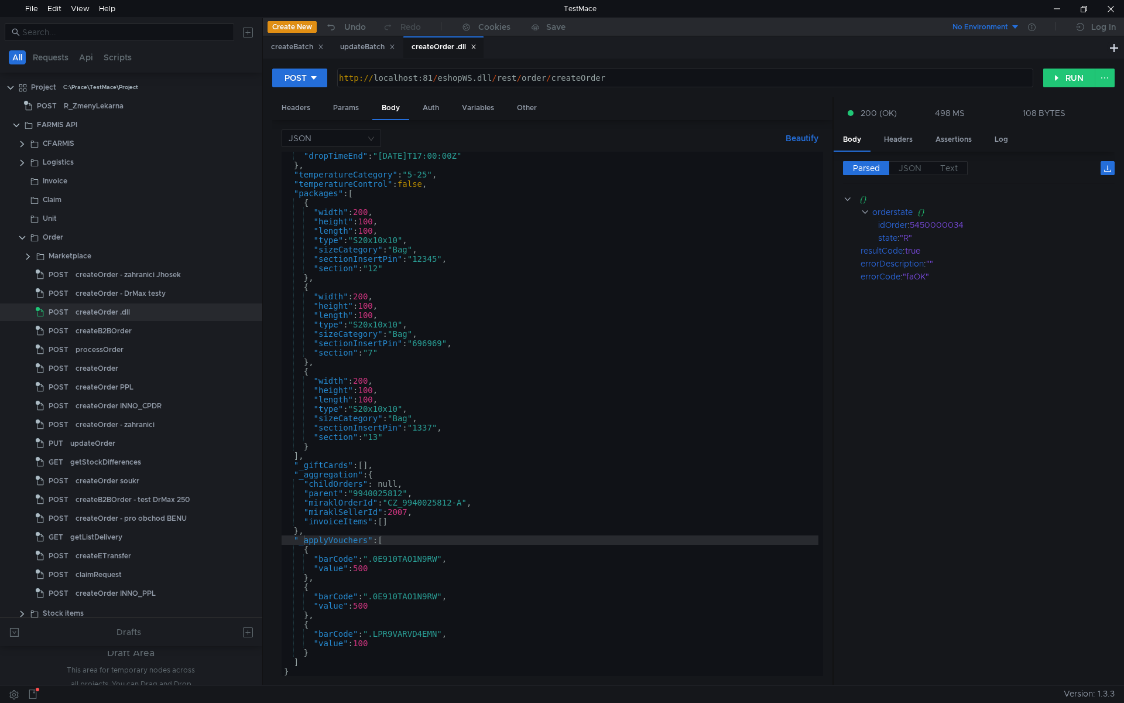
scroll to position [797, 0]
click at [477, 47] on icon at bounding box center [474, 47] width 6 height 6
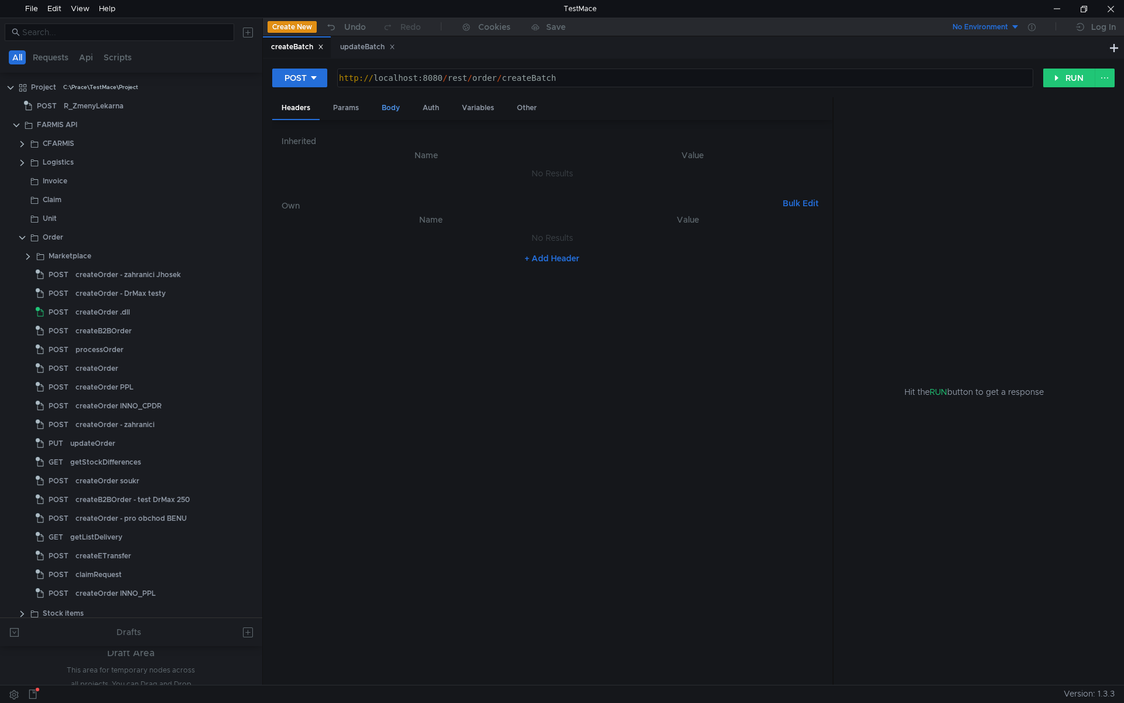
click at [386, 107] on div "Body" at bounding box center [390, 108] width 37 height 22
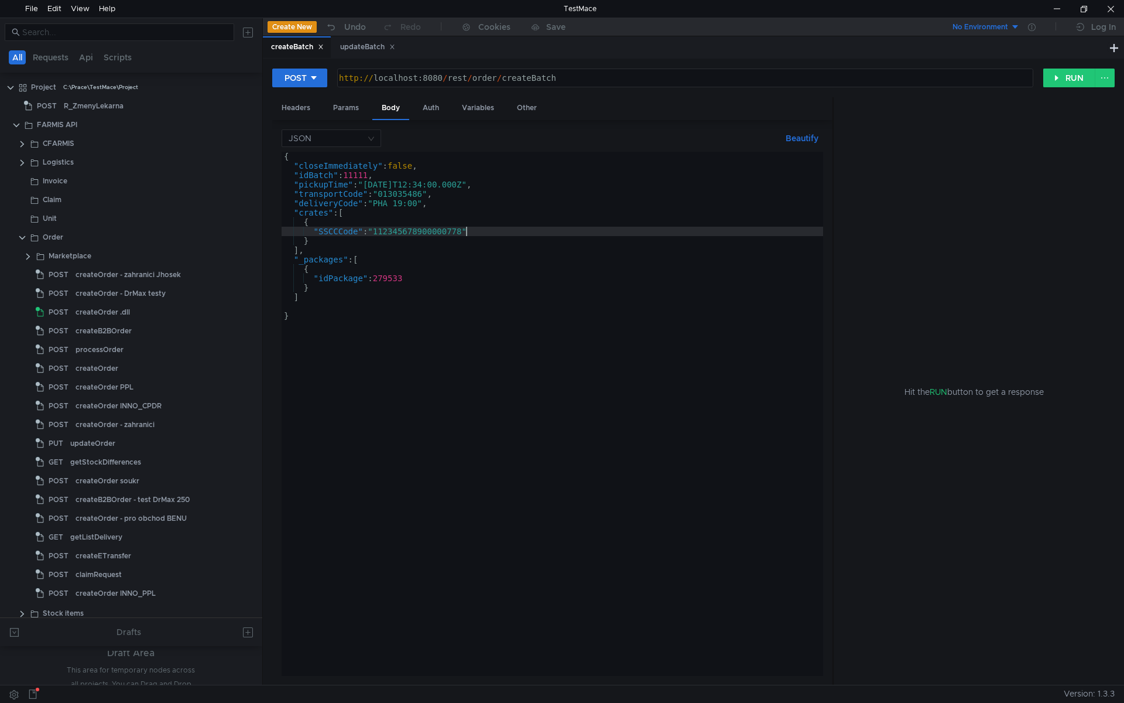
click at [467, 231] on div "{ "closeImmediately" : false , "idBatch" : 11111 , "pickupTime" : "2025-09-19T1…" at bounding box center [553, 423] width 542 height 543
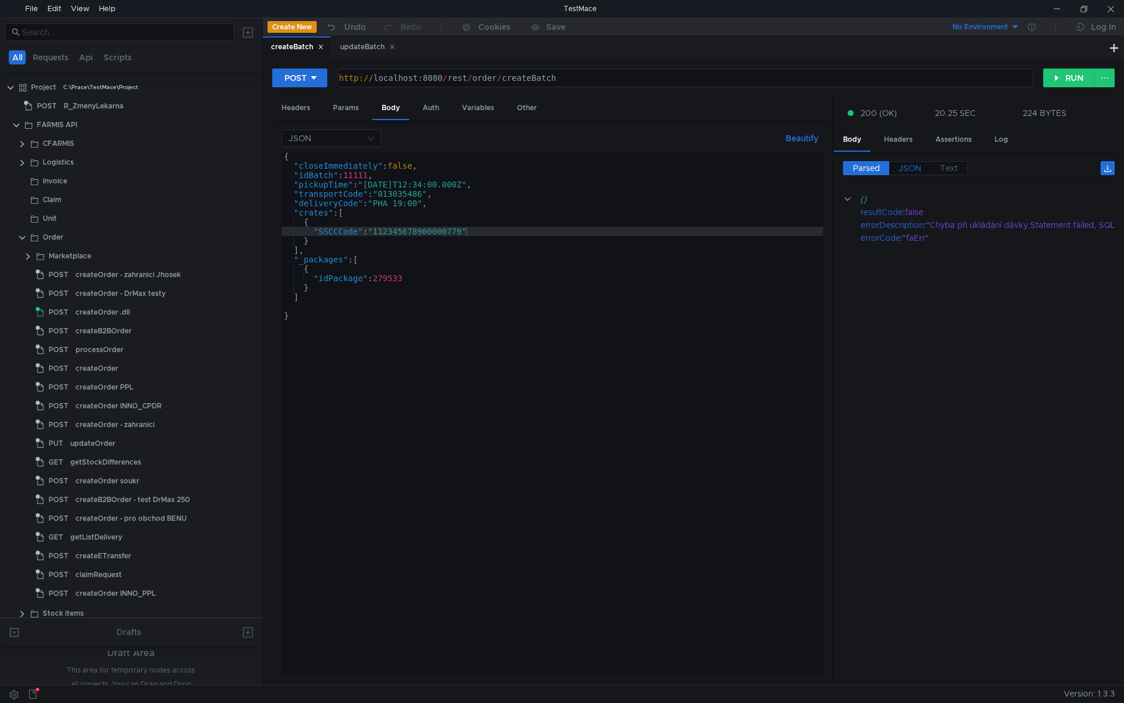
click at [919, 166] on span "JSON" at bounding box center [910, 168] width 23 height 11
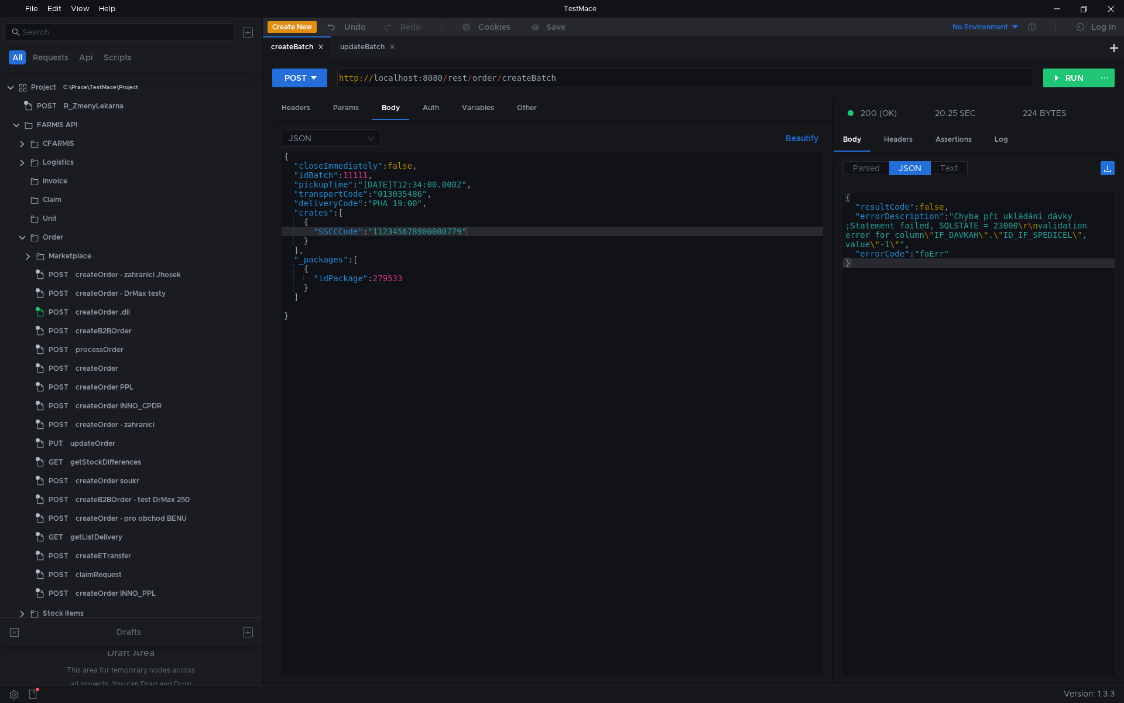
click at [540, 234] on div "{ "closeImmediately" : false , "idBatch" : 11111 , "pickupTime" : "2025-09-19T1…" at bounding box center [553, 423] width 542 height 543
click at [466, 233] on div "{ "closeImmediately" : false , "idBatch" : 11111 , "pickupTime" : "2025-09-19T1…" at bounding box center [553, 423] width 542 height 543
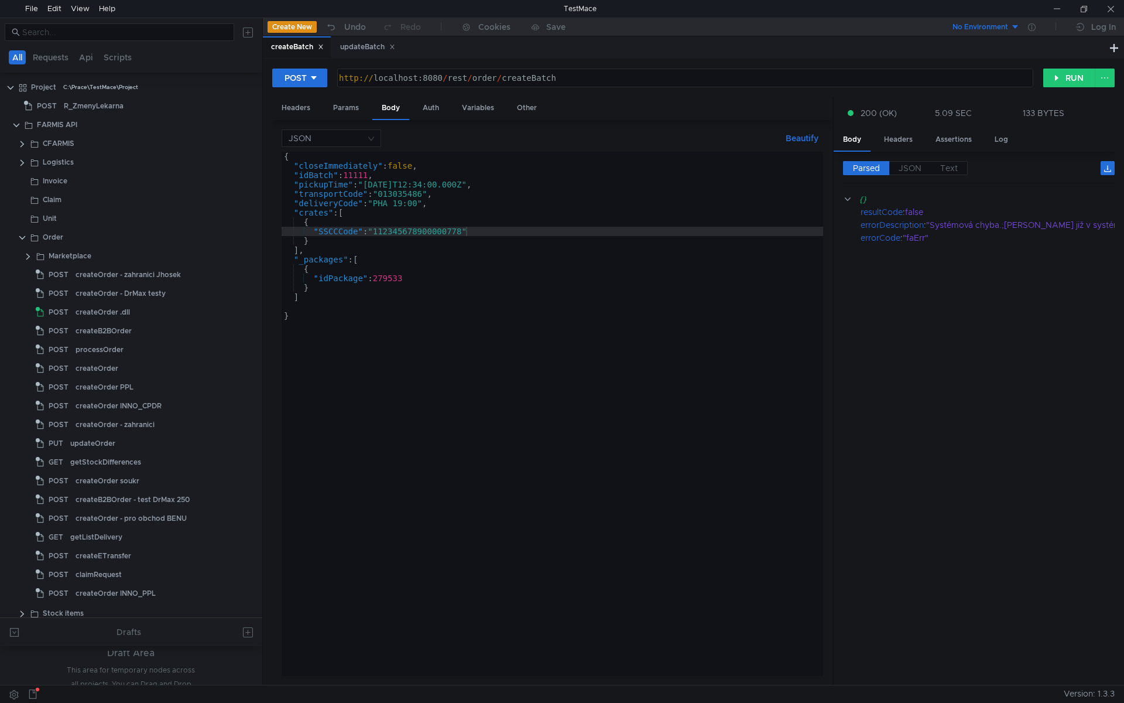
click at [372, 177] on div "{ "closeImmediately" : false , "idBatch" : 11111 , "pickupTime" : "2025-09-19T1…" at bounding box center [553, 423] width 542 height 543
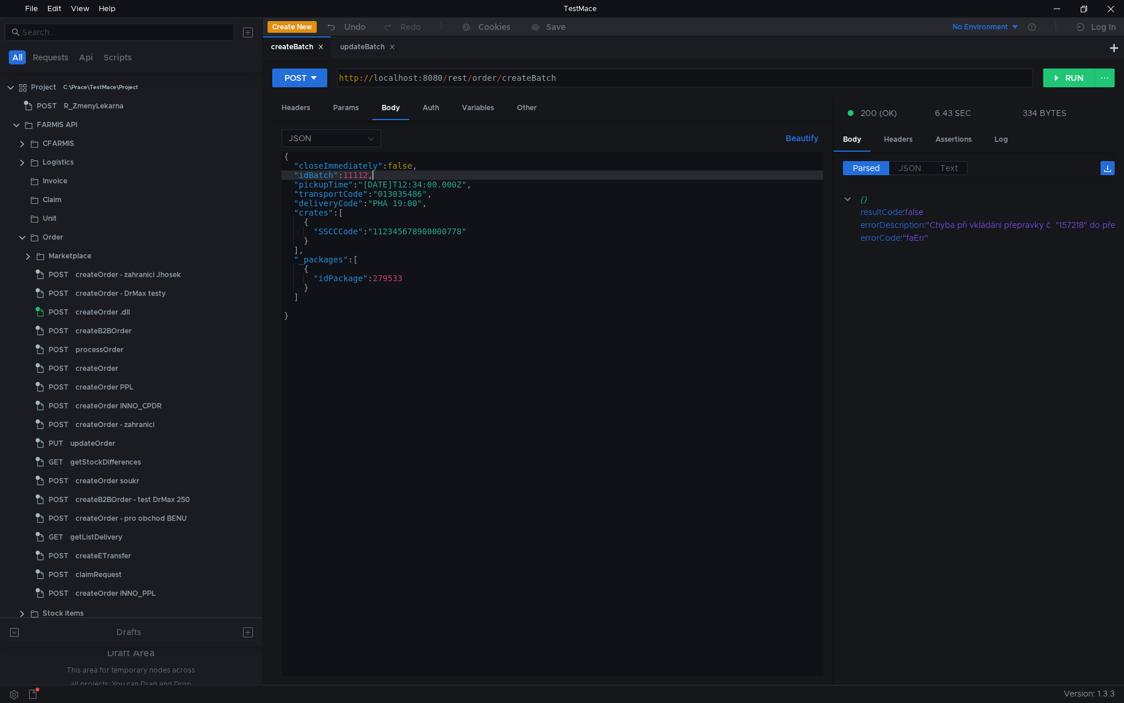
click at [458, 234] on div "{ "closeImmediately" : false , "idBatch" : 11112 , "pickupTime" : "2025-09-19T1…" at bounding box center [553, 423] width 542 height 543
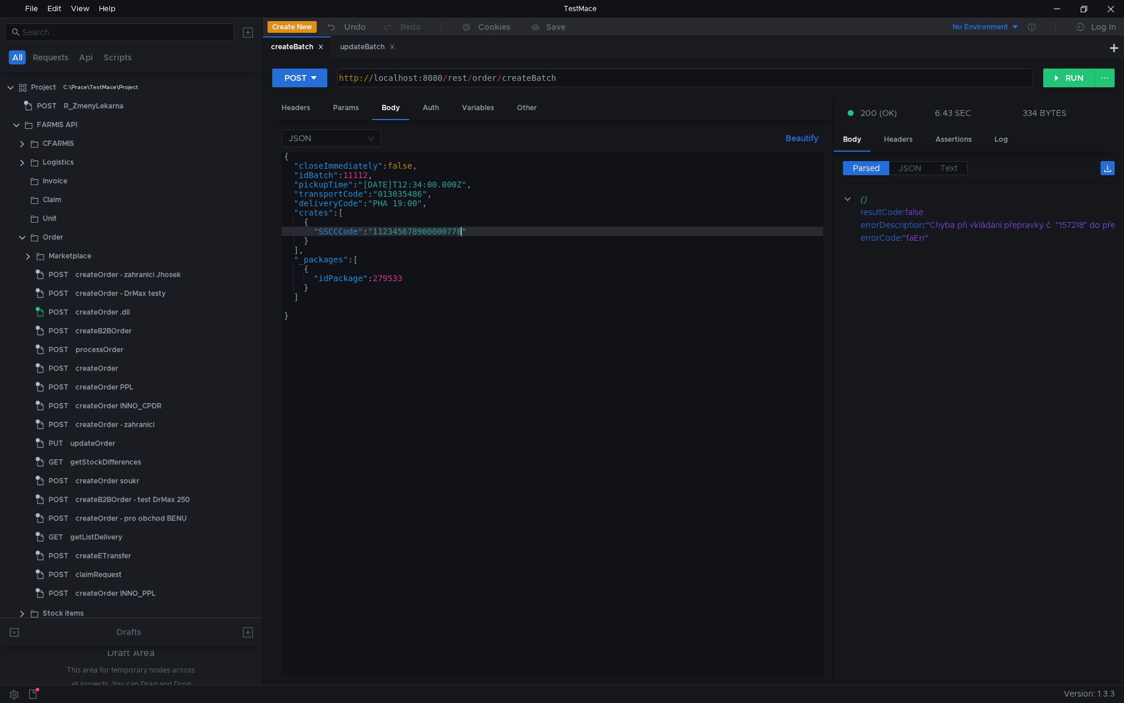
click at [458, 234] on div "{ "closeImmediately" : false , "idBatch" : 11112 , "pickupTime" : "2025-09-19T1…" at bounding box center [553, 423] width 542 height 543
click at [428, 218] on div "{ "closeImmediately" : false , "idBatch" : 11112 , "pickupTime" : "2025-09-19T1…" at bounding box center [553, 423] width 542 height 543
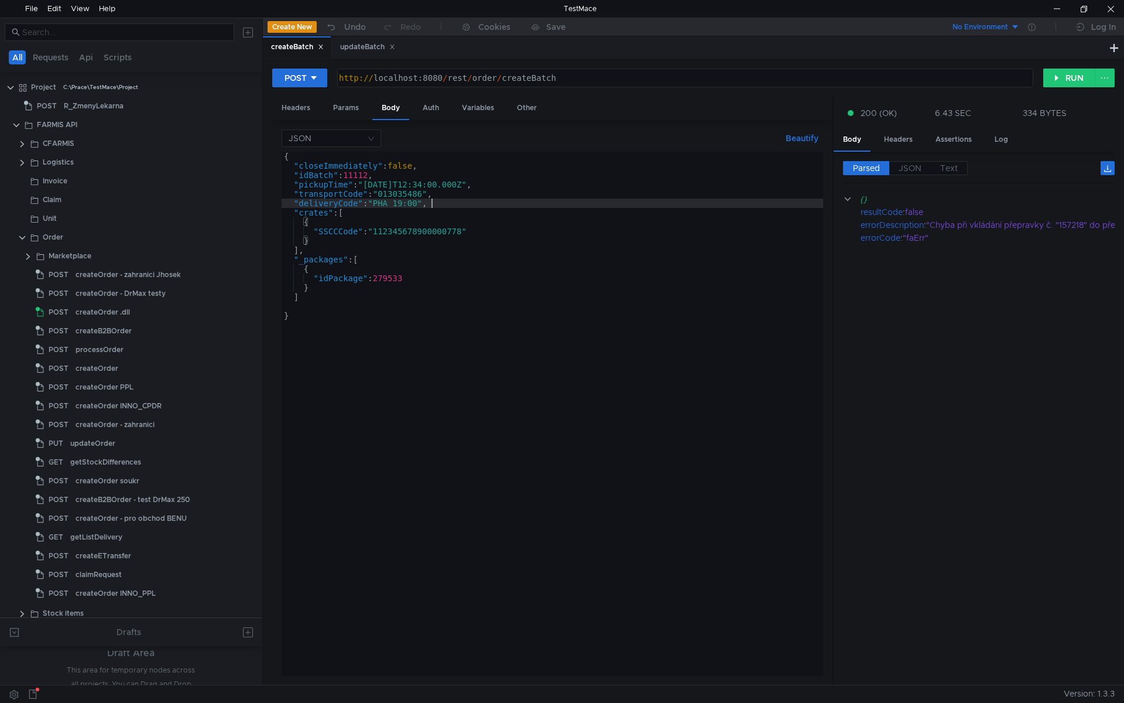
click at [517, 204] on div "{ "closeImmediately" : false , "idBatch" : 11112 , "pickupTime" : "2025-09-19T1…" at bounding box center [553, 423] width 542 height 543
type textarea ""deliveryCode": "PHA 19:00","
click at [353, 43] on div "updateBatch" at bounding box center [367, 47] width 55 height 12
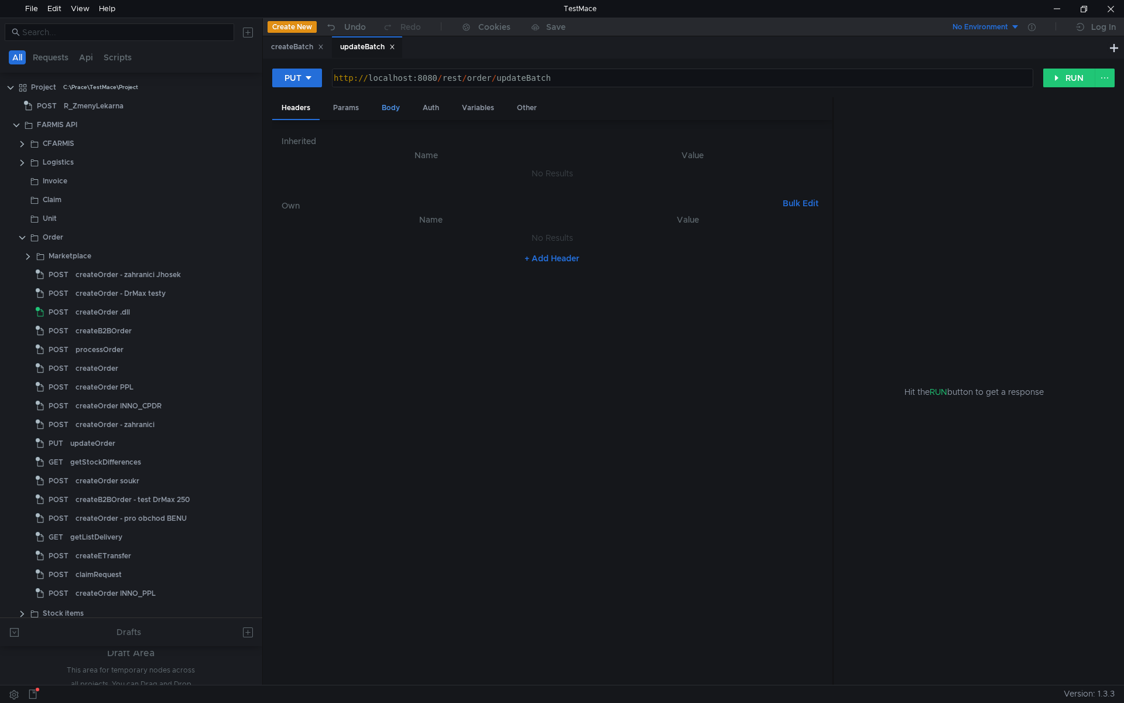
click at [393, 109] on div "Body" at bounding box center [390, 108] width 37 height 22
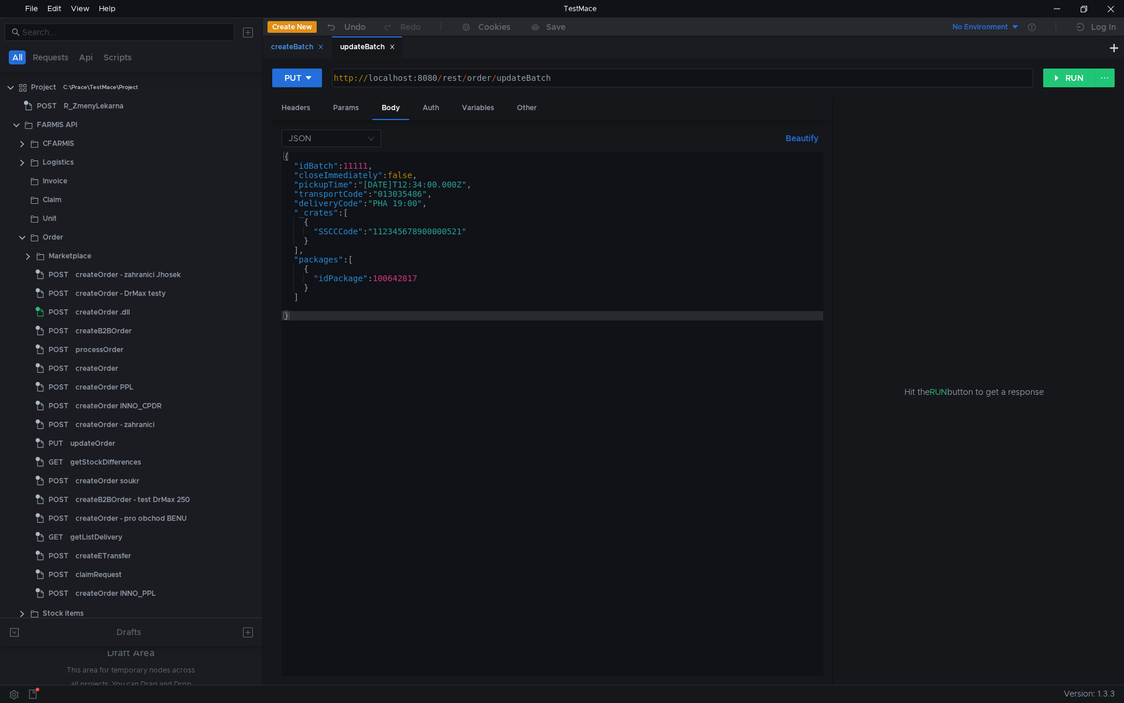
click at [297, 49] on div "createBatch" at bounding box center [297, 47] width 53 height 12
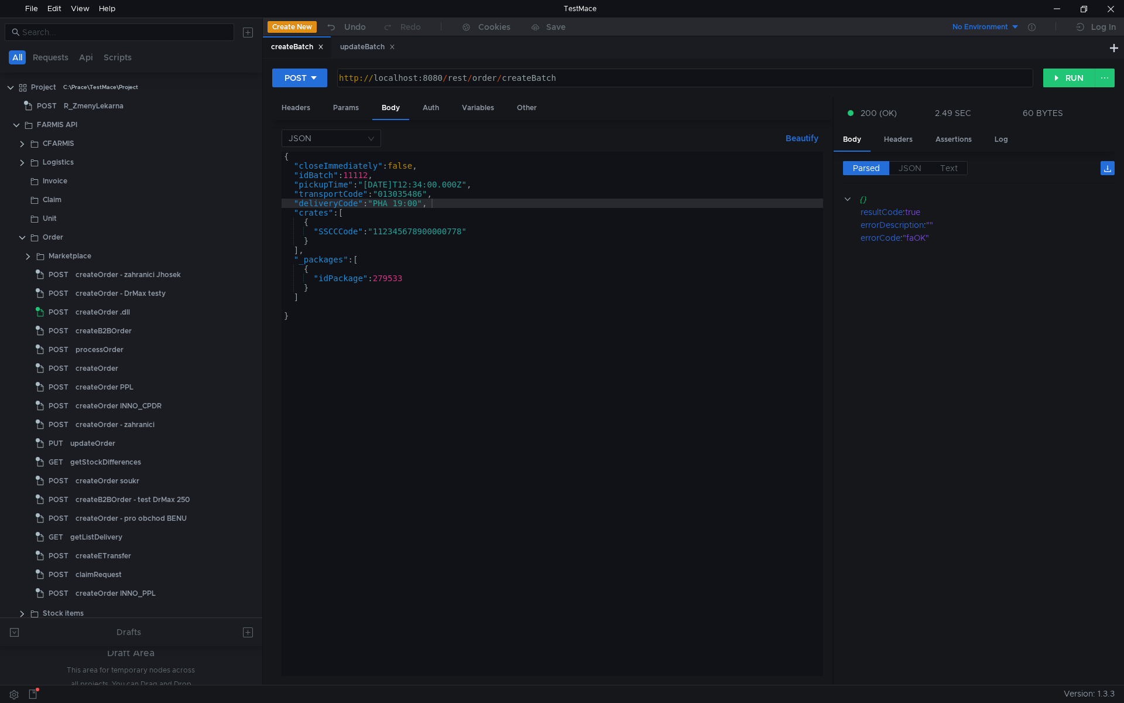
type textarea ""idBatch": 11112,"
click at [360, 180] on div "{ "closeImmediately" : false , "idBatch" : 11112 , "pickupTime" : "2025-09-19T1…" at bounding box center [553, 423] width 542 height 543
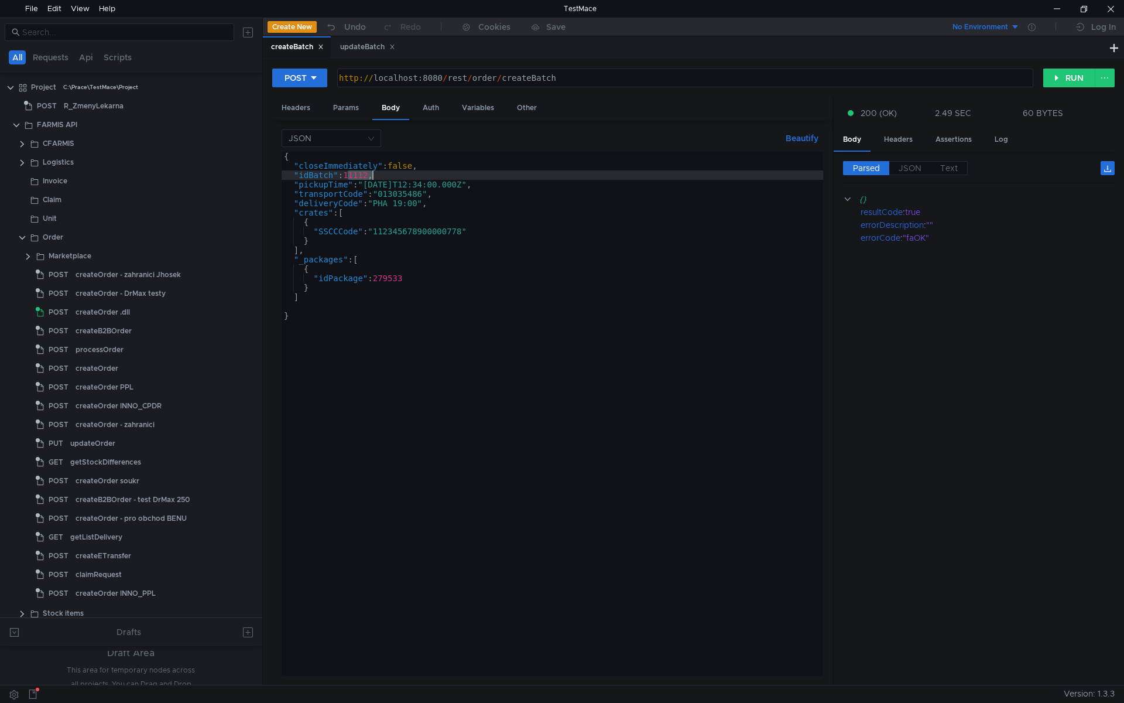
click at [360, 180] on div "{ "closeImmediately" : false , "idBatch" : 11112 , "pickupTime" : "2025-09-19T1…" at bounding box center [553, 423] width 542 height 543
click at [359, 50] on div "updateBatch" at bounding box center [367, 47] width 55 height 12
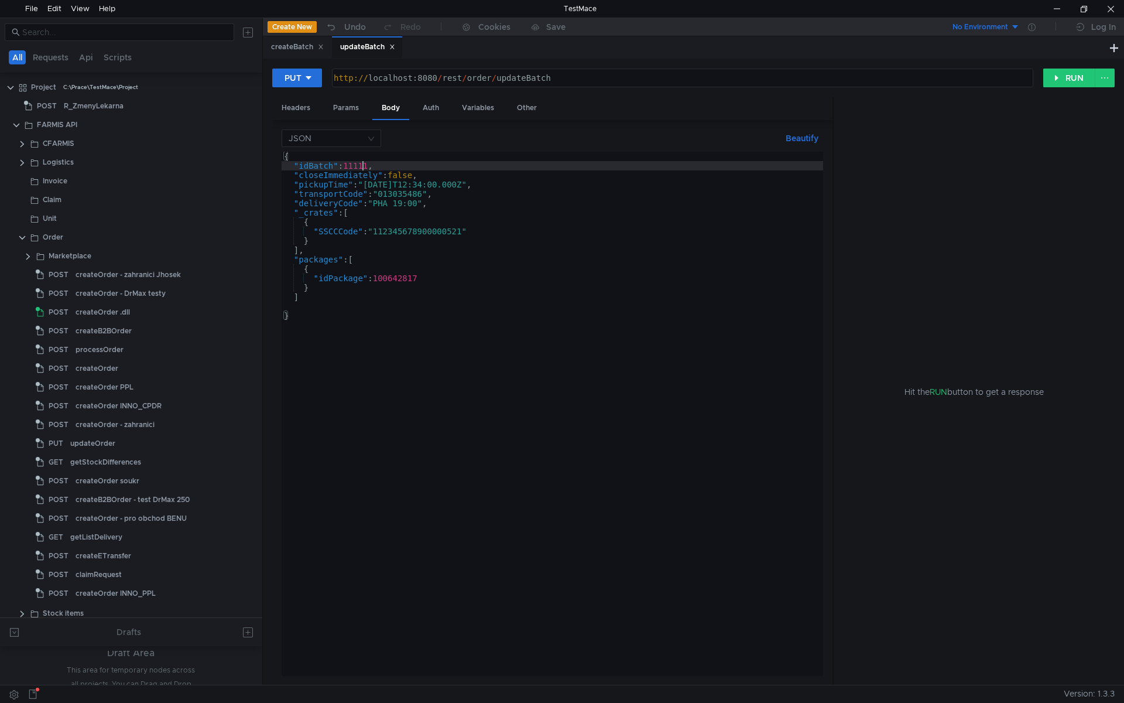
click at [362, 164] on div "{ "idBatch" : 11111 , "closeImmediately" : false , "pickupTime" : "2025-07-10T1…" at bounding box center [553, 423] width 542 height 543
paste textarea "2"
click at [430, 211] on div "{ "idBatch" : 11112 , "closeImmediately" : false , "pickupTime" : "2025-07-10T1…" at bounding box center [553, 423] width 542 height 543
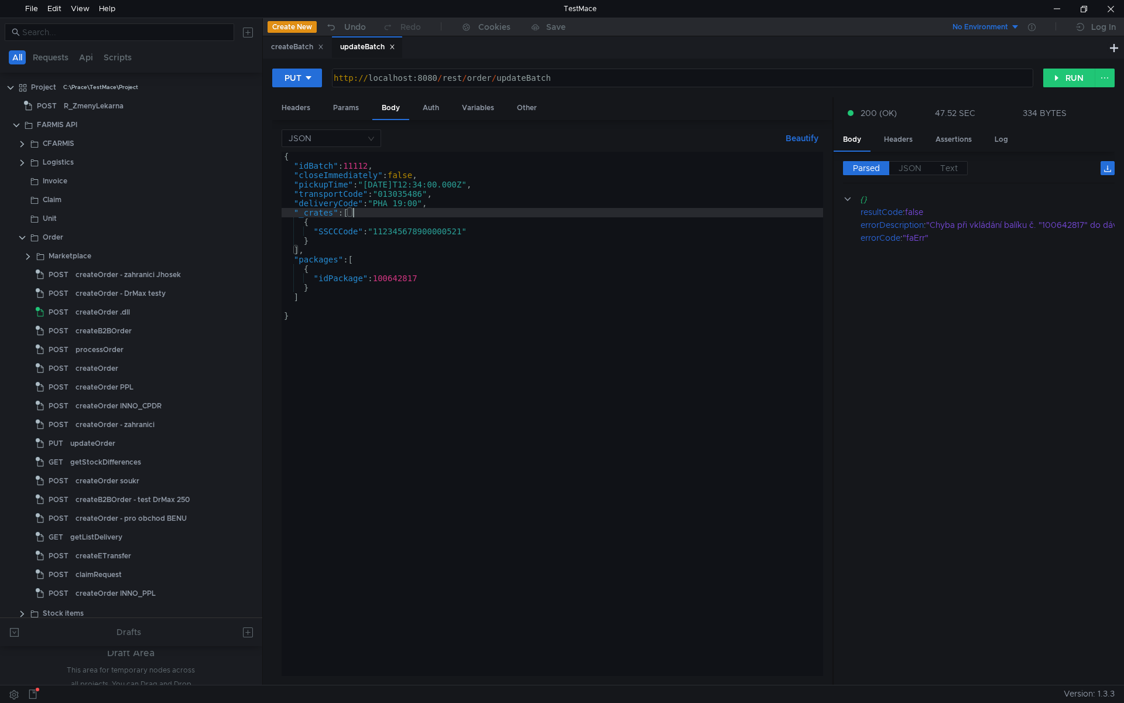
click at [499, 298] on div "{ "idBatch" : 11112 , "closeImmediately" : false , "pickupTime" : "2025-07-10T1…" at bounding box center [553, 423] width 542 height 543
type textarea "]"
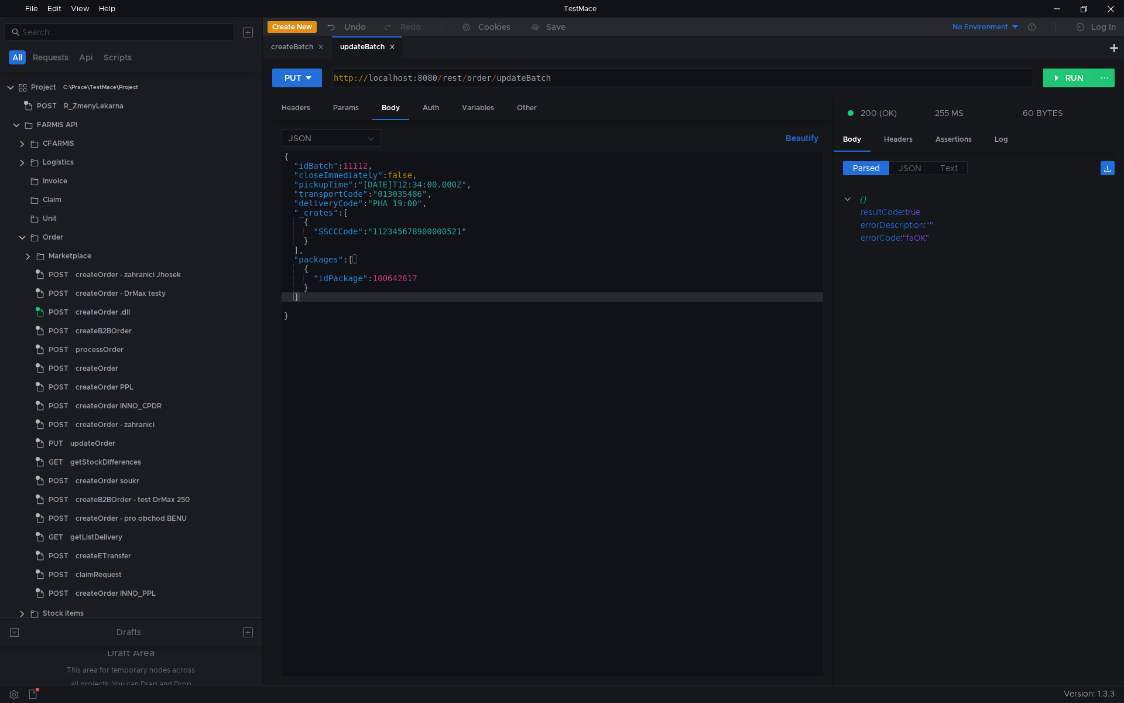
click at [393, 45] on icon at bounding box center [392, 47] width 6 height 6
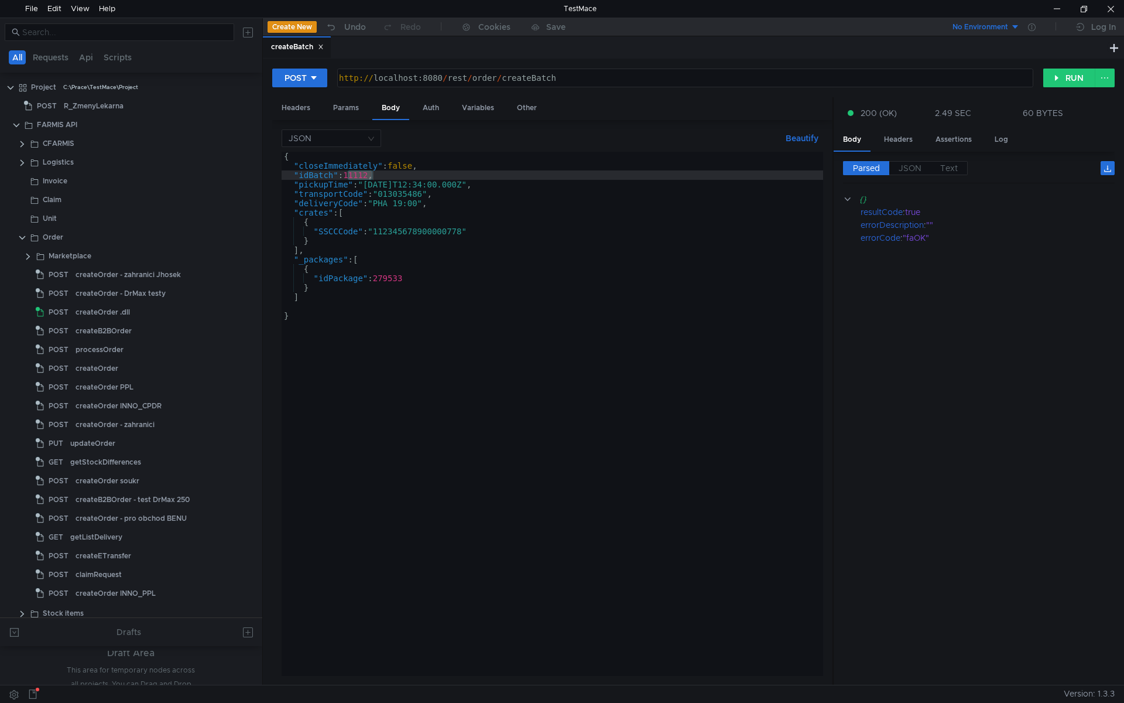
click at [323, 46] on icon at bounding box center [321, 47] width 6 height 6
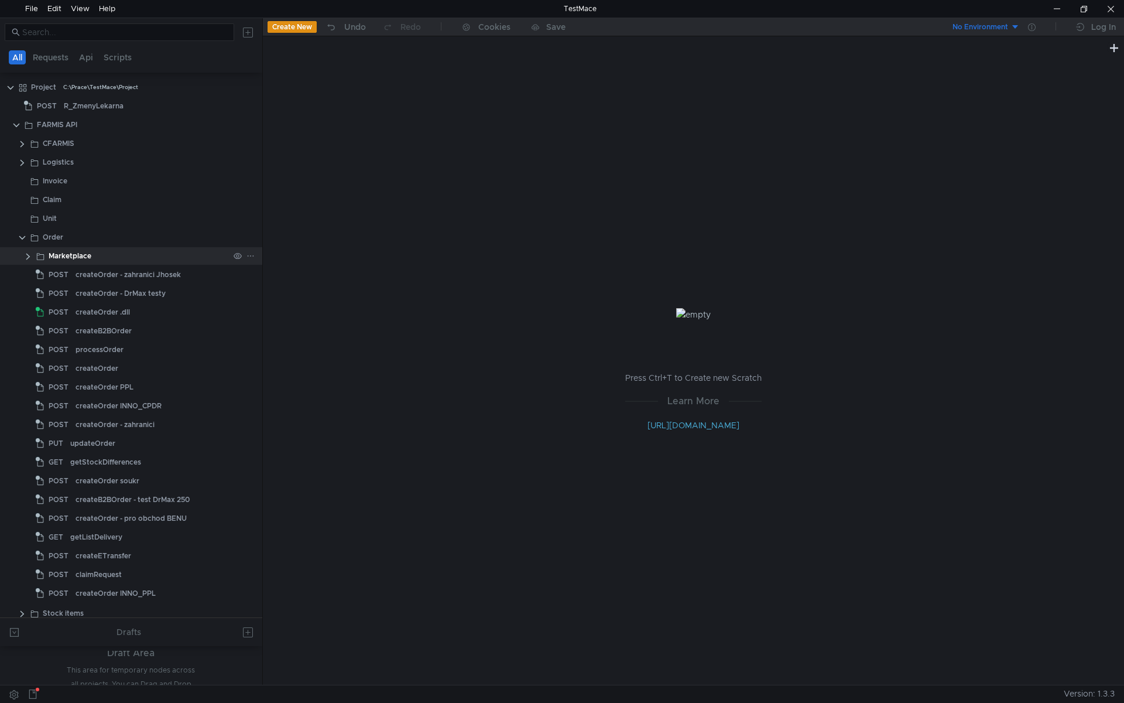
click at [32, 255] on clr-icon at bounding box center [27, 256] width 9 height 9
click at [23, 235] on clr-icon at bounding box center [22, 237] width 9 height 9
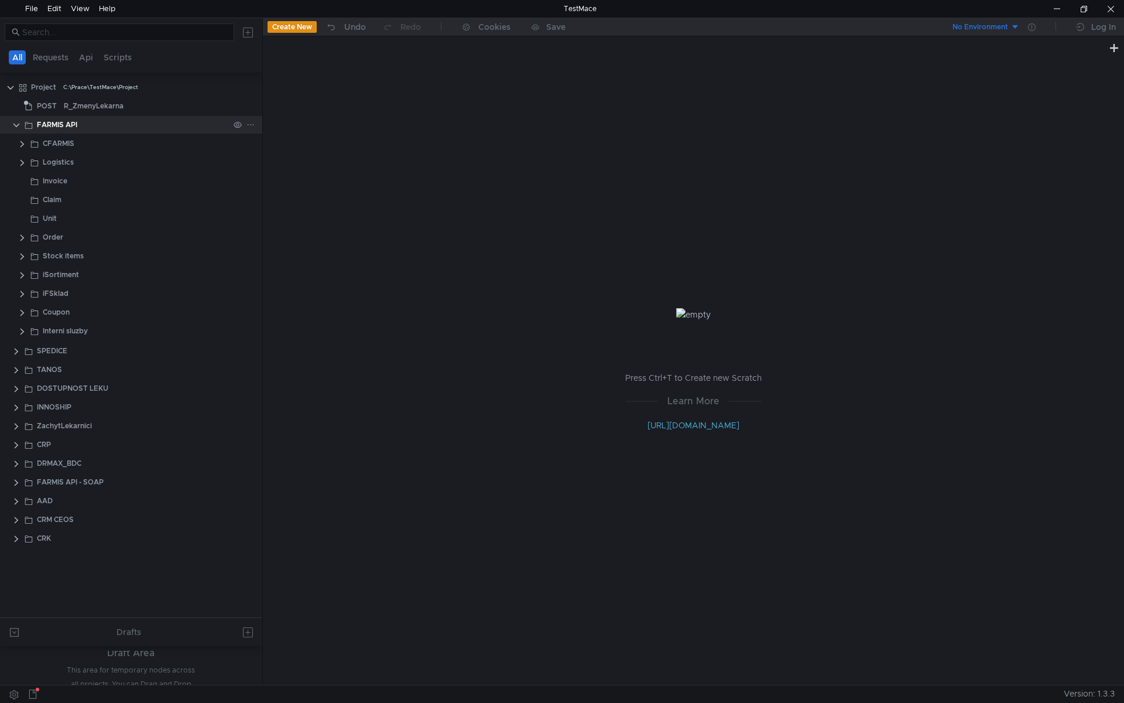
click at [20, 123] on clr-icon at bounding box center [16, 125] width 9 height 9
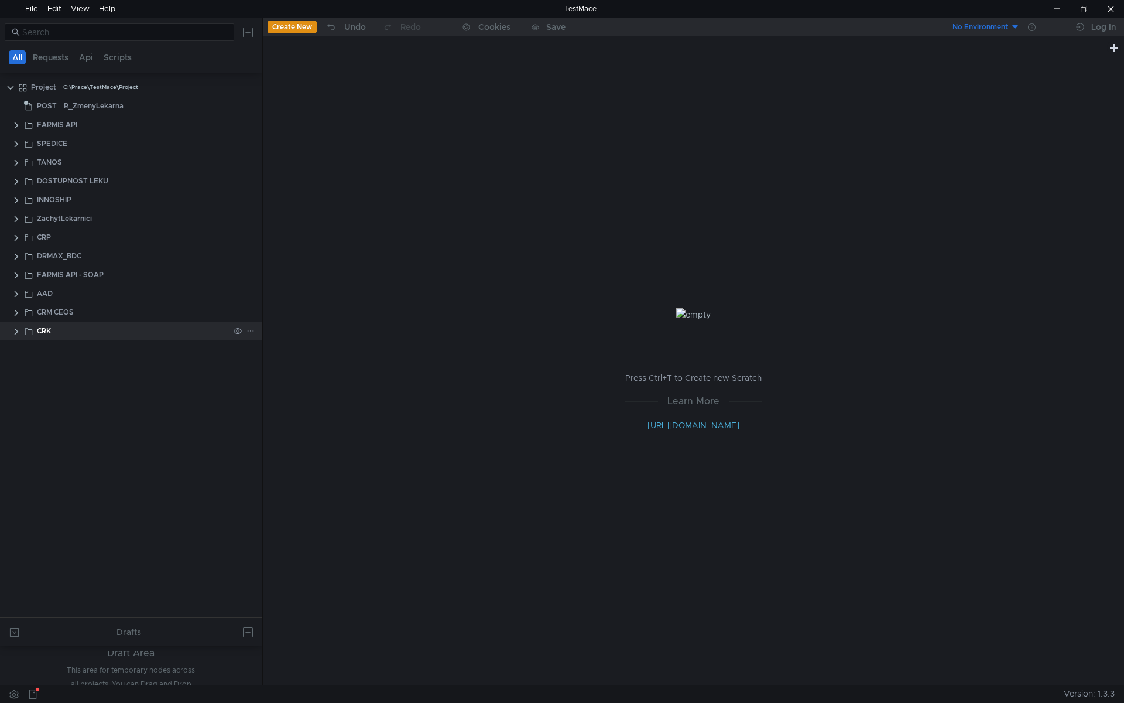
click at [13, 334] on clr-icon at bounding box center [16, 331] width 9 height 9
click at [21, 124] on div "FARMIS API" at bounding box center [141, 125] width 241 height 18
click at [15, 125] on clr-icon at bounding box center [16, 125] width 9 height 9
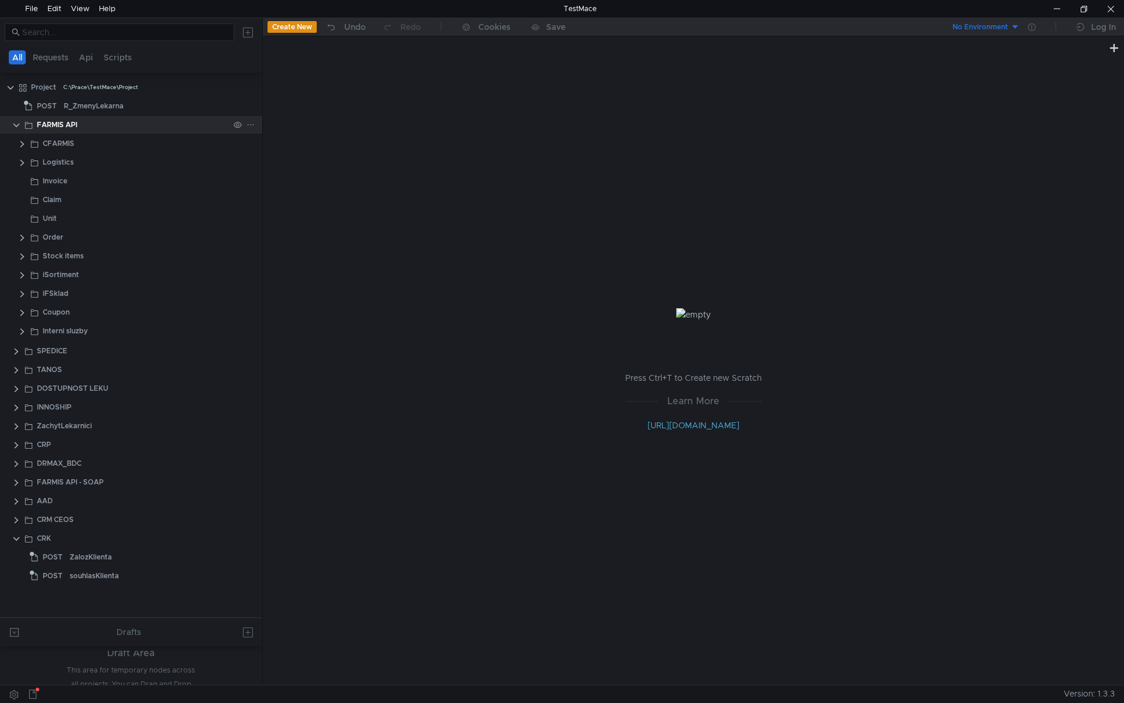
click at [15, 125] on clr-icon at bounding box center [16, 125] width 9 height 9
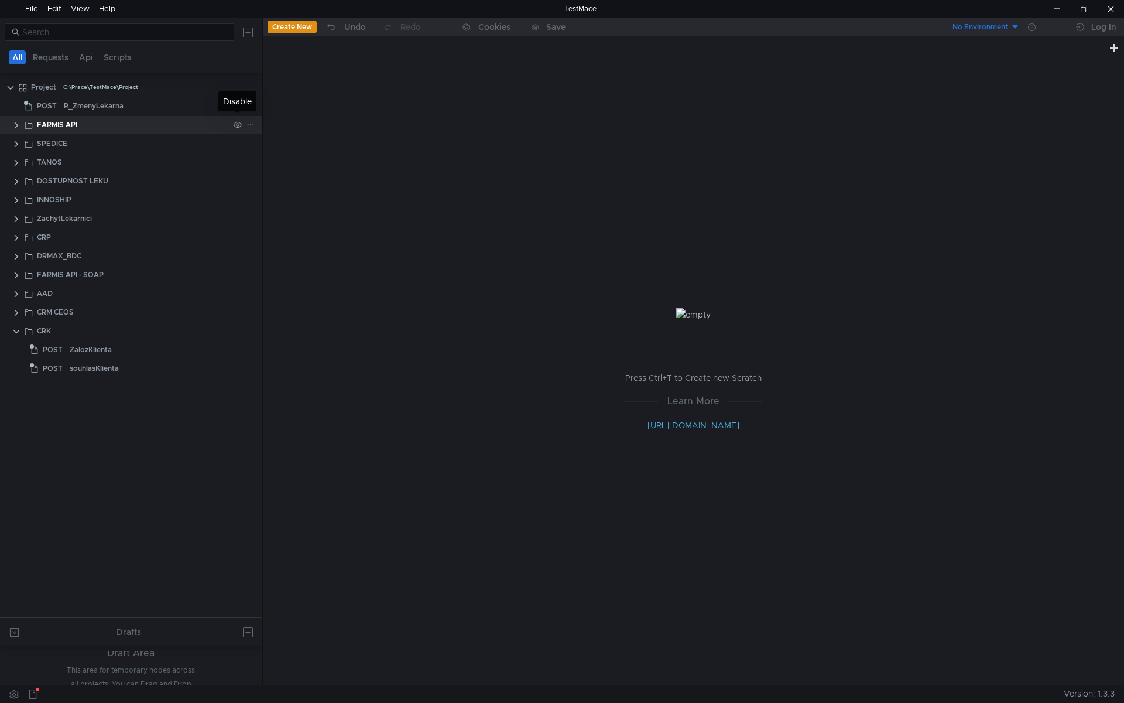
click at [255, 121] on div at bounding box center [244, 125] width 30 height 18
click at [252, 123] on icon at bounding box center [250, 125] width 8 height 8
click at [288, 173] on app-tour-anchor "Rename" at bounding box center [282, 176] width 32 height 14
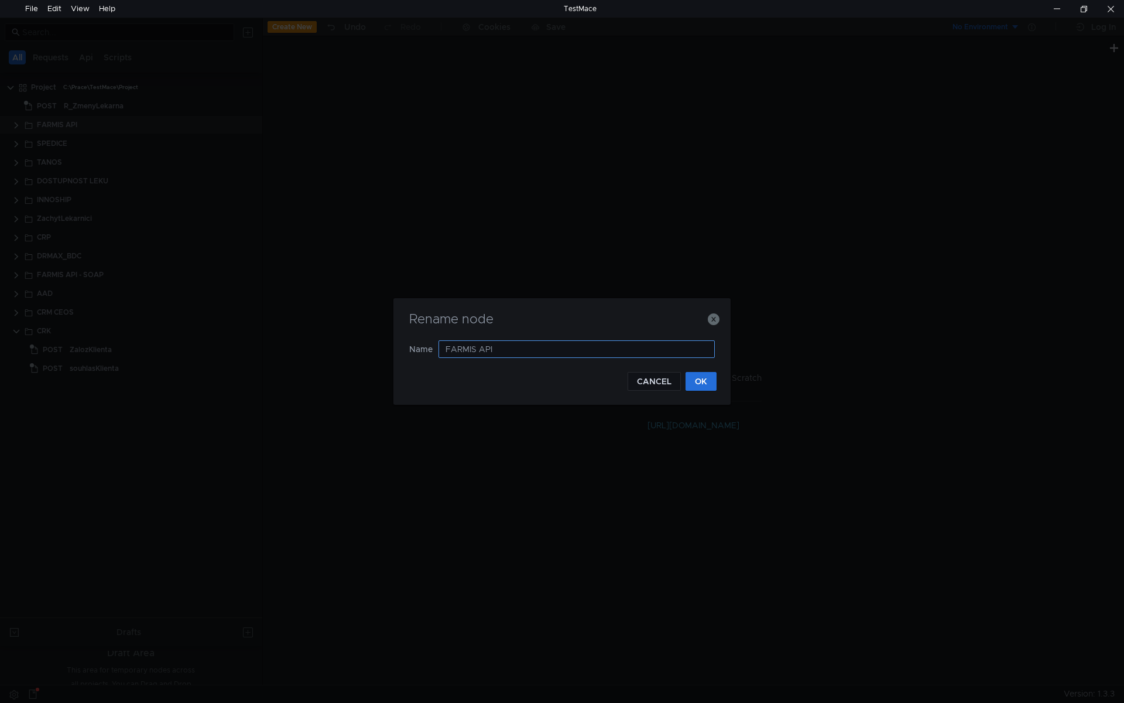
click at [477, 354] on input "FARMIS API" at bounding box center [577, 349] width 276 height 18
type input "FARMIS WS API"
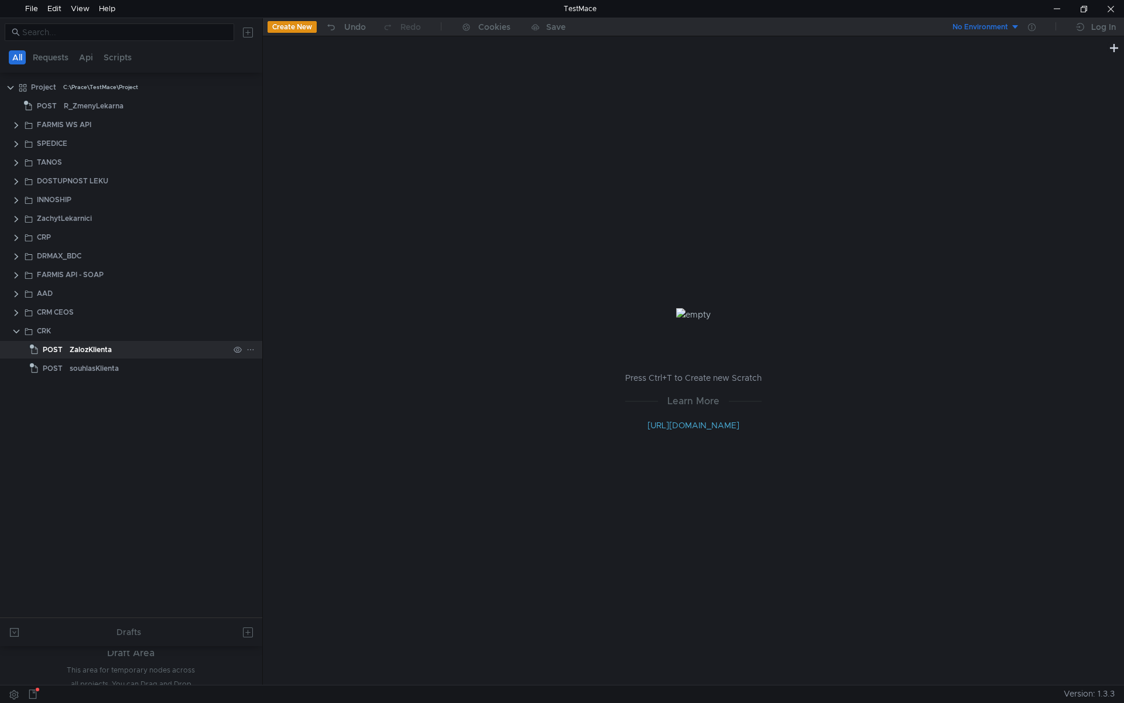
click at [118, 345] on div "ZalozKlienta" at bounding box center [149, 350] width 159 height 18
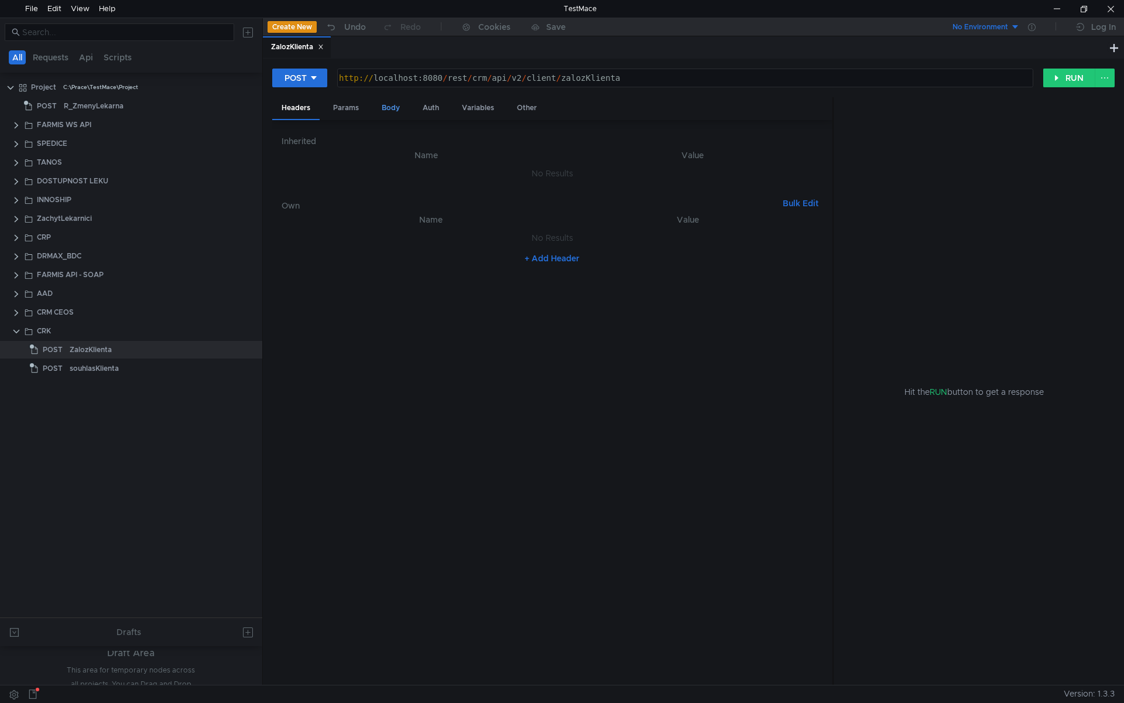
click at [388, 108] on div "Body" at bounding box center [390, 108] width 37 height 22
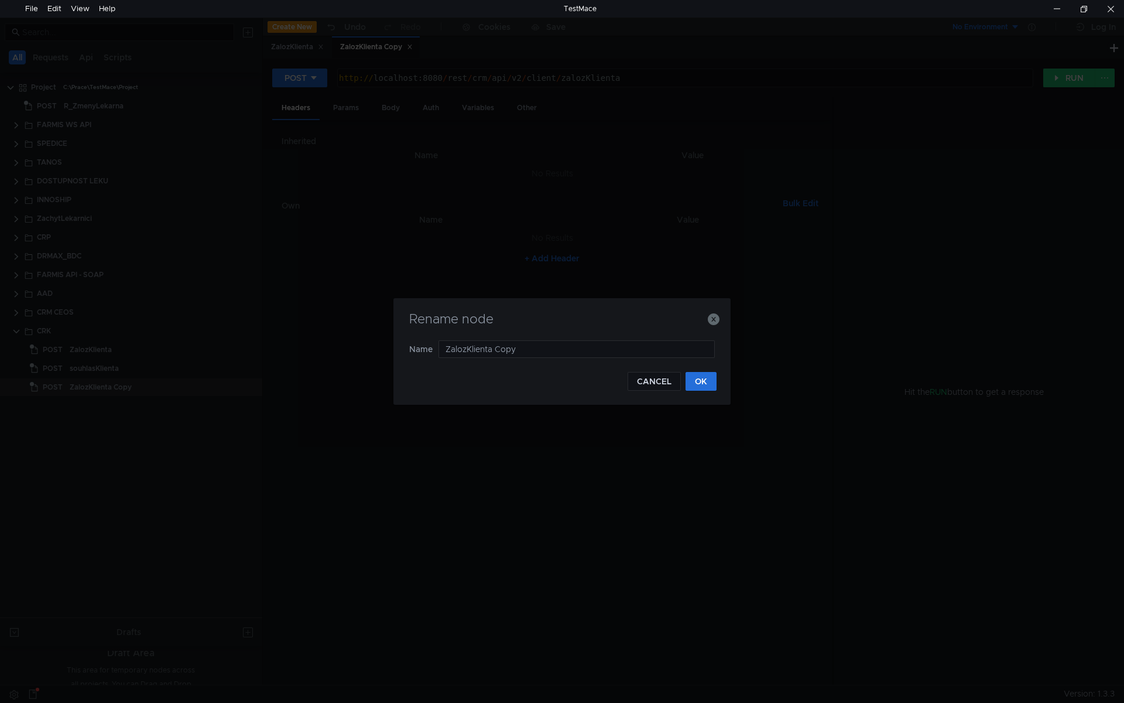
drag, startPoint x: 466, startPoint y: 351, endPoint x: 405, endPoint y: 353, distance: 60.9
click at [405, 353] on div "Rename node Name ZalozKlienta Copy CANCEL OK" at bounding box center [561, 351] width 337 height 107
type input "zmenKlienty"
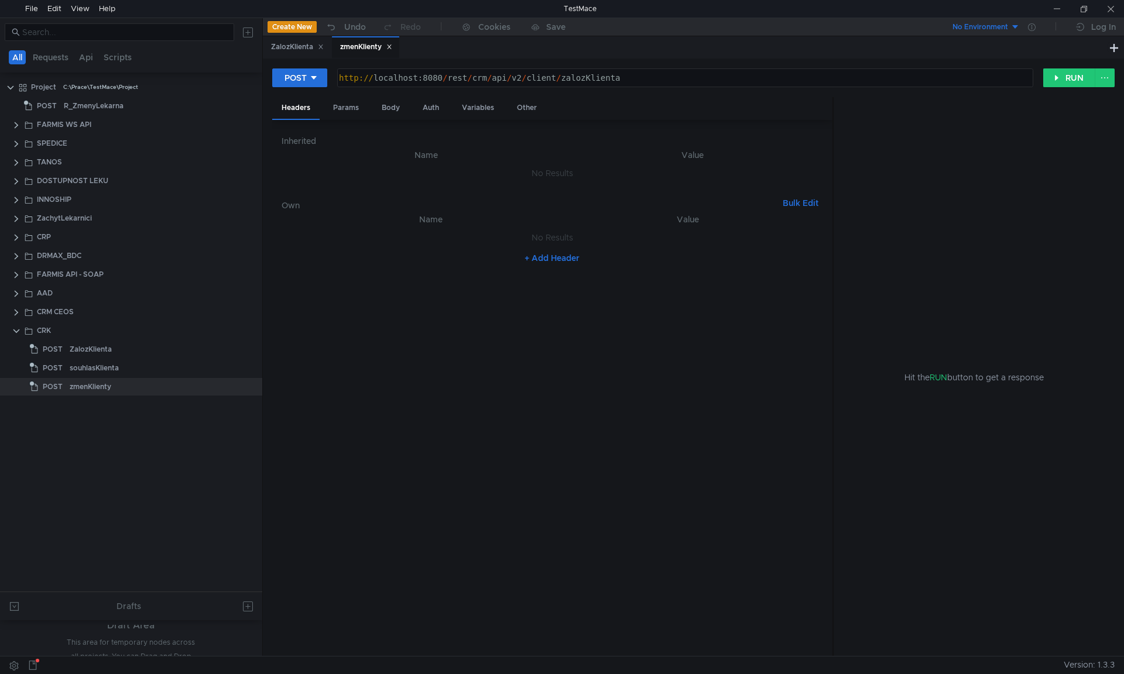
click at [593, 78] on div "http:// localhost:8080 / rest / crm / api / v2 / client / zalozKlienta" at bounding box center [685, 87] width 696 height 28
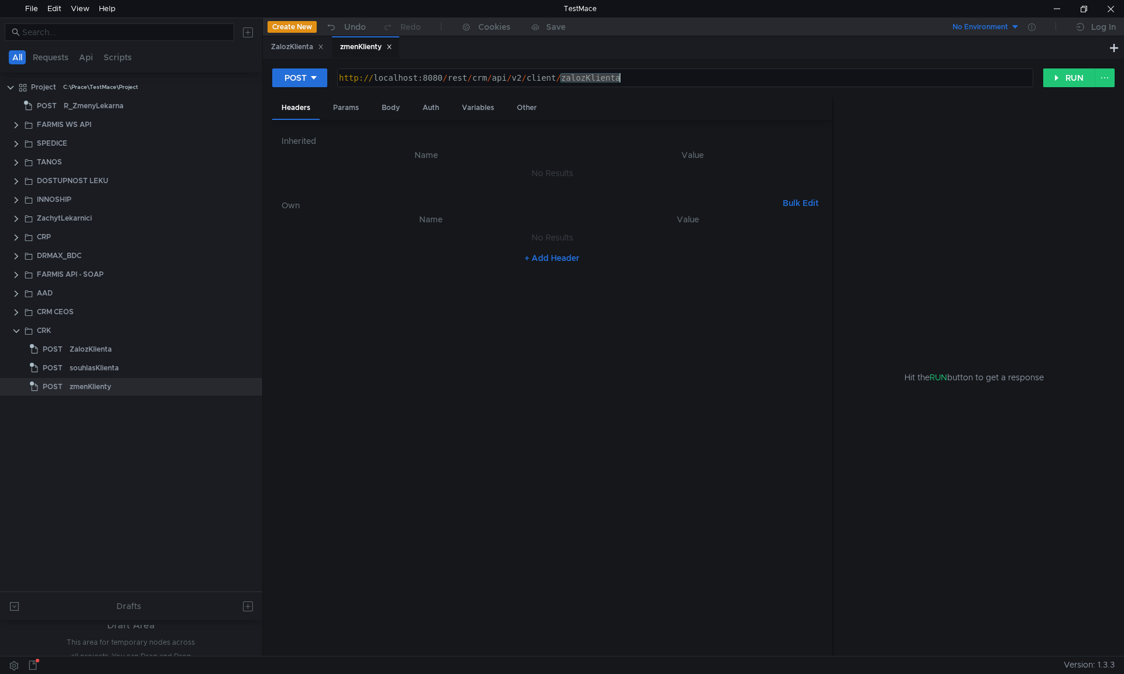
click at [593, 78] on div "http:// localhost:8080 / rest / crm / api / v2 / client / zalozKlienta" at bounding box center [685, 87] width 696 height 28
paste textarea "menKlienty"
type textarea "[URL]"
click at [390, 101] on div "Body" at bounding box center [390, 108] width 37 height 22
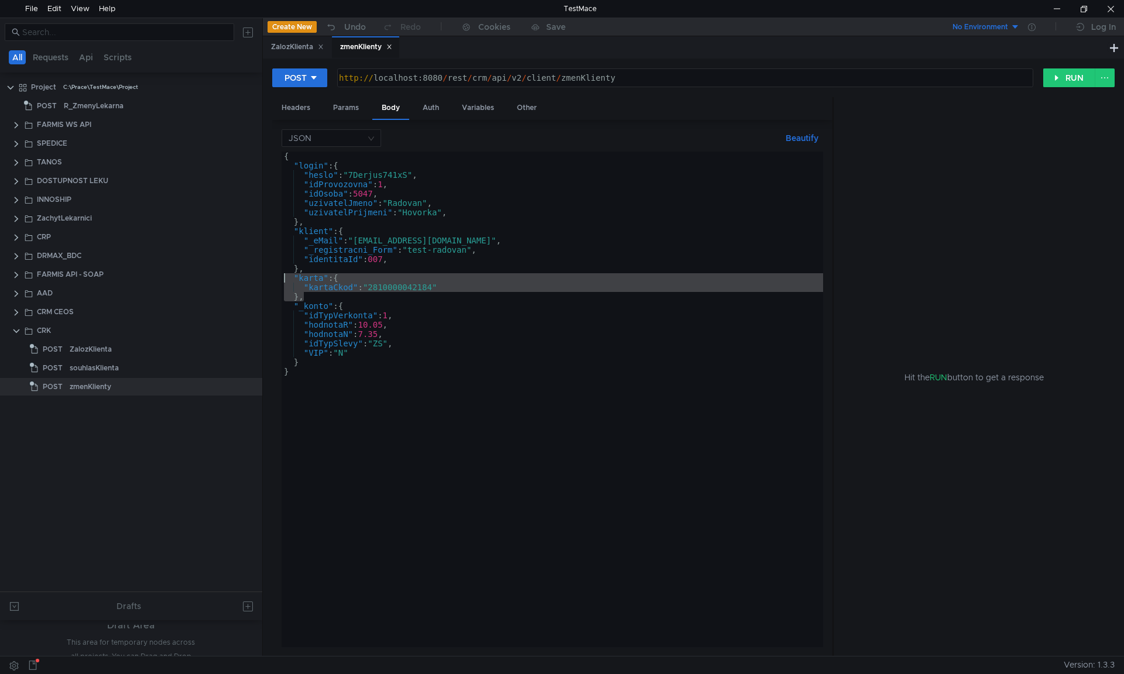
drag, startPoint x: 300, startPoint y: 296, endPoint x: 266, endPoint y: 276, distance: 39.6
click at [266, 276] on div "POST http://localhost:8080/rest/crm/api/v2/client/zmenKlienty http:// localhost…" at bounding box center [693, 358] width 861 height 598
type textarea ""karta": { "kartaCkod": "2810000042184""
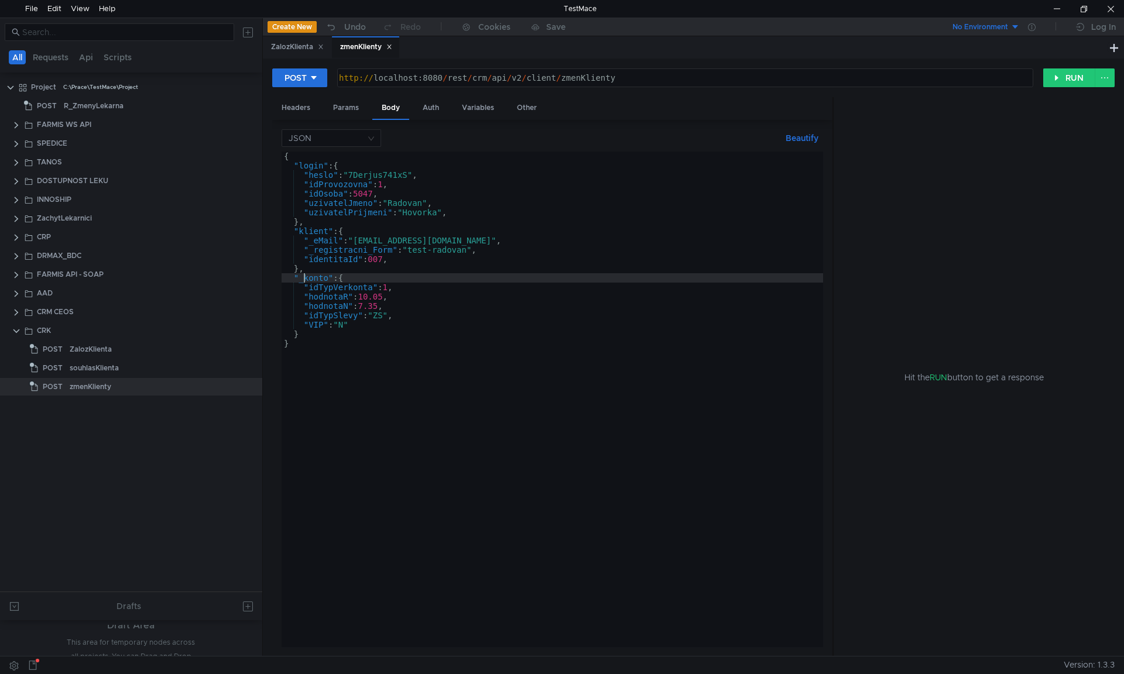
click at [302, 280] on div "{ "login" : { "heslo" : "7Derjus741xS" , "idProvozovna" : 1 , "idOsoba" : 5047 …" at bounding box center [553, 409] width 542 height 515
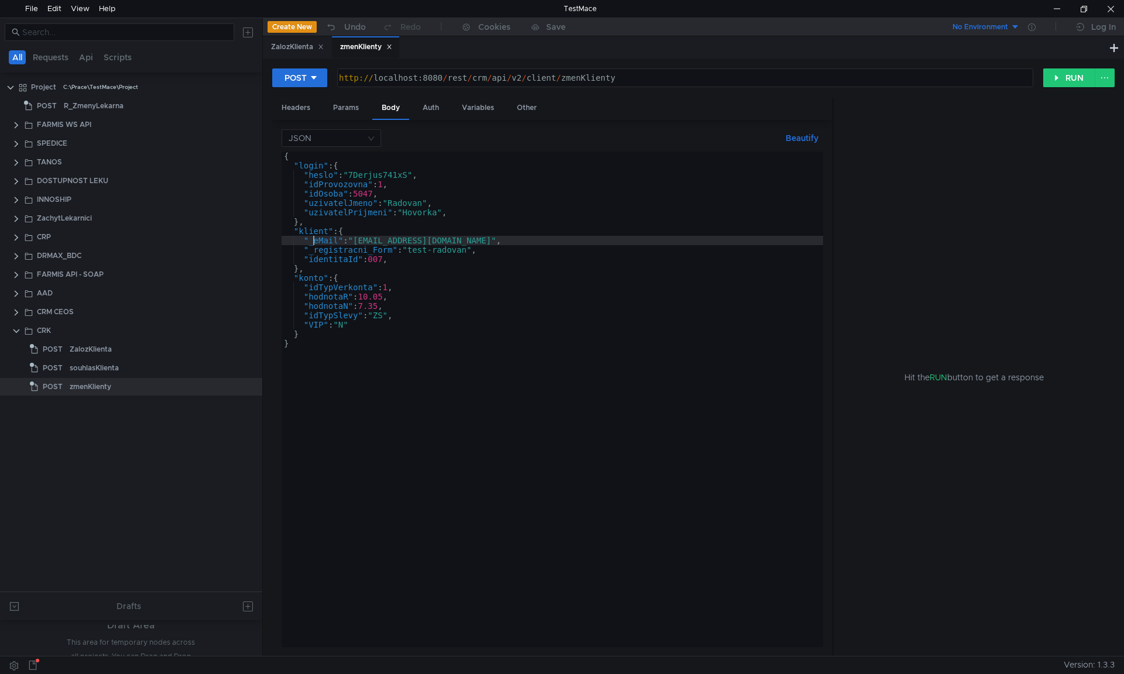
click at [312, 243] on div "{ "login" : { "heslo" : "7Derjus741xS" , "idProvozovna" : 1 , "idOsoba" : 5047 …" at bounding box center [553, 409] width 542 height 515
click at [314, 252] on div "{ "login" : { "heslo" : "7Derjus741xS" , "idProvozovna" : 1 , "idOsoba" : 5047 …" at bounding box center [553, 409] width 542 height 515
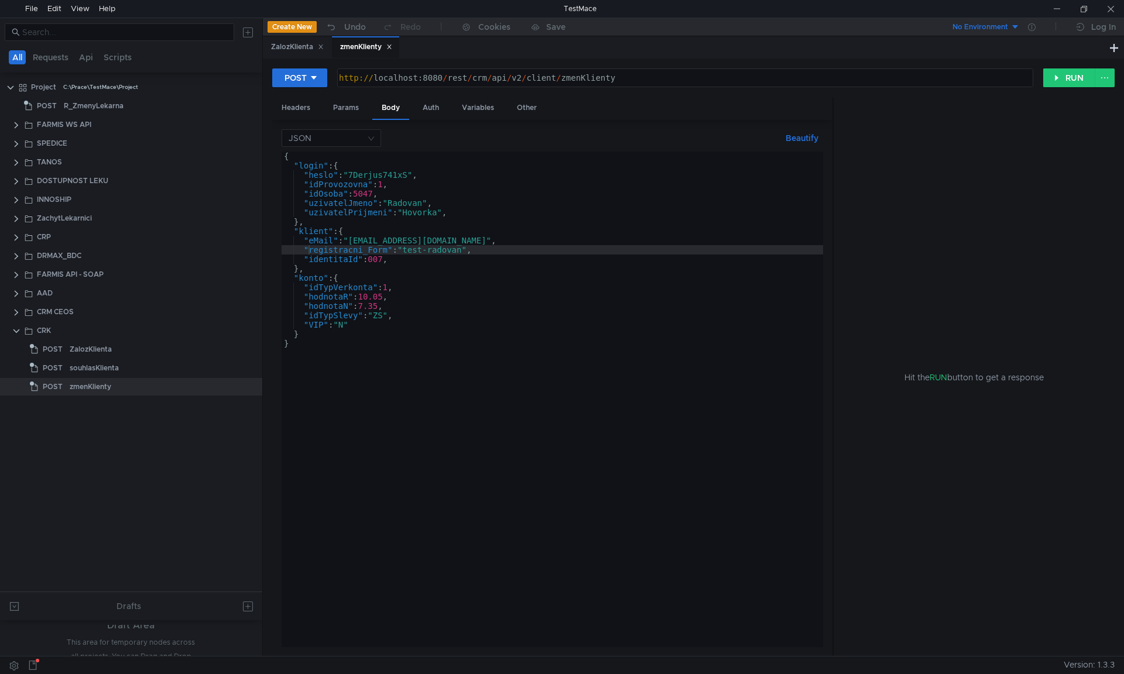
click at [292, 234] on div "{ "login" : { "heslo" : "7Derjus741xS" , "idProvozovna" : 1 , "idOsoba" : 5047 …" at bounding box center [553, 409] width 542 height 515
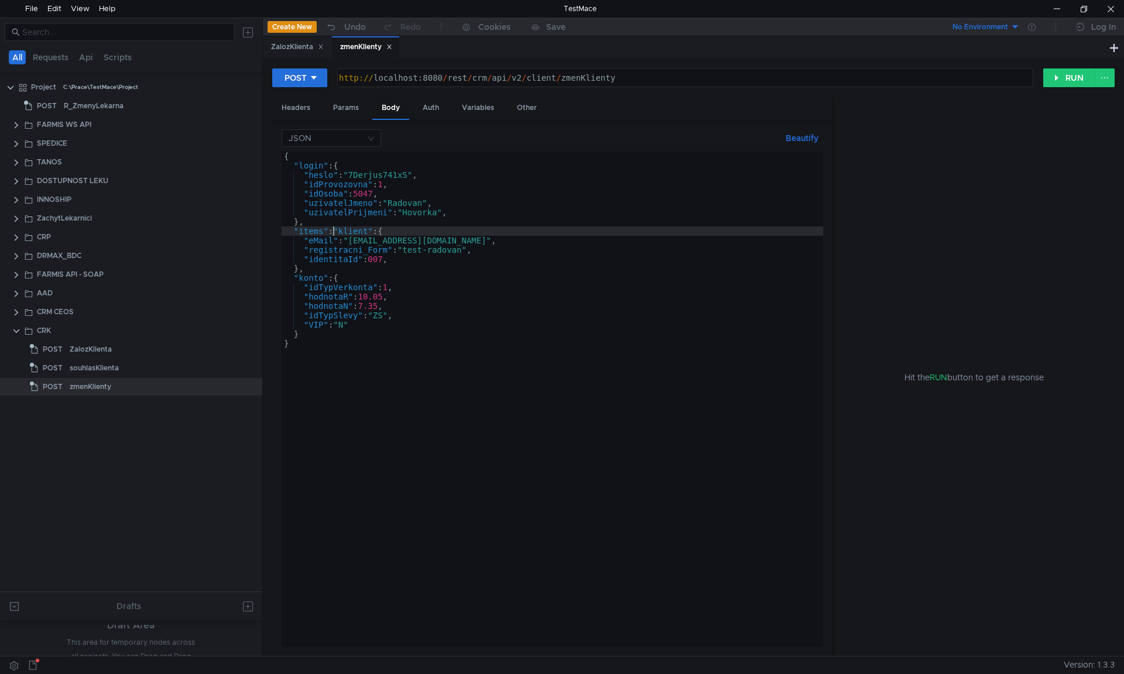
scroll to position [0, 1]
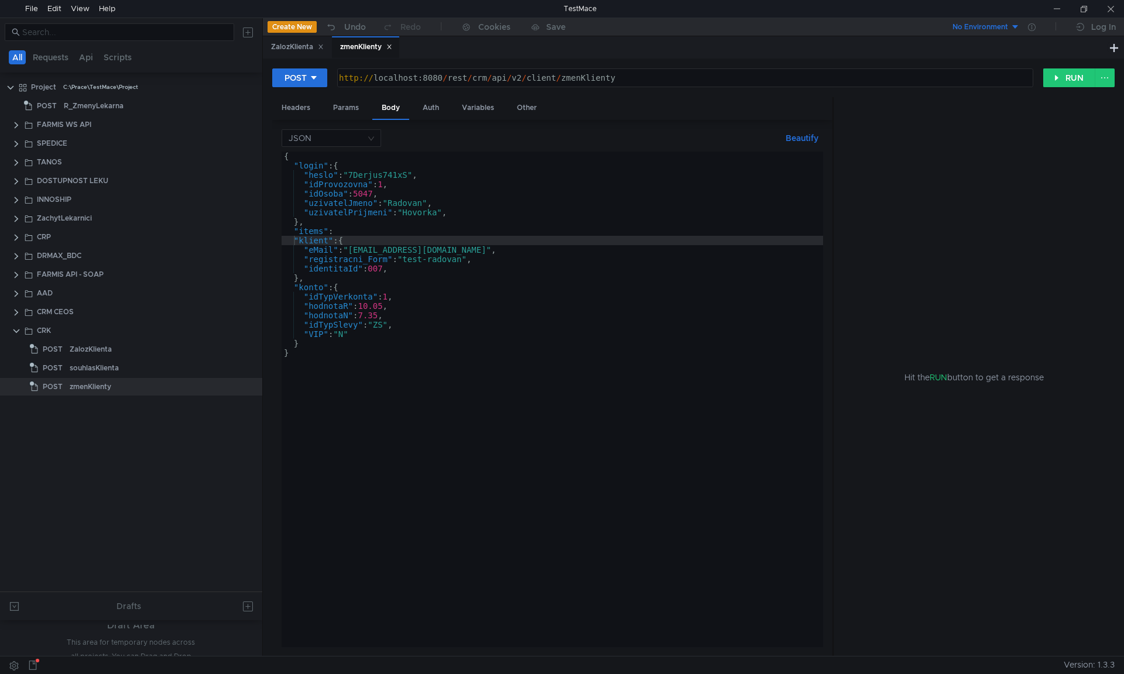
drag, startPoint x: 334, startPoint y: 231, endPoint x: 368, endPoint y: 242, distance: 35.9
click at [334, 231] on div "{ "login" : { "heslo" : "7Derjus741xS" , "idProvozovna" : 1 , "idOsoba" : 5047 …" at bounding box center [553, 409] width 542 height 515
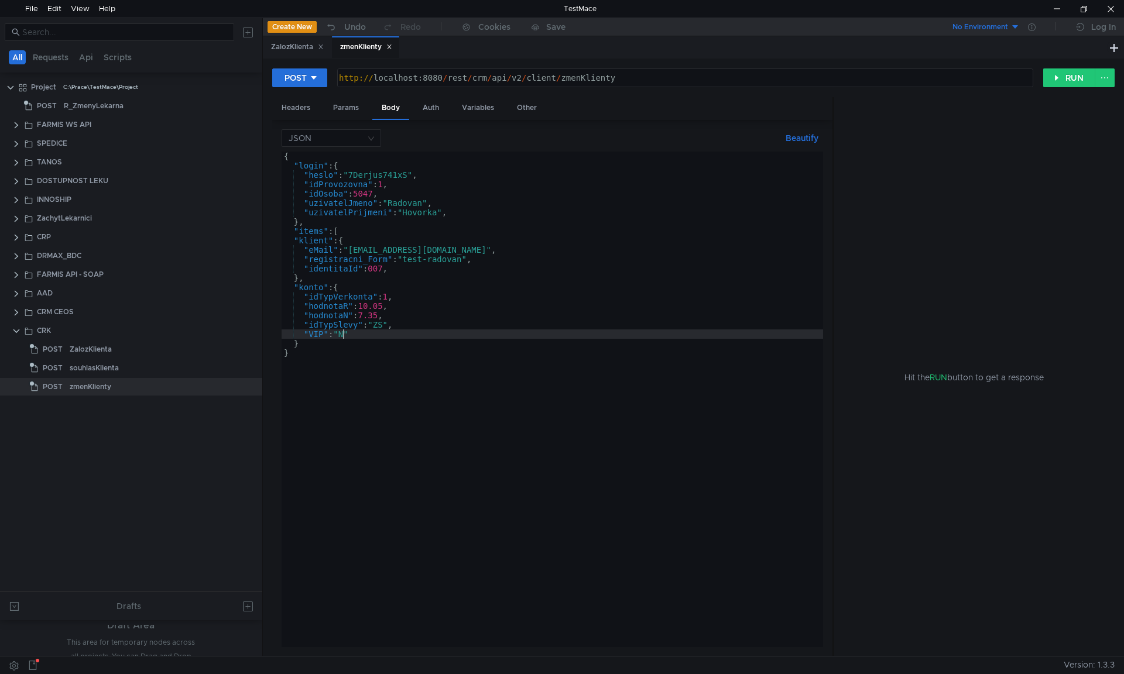
type textarea "}"
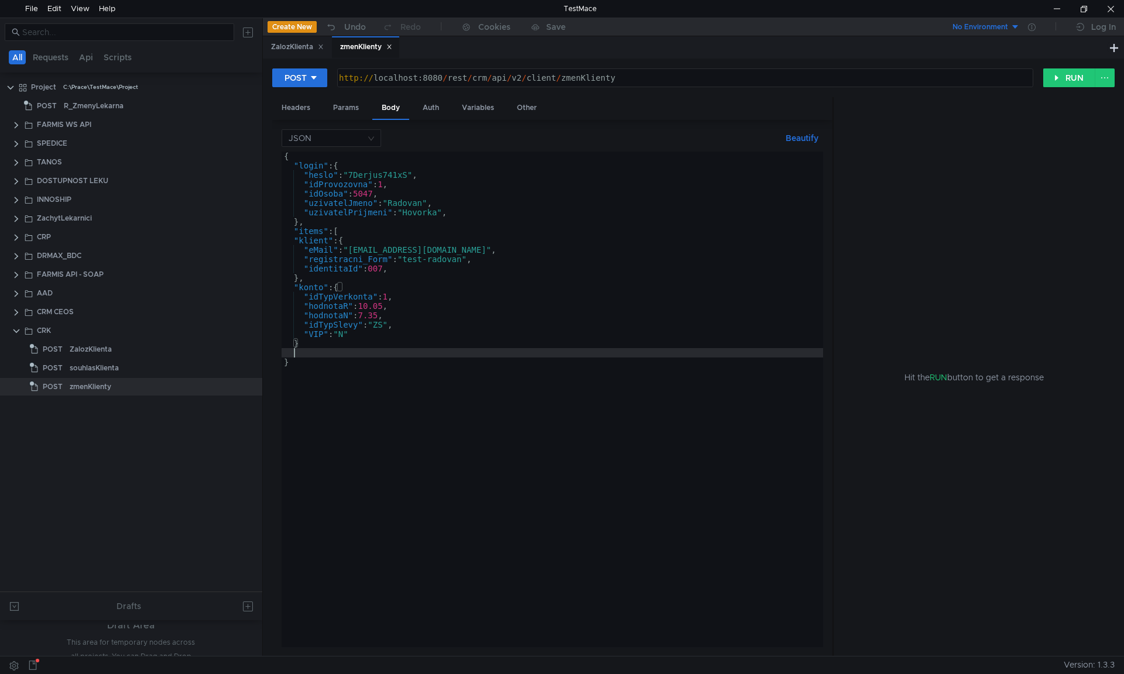
scroll to position [0, 0]
type textarea "}"
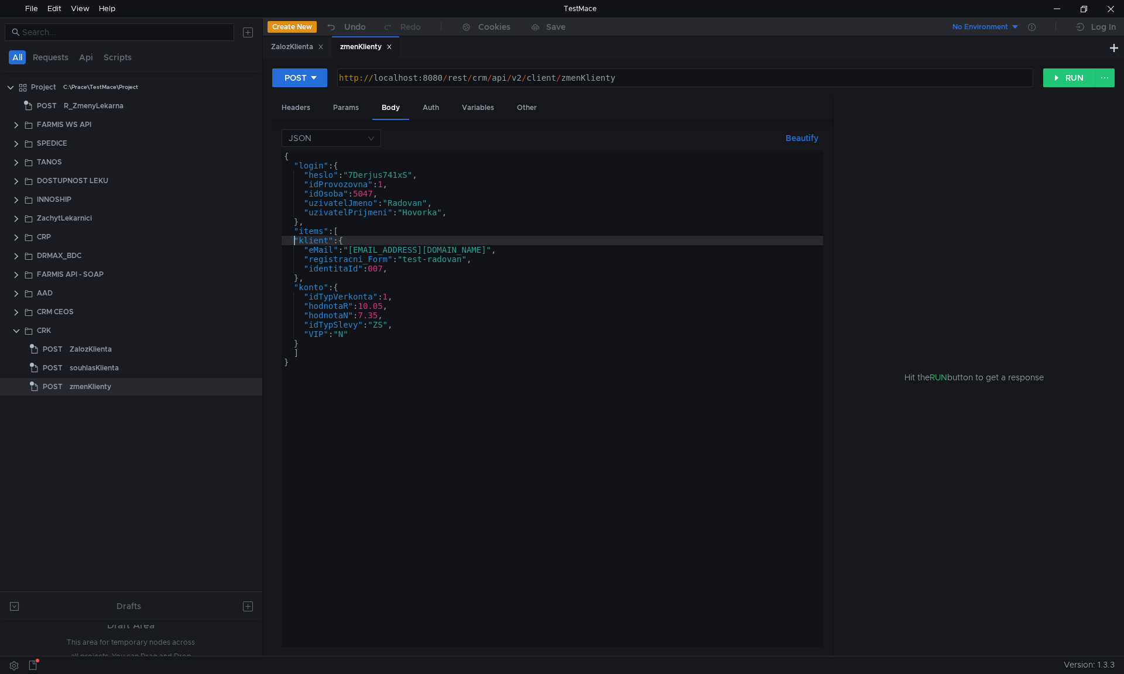
click at [803, 138] on button "Beautify" at bounding box center [802, 138] width 42 height 14
click at [371, 257] on div "{ "login" : { "heslo" : "7Derjus741xS" , "idProvozovna" : 1 , "idOsoba" : 5047 …" at bounding box center [553, 409] width 542 height 515
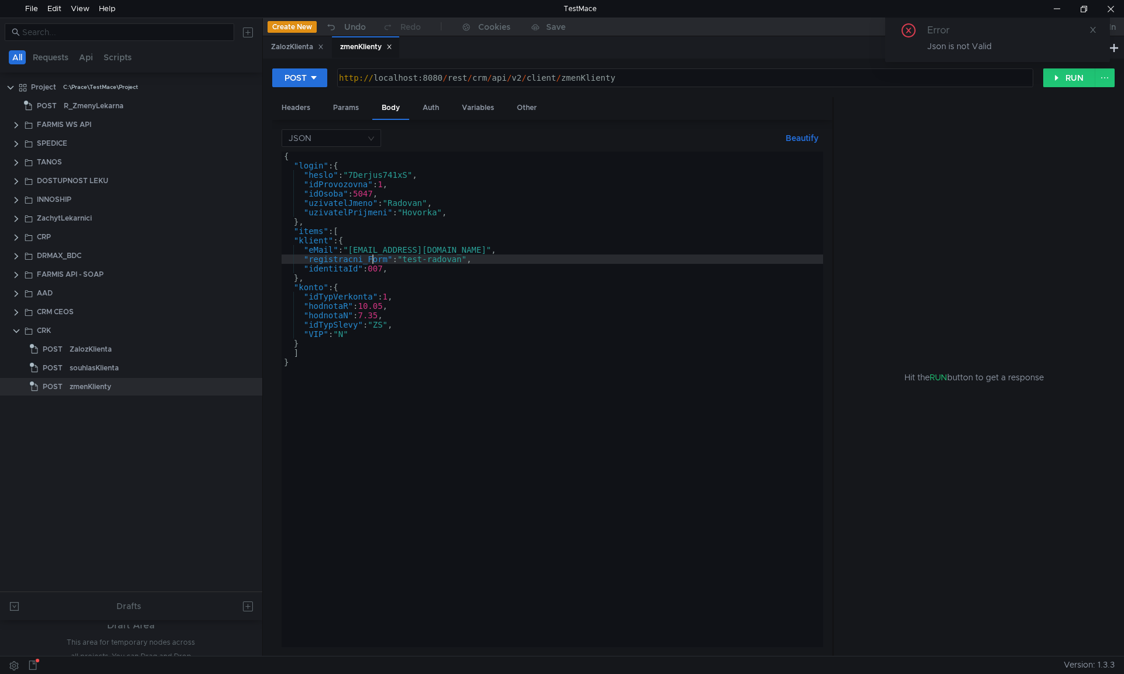
click at [341, 231] on div "{ "login" : { "heslo" : "7Derjus741xS" , "idProvozovna" : 1 , "idOsoba" : 5047 …" at bounding box center [553, 409] width 542 height 515
type textarea ""items": ["
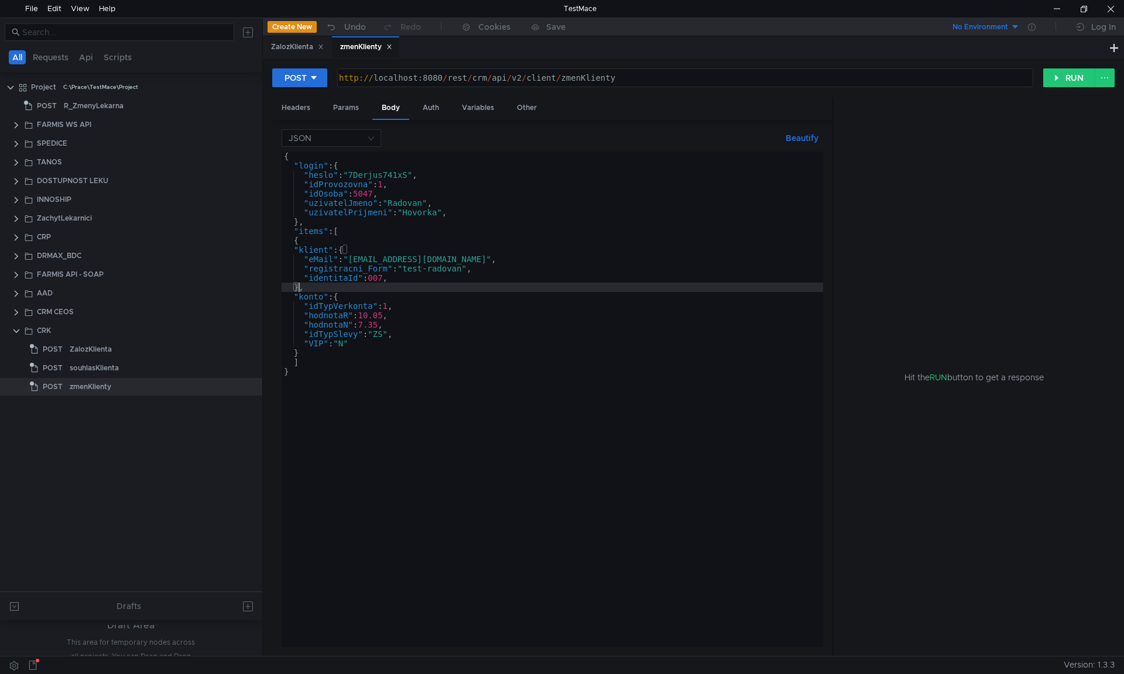
scroll to position [0, 1]
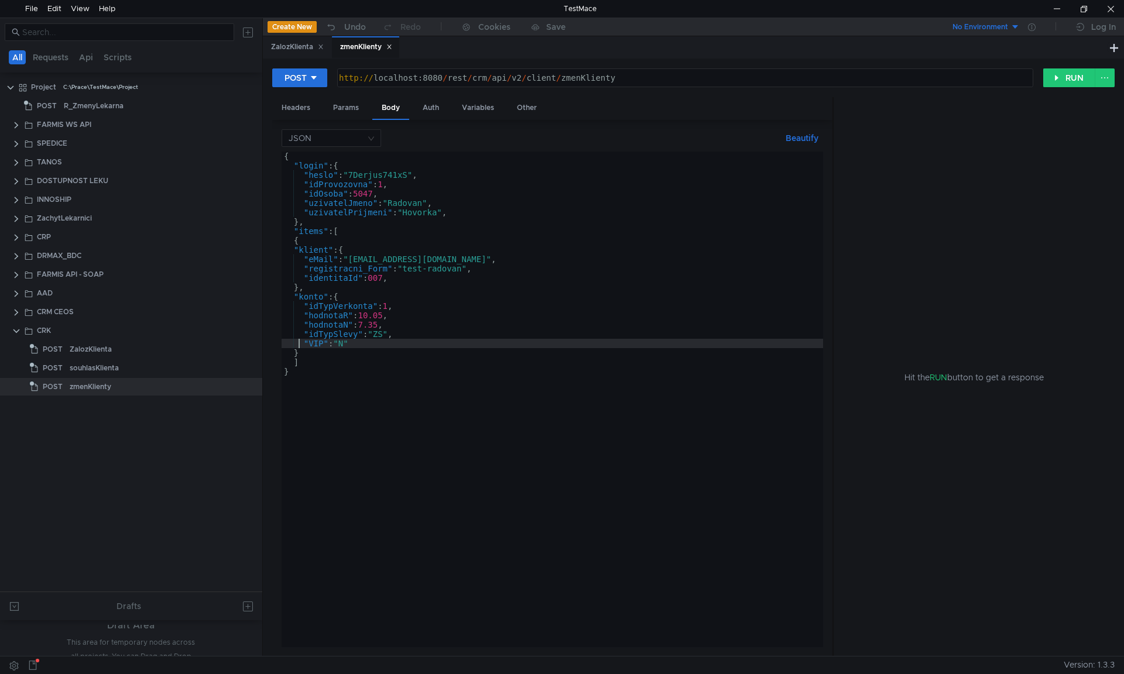
type textarea "}"
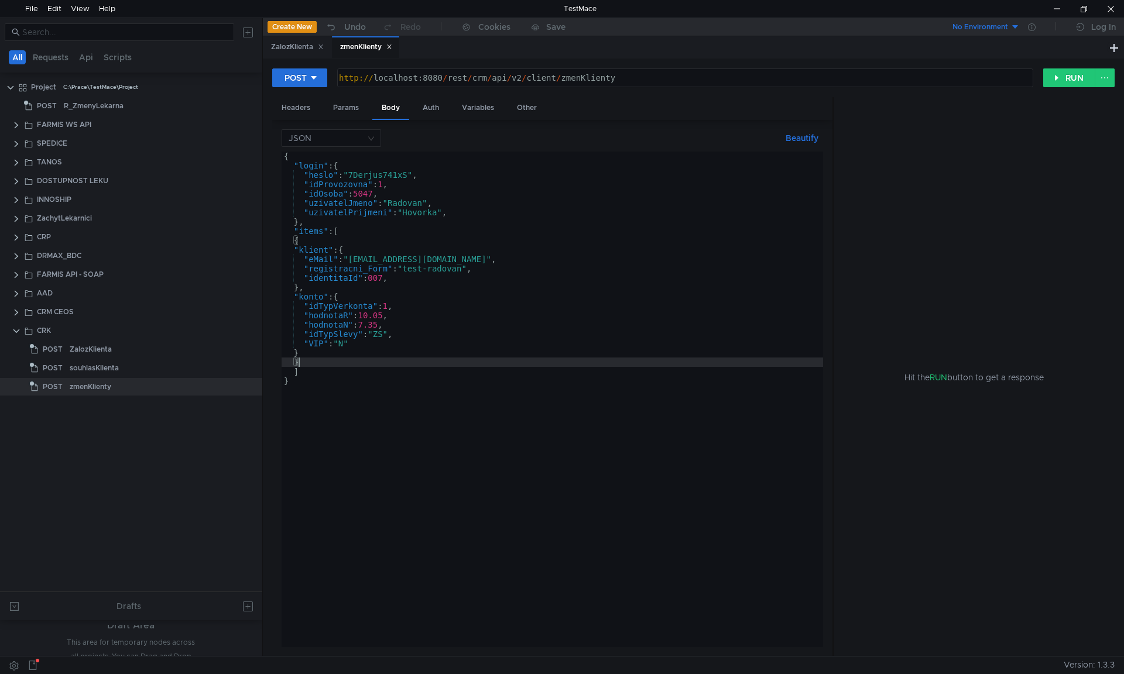
click at [809, 135] on button "Beautify" at bounding box center [802, 138] width 42 height 14
click at [321, 242] on div "{ "login" : { "heslo" : "7Derjus741xS" , "idProvozovna" : 1 , "idOsoba" : 5047 …" at bounding box center [553, 409] width 542 height 515
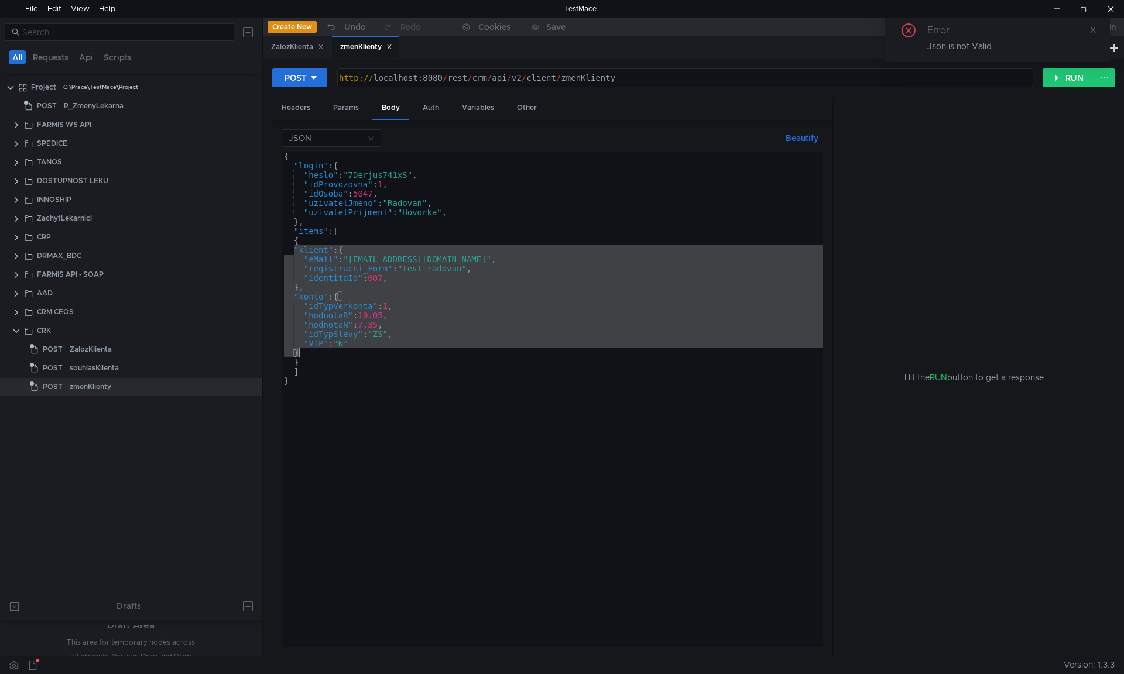
drag, startPoint x: 293, startPoint y: 248, endPoint x: 357, endPoint y: 354, distance: 123.2
click at [357, 354] on div "{ "login" : { "heslo" : "7Derjus741xS" , "idProvozovna" : 1 , "idOsoba" : 5047 …" at bounding box center [553, 409] width 542 height 515
click at [368, 391] on div "{ "login" : { "heslo" : "7Derjus741xS" , "idProvozovna" : 1 , "idOsoba" : 5047 …" at bounding box center [553, 409] width 542 height 515
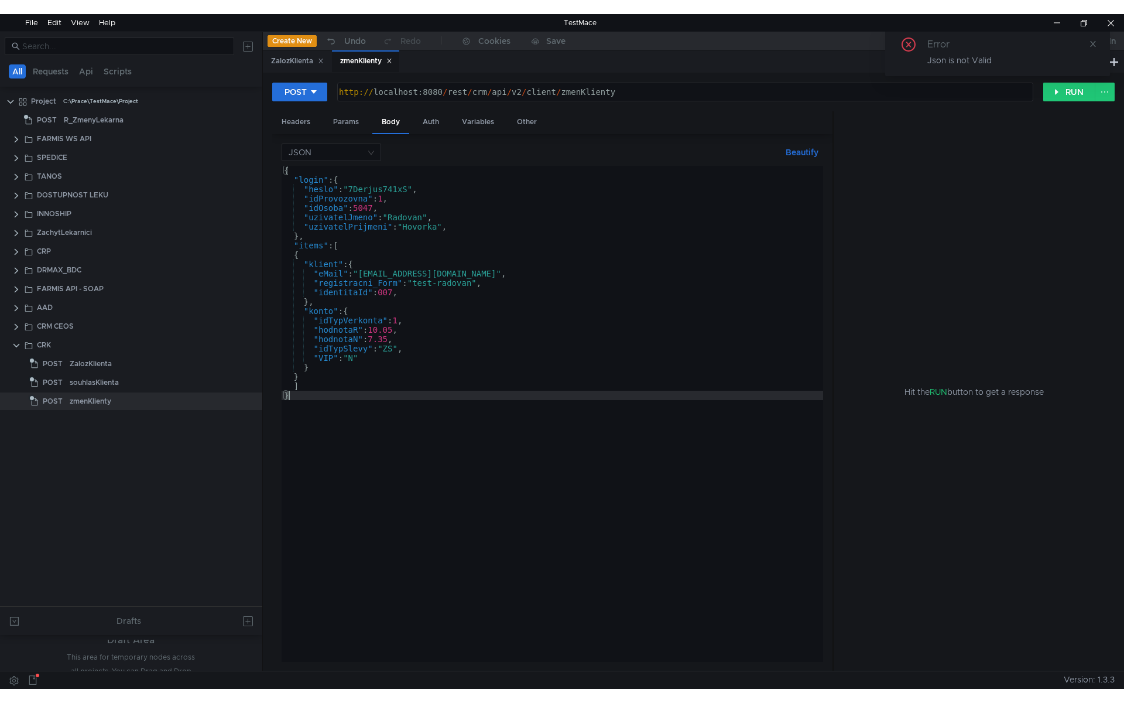
scroll to position [0, 0]
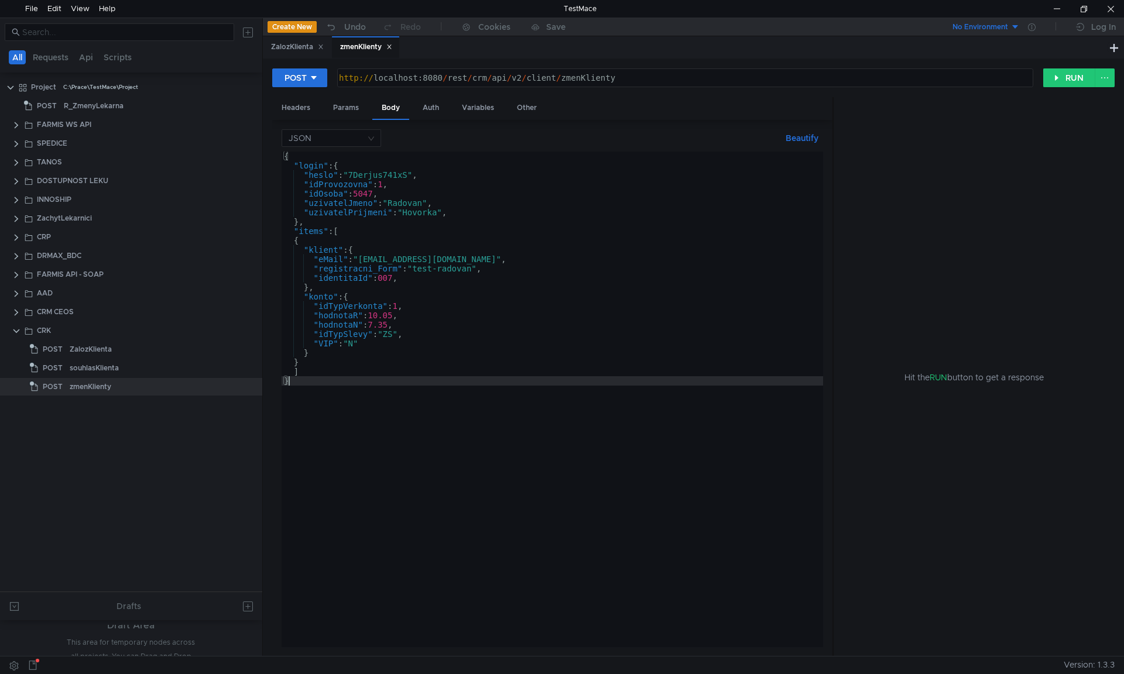
click at [324, 347] on div "{ "login" : { "heslo" : "7Derjus741xS" , "idProvozovna" : 1 , "idOsoba" : 5047 …" at bounding box center [553, 409] width 542 height 515
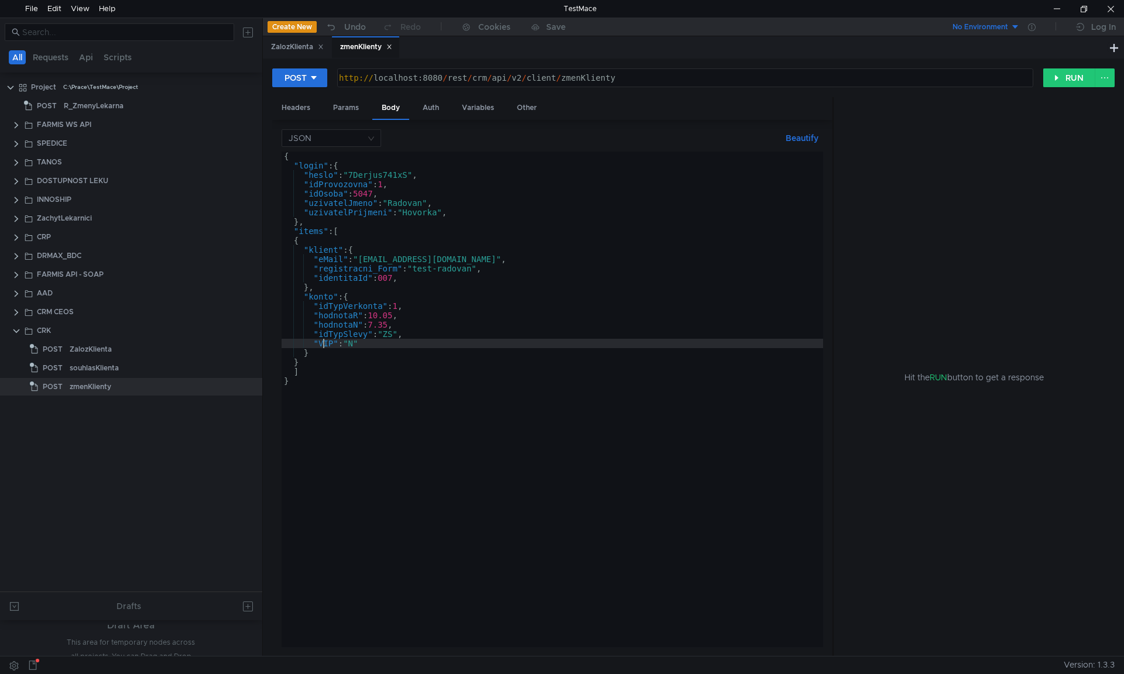
click at [355, 280] on div "{ "login" : { "heslo" : "7Derjus741xS" , "idProvozovna" : 1 , "idOsoba" : 5047 …" at bounding box center [553, 409] width 542 height 515
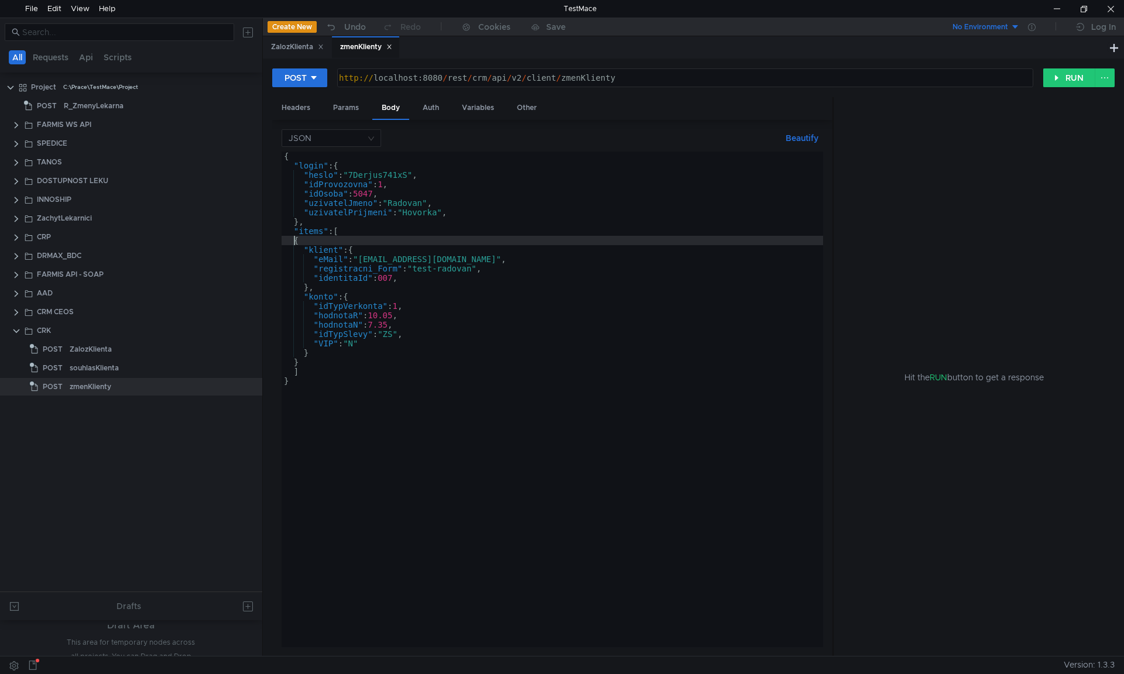
click at [293, 239] on div "{ "login" : { "heslo" : "7Derjus741xS" , "idProvozovna" : 1 , "idOsoba" : 5047 …" at bounding box center [553, 409] width 542 height 515
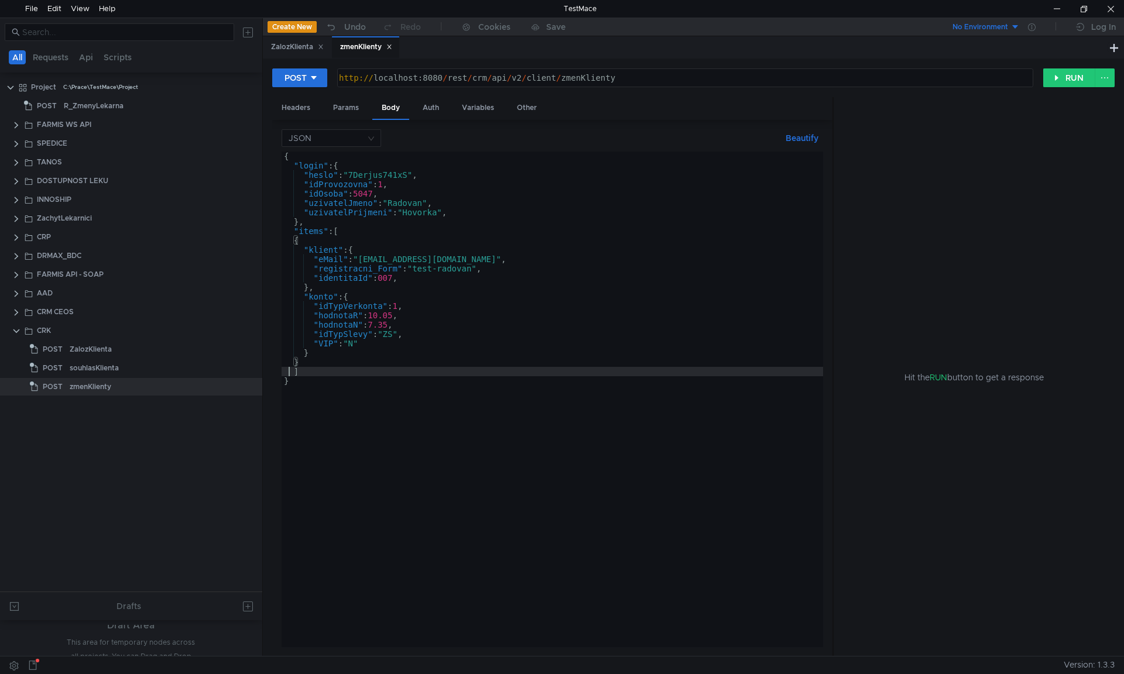
click at [291, 373] on div "{ "login" : { "heslo" : "7Derjus741xS" , "idProvozovna" : 1 , "idOsoba" : 5047 …" at bounding box center [553, 409] width 542 height 515
click at [297, 376] on div "{ "login" : { "heslo" : "7Derjus741xS" , "idProvozovna" : 1 , "idOsoba" : 5047 …" at bounding box center [553, 409] width 542 height 515
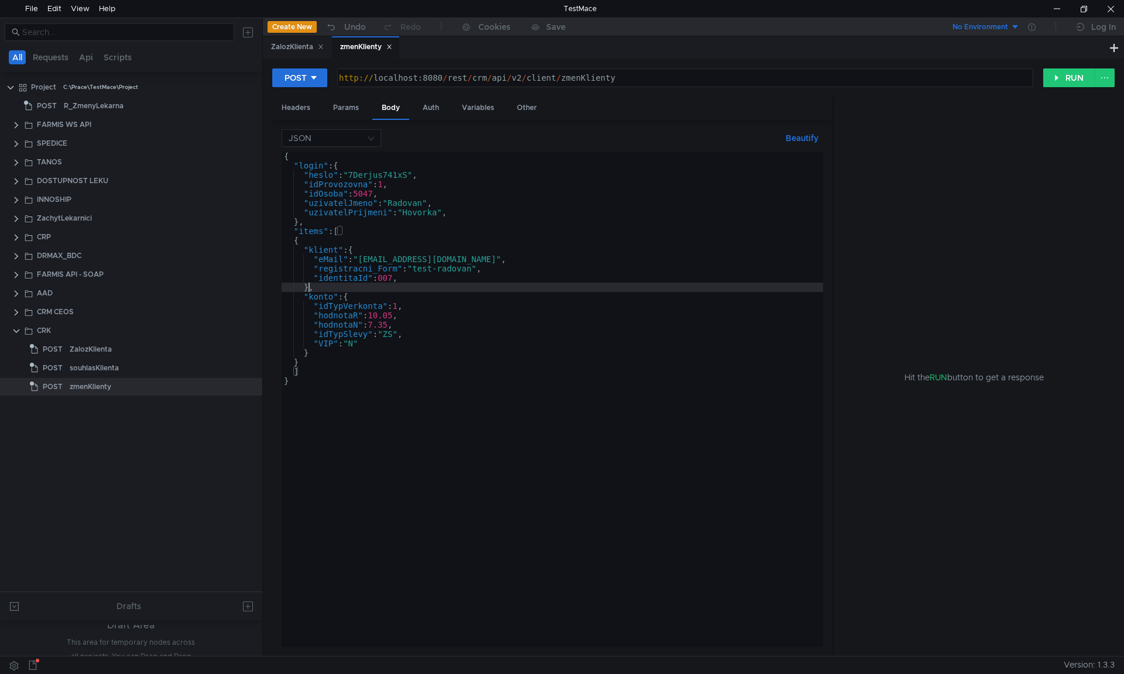
click at [310, 289] on div "{ "login" : { "heslo" : "7Derjus741xS" , "idProvozovna" : 1 , "idOsoba" : 5047 …" at bounding box center [553, 409] width 542 height 515
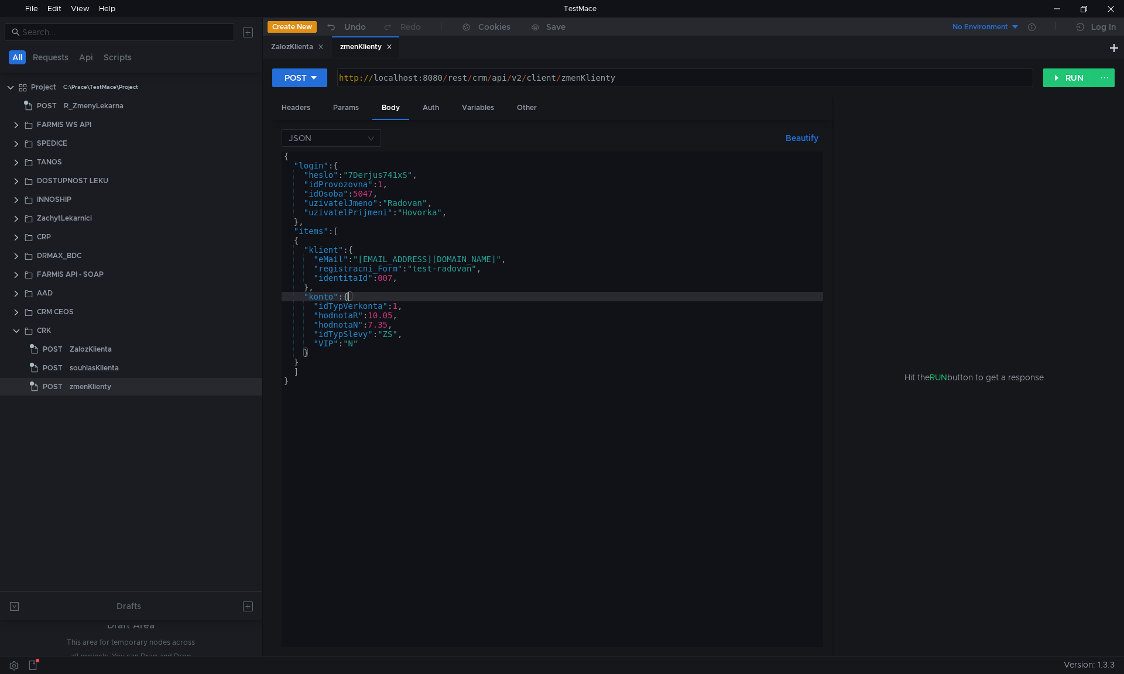
click at [346, 294] on div "{ "login" : { "heslo" : "7Derjus741xS" , "idProvozovna" : 1 , "idOsoba" : 5047 …" at bounding box center [553, 409] width 542 height 515
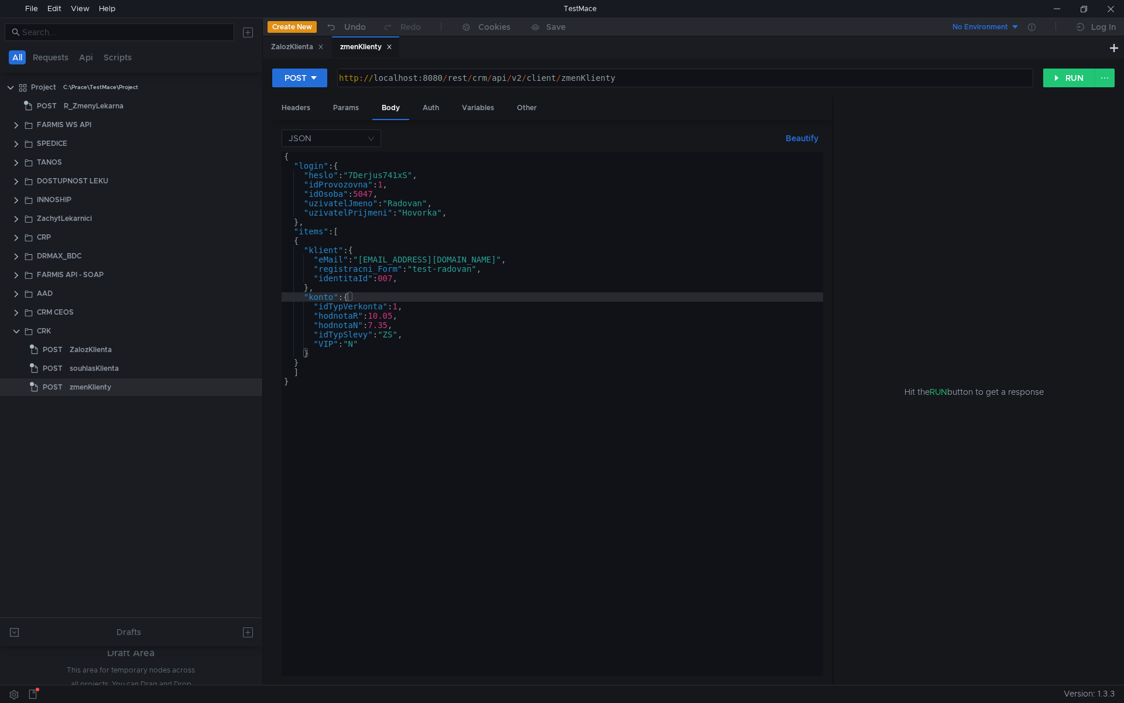
drag, startPoint x: 310, startPoint y: 296, endPoint x: 317, endPoint y: 296, distance: 7.0
click at [310, 296] on div "{ "login" : { "heslo" : "7Derjus741xS" , "idProvozovna" : 1 , "idOsoba" : 5047 …" at bounding box center [553, 423] width 542 height 543
click at [310, 355] on div "{ "login" : { "heslo" : "7Derjus741xS" , "idProvozovna" : 1 , "idOsoba" : 5047 …" at bounding box center [553, 423] width 542 height 543
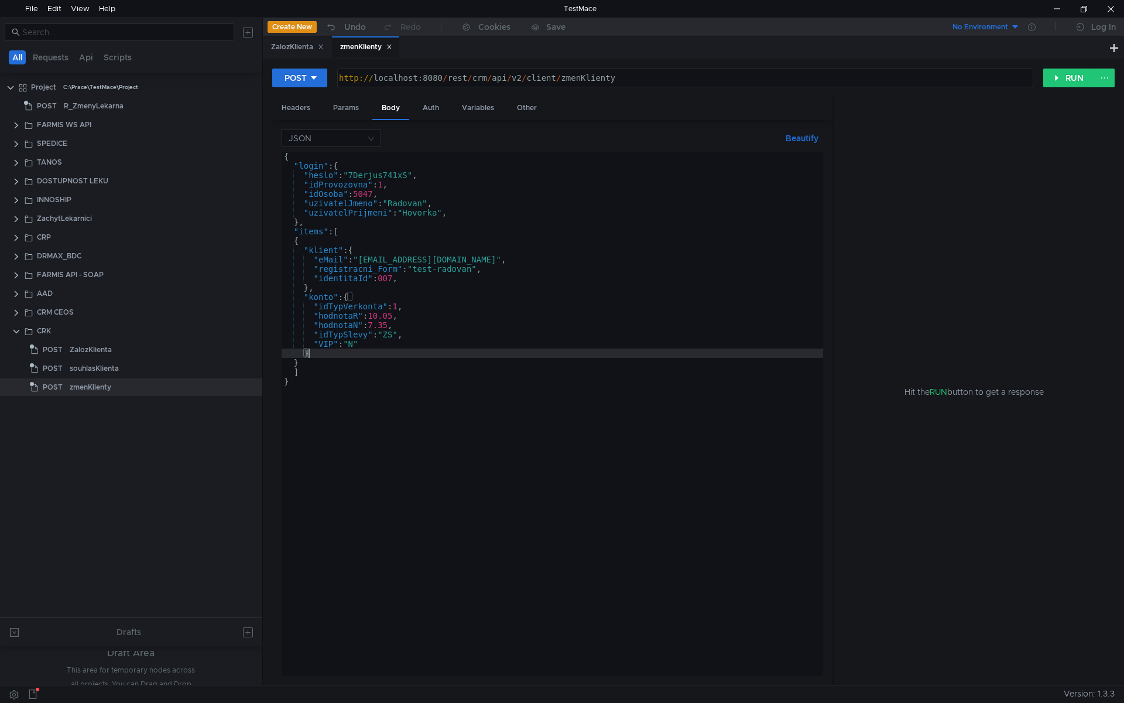
click at [300, 364] on div "{ "login" : { "heslo" : "7Derjus741xS" , "idProvozovna" : 1 , "idOsoba" : 5047 …" at bounding box center [553, 423] width 542 height 543
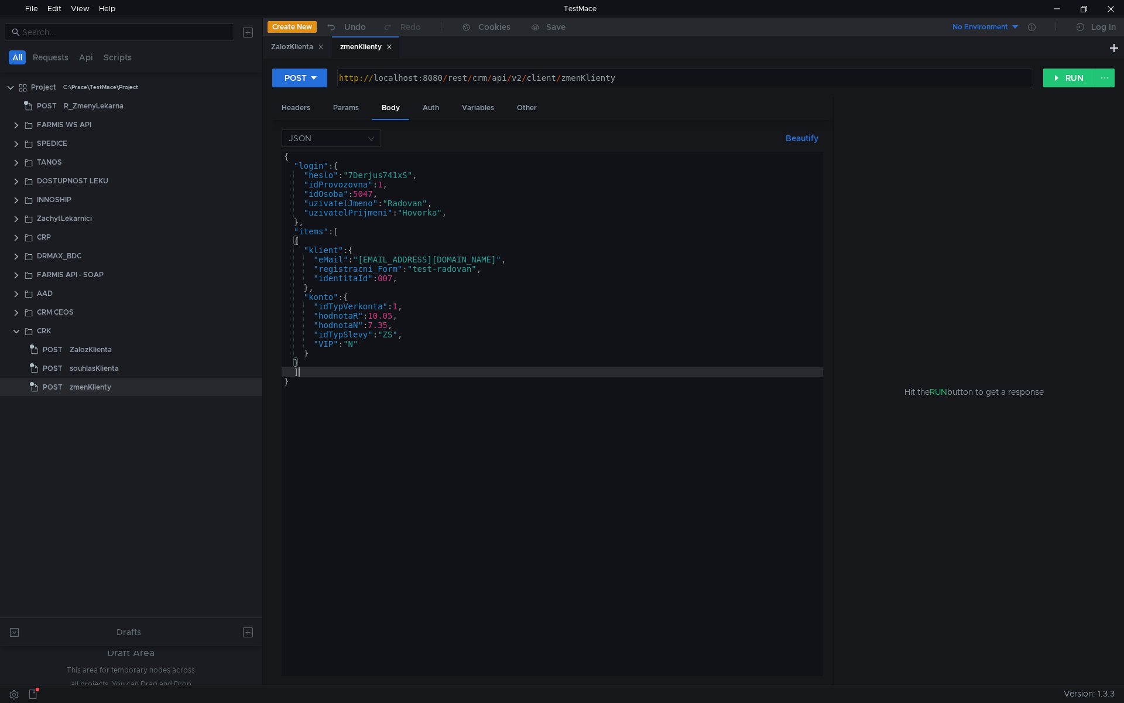
click at [299, 370] on div "{ "login" : { "heslo" : "7Derjus741xS" , "idProvozovna" : 1 , "idOsoba" : 5047 …" at bounding box center [553, 423] width 542 height 543
click at [289, 385] on div "{ "login" : { "heslo" : "7Derjus741xS" , "idProvozovna" : 1 , "idOsoba" : 5047 …" at bounding box center [553, 423] width 542 height 543
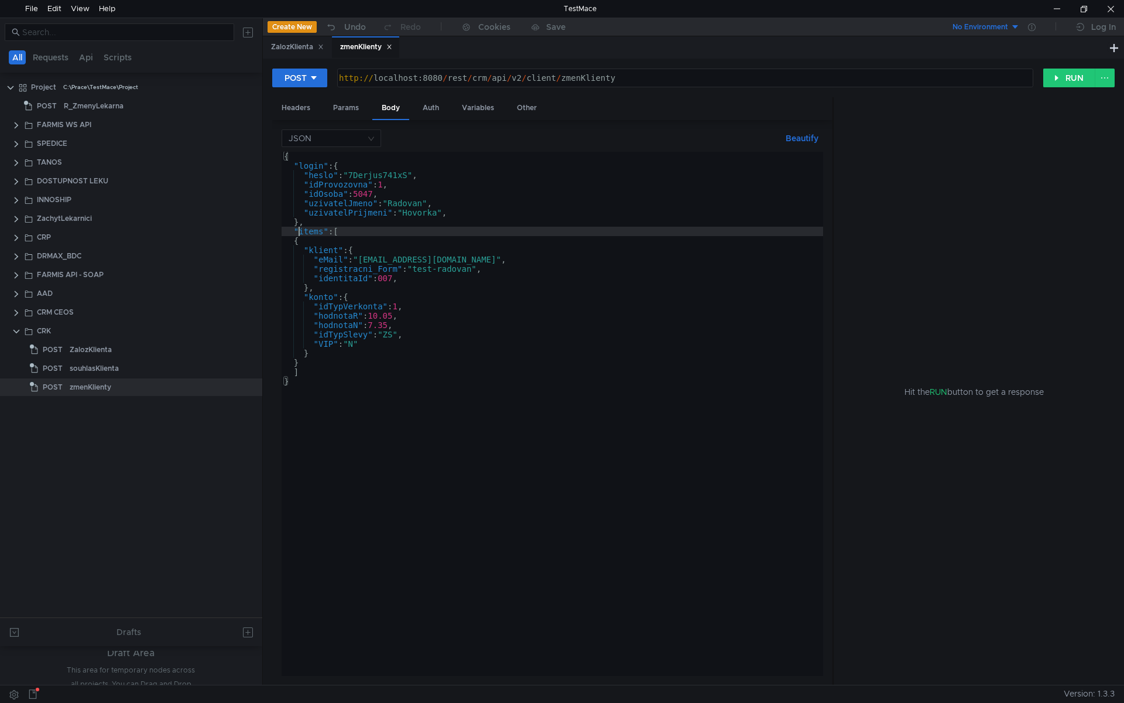
click at [297, 234] on div "{ "login" : { "heslo" : "7Derjus741xS" , "idProvozovna" : 1 , "idOsoba" : 5047 …" at bounding box center [553, 423] width 542 height 543
click at [794, 138] on button "Beautify" at bounding box center [802, 138] width 42 height 14
click at [304, 230] on div "{ "login" : { "heslo" : "7Derjus741xS" , "idProvozovna" : 1 , "idOsoba" : 5047 …" at bounding box center [553, 423] width 542 height 543
click at [345, 272] on div "{ "login" : { "heslo" : "7Derjus741xS" , "idProvozovna" : 1 , "idOsoba" : 5047 …" at bounding box center [553, 423] width 542 height 543
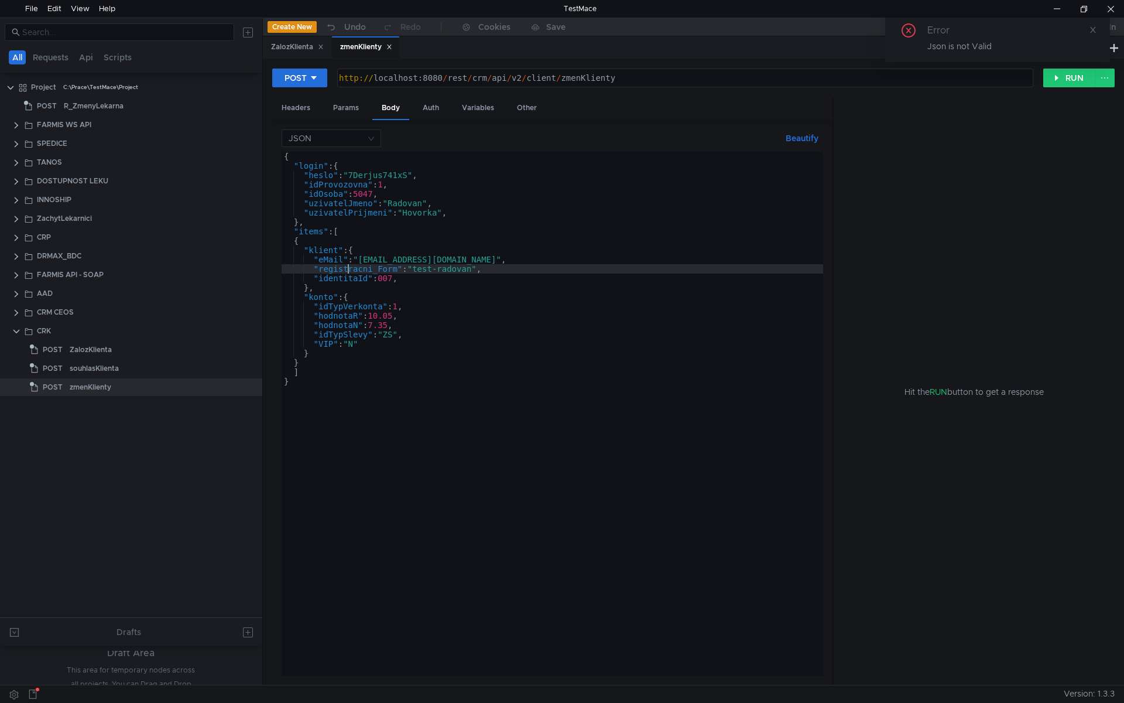
type textarea "] }"
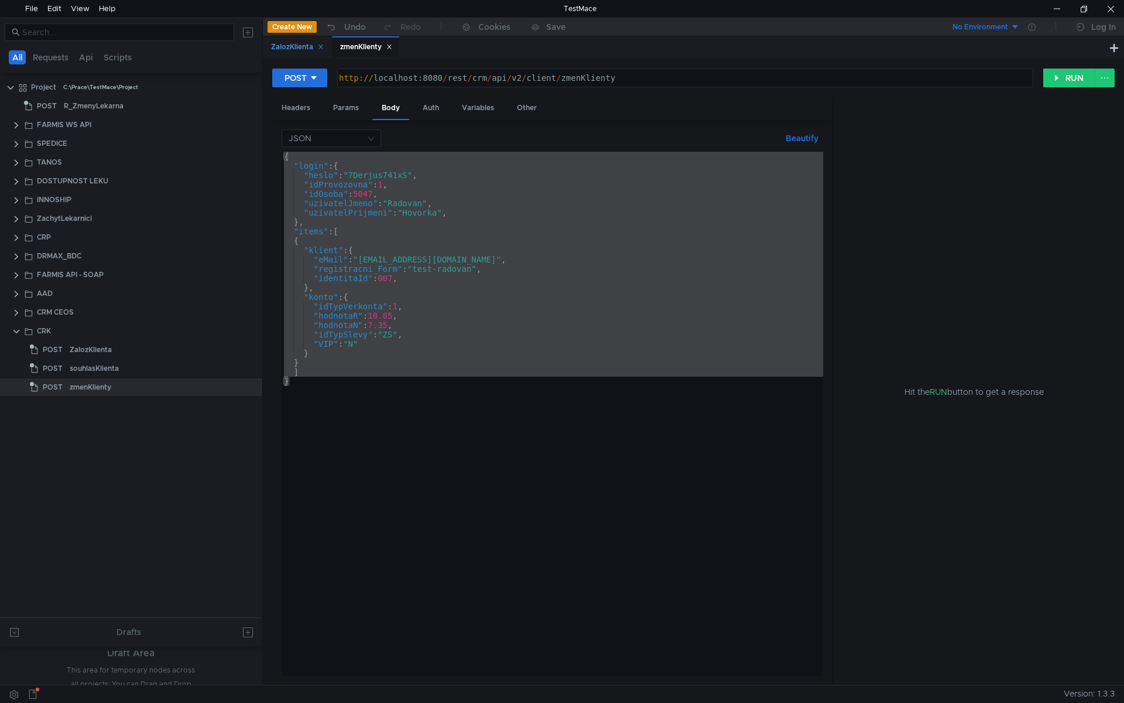
click at [290, 53] on div "ZalozKlienta" at bounding box center [297, 47] width 53 height 12
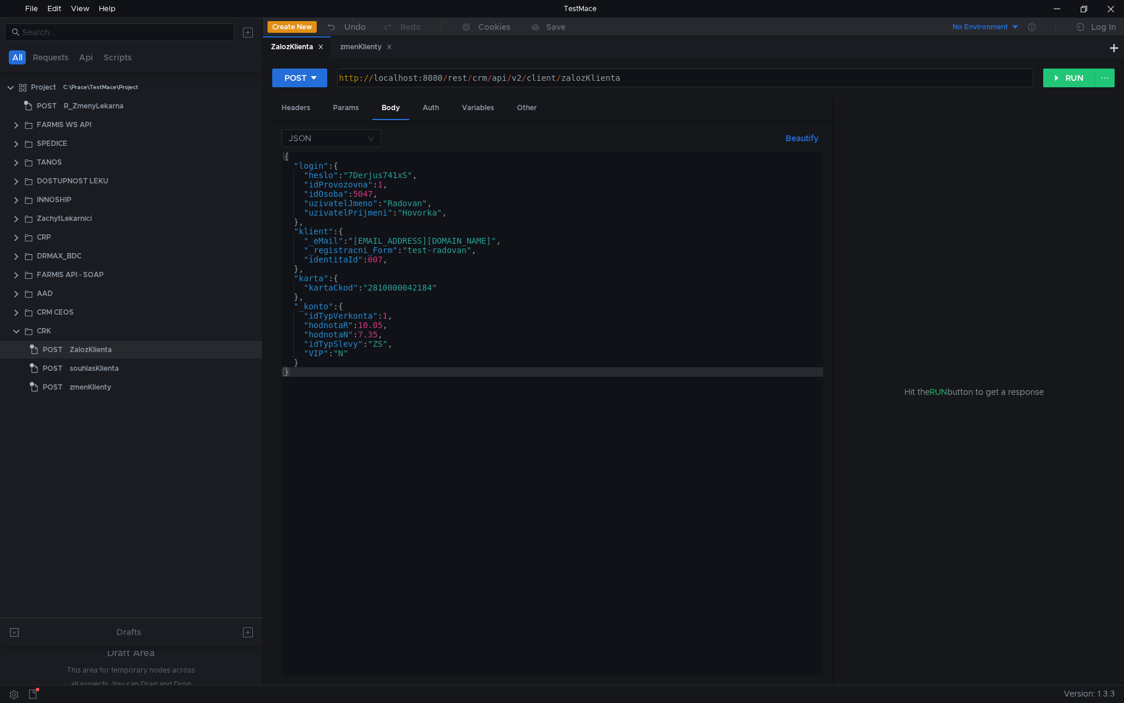
click at [343, 237] on div "{ "login" : { "heslo" : "7Derjus741xS" , "idProvozovna" : 1 , "idOsoba" : 5047 …" at bounding box center [553, 423] width 542 height 543
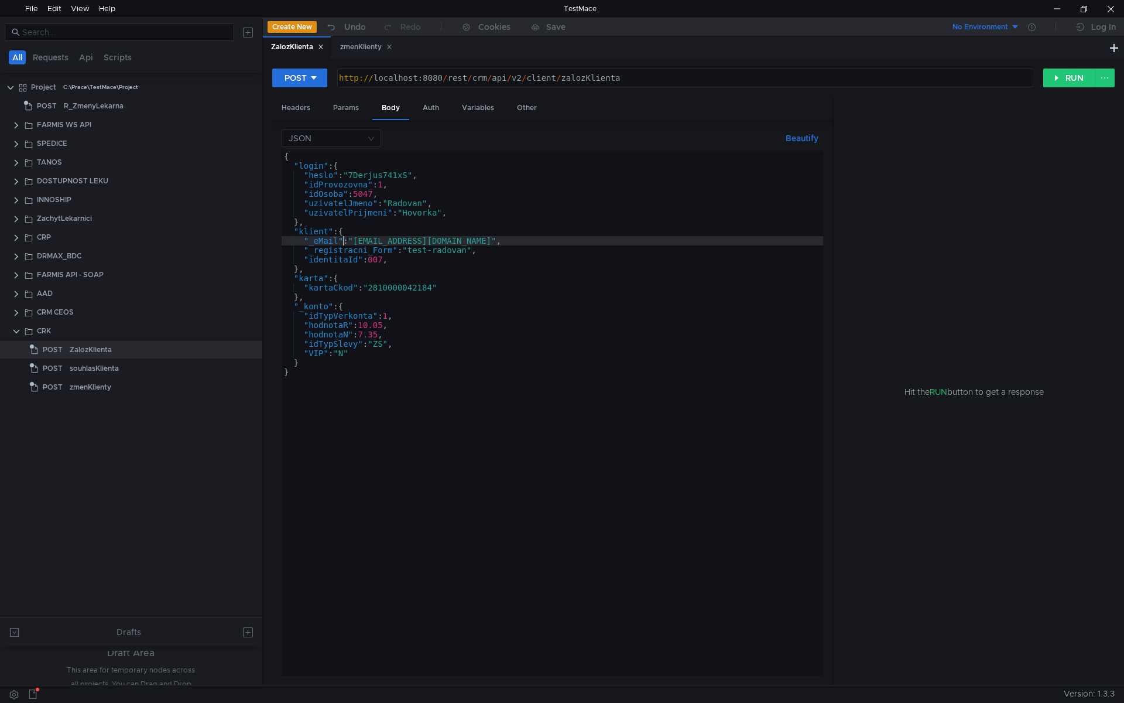
click at [303, 221] on div "{ "login" : { "heslo" : "7Derjus741xS" , "idProvozovna" : 1 , "idOsoba" : 5047 …" at bounding box center [553, 423] width 542 height 543
type textarea "},"
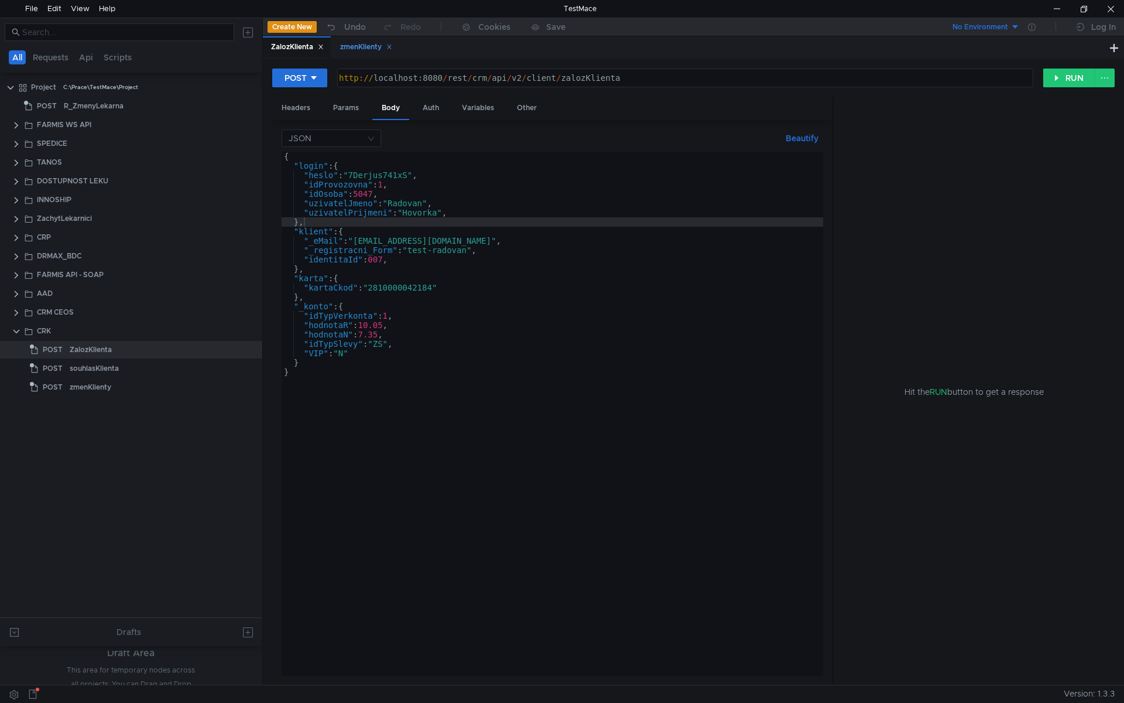
click at [350, 46] on div "zmenKlienty" at bounding box center [366, 47] width 52 height 12
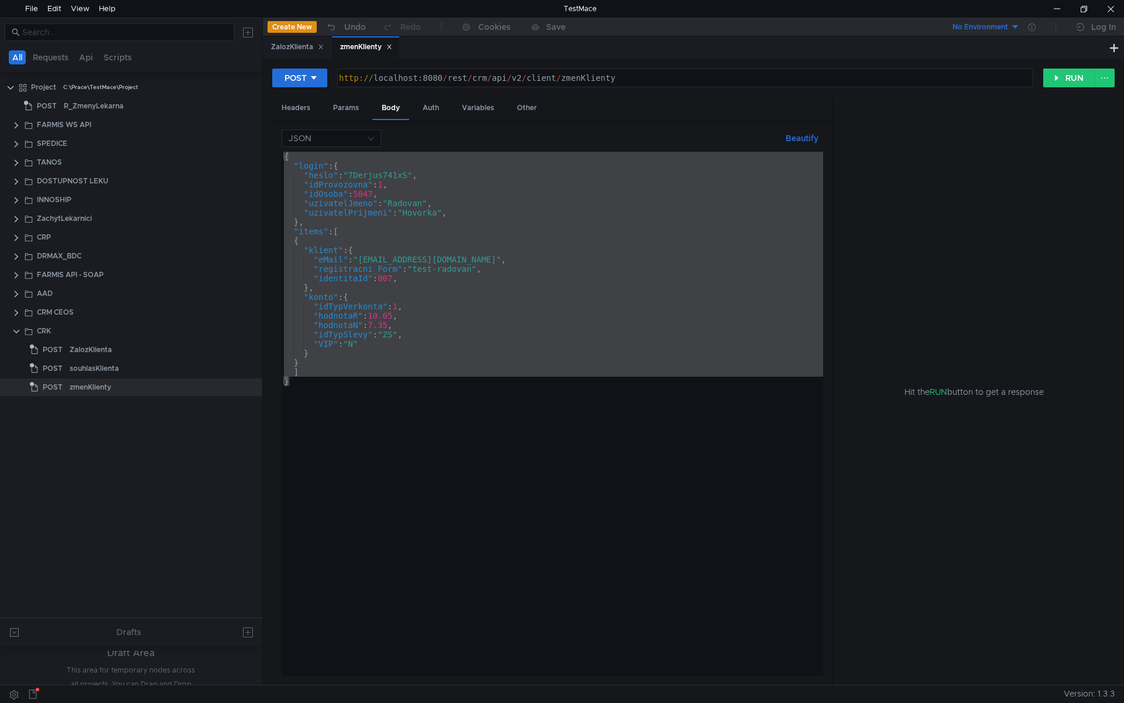
click at [334, 215] on div "{ "login" : { "heslo" : "7Derjus741xS" , "idProvozovna" : 1 , "idOsoba" : 5047 …" at bounding box center [553, 414] width 542 height 524
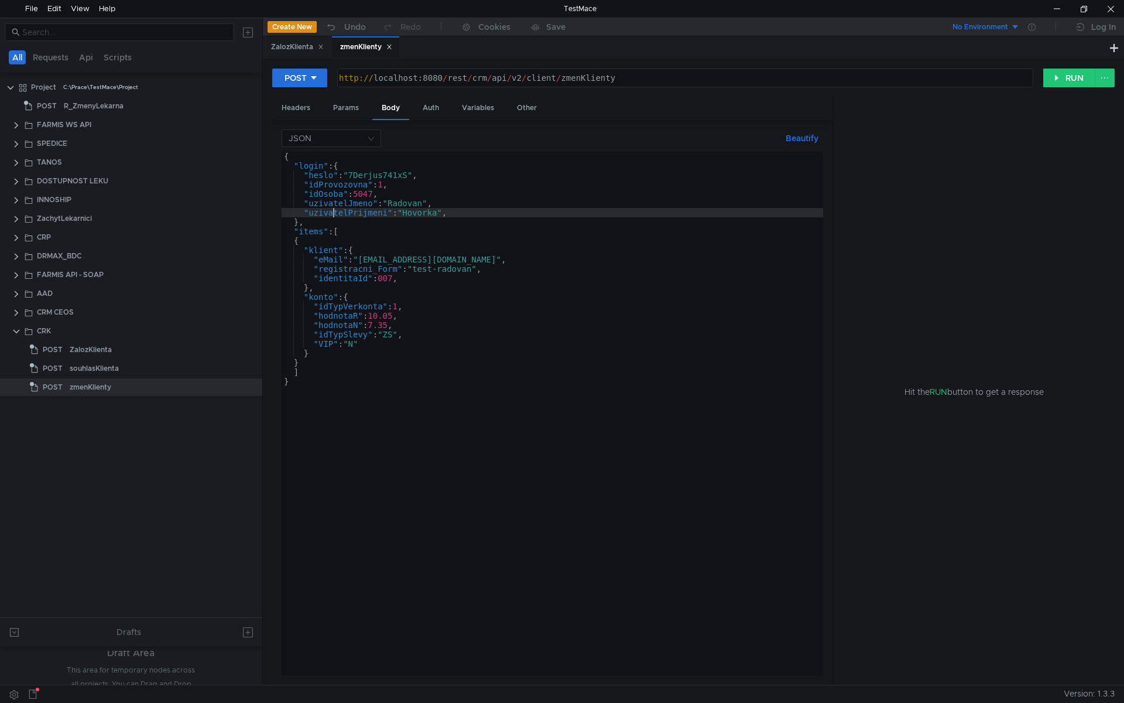
click at [400, 327] on div "{ "login" : { "heslo" : "7Derjus741xS" , "idProvozovna" : 1 , "idOsoba" : 5047 …" at bounding box center [553, 423] width 542 height 543
type textarea ""hodnotaN": 7.35,"
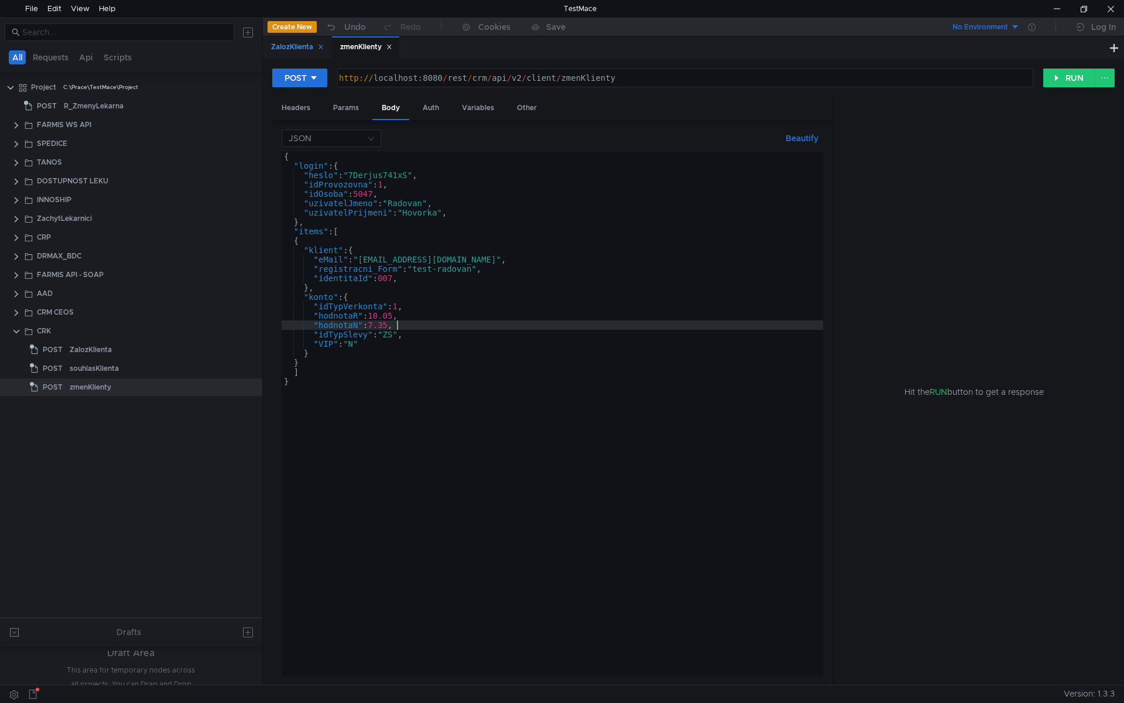
click at [294, 46] on div "ZalozKlienta" at bounding box center [297, 47] width 53 height 12
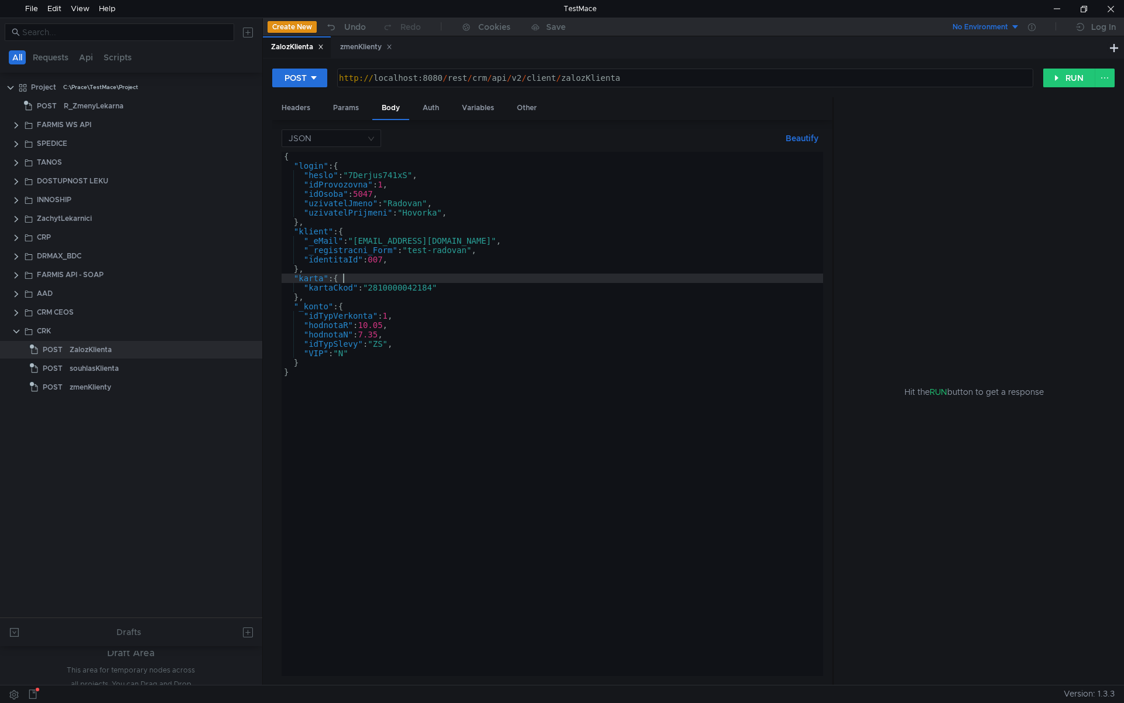
click at [397, 278] on div "{ "login" : { "heslo" : "7Derjus741xS" , "idProvozovna" : 1 , "idOsoba" : 5047 …" at bounding box center [553, 423] width 542 height 543
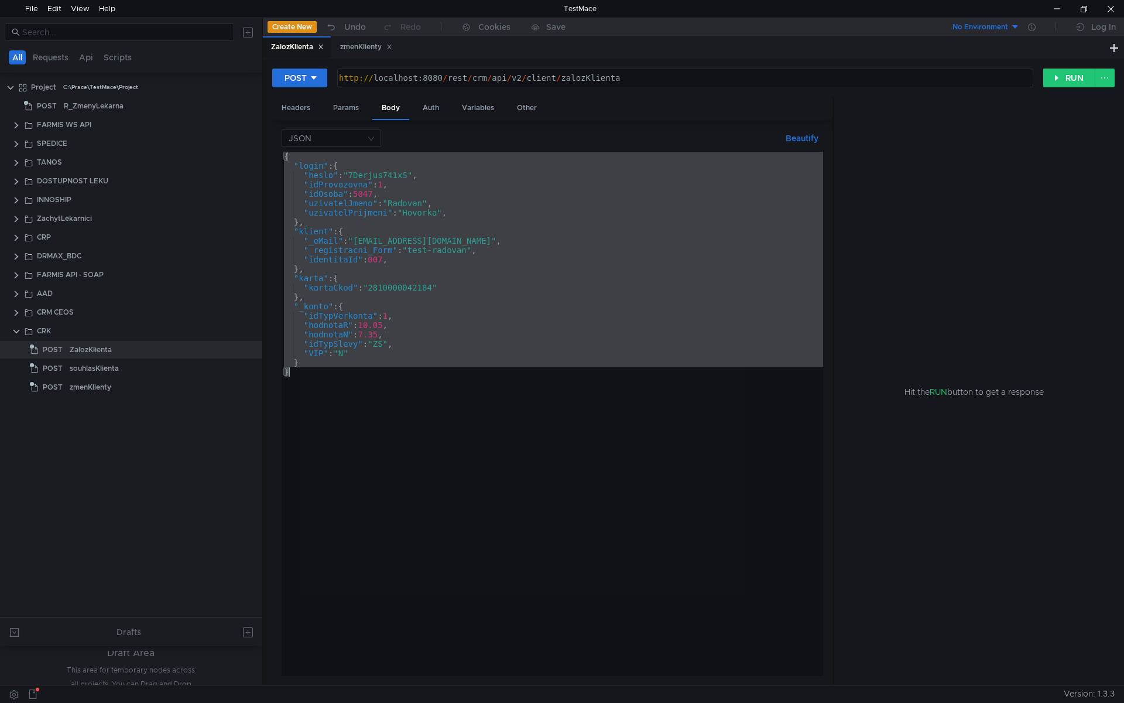
click at [423, 352] on div "{ "login" : { "heslo" : "7Derjus741xS" , "idProvozovna" : 1 , "idOsoba" : 5047 …" at bounding box center [553, 414] width 542 height 524
type textarea ""VIP": "N""
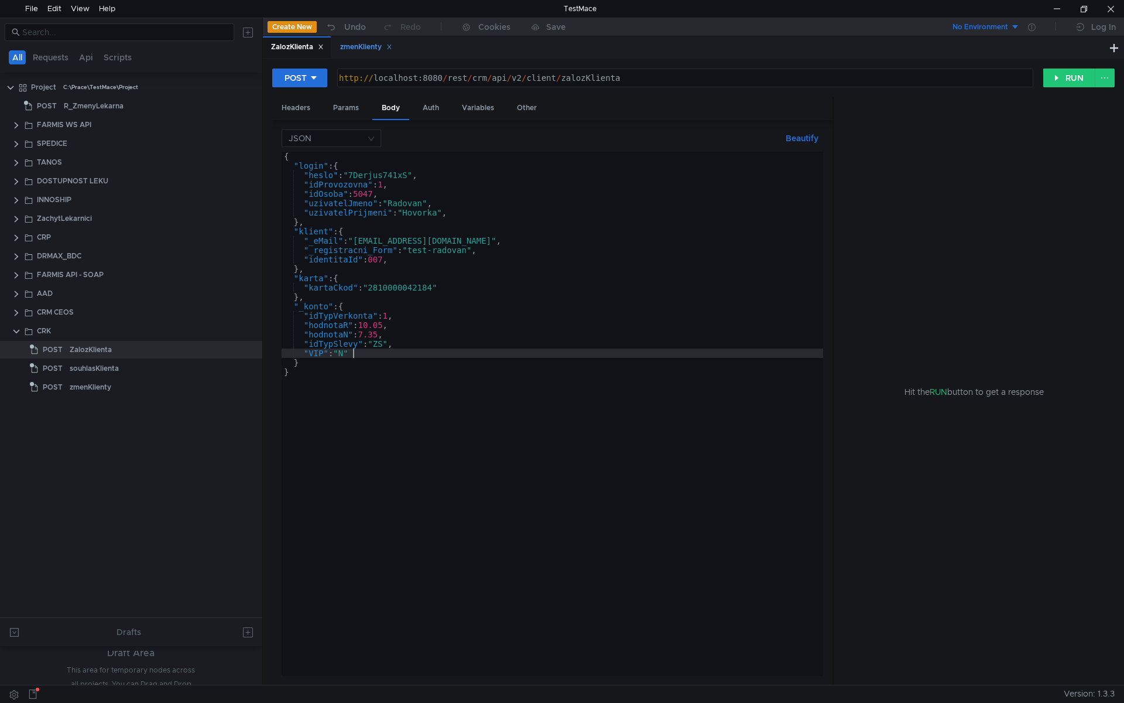
click at [359, 43] on div "zmenKlienty" at bounding box center [366, 47] width 52 height 12
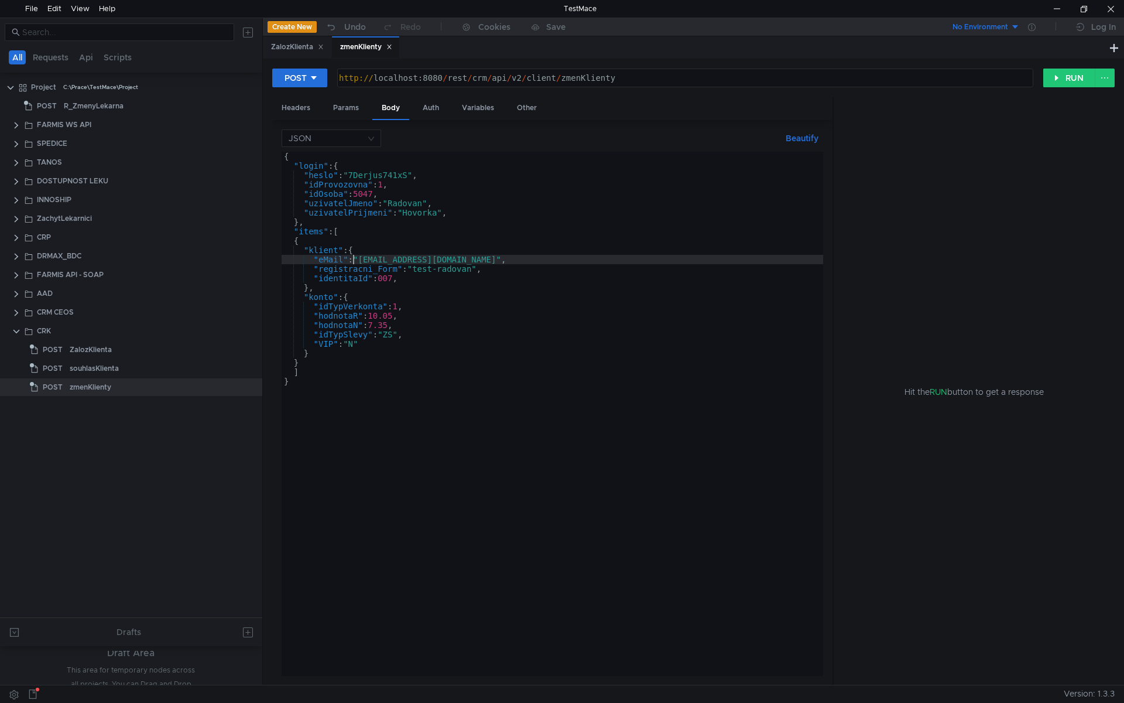
click at [350, 261] on div "{ "login" : { "heslo" : "7Derjus741xS" , "idProvozovna" : 1 , "idOsoba" : 5047 …" at bounding box center [553, 423] width 542 height 543
click at [384, 306] on div "{ "login" : { "heslo" : "7Derjus741xS" , "idProvozovna" : 1 , "idOsoba" : 5047 …" at bounding box center [553, 423] width 542 height 543
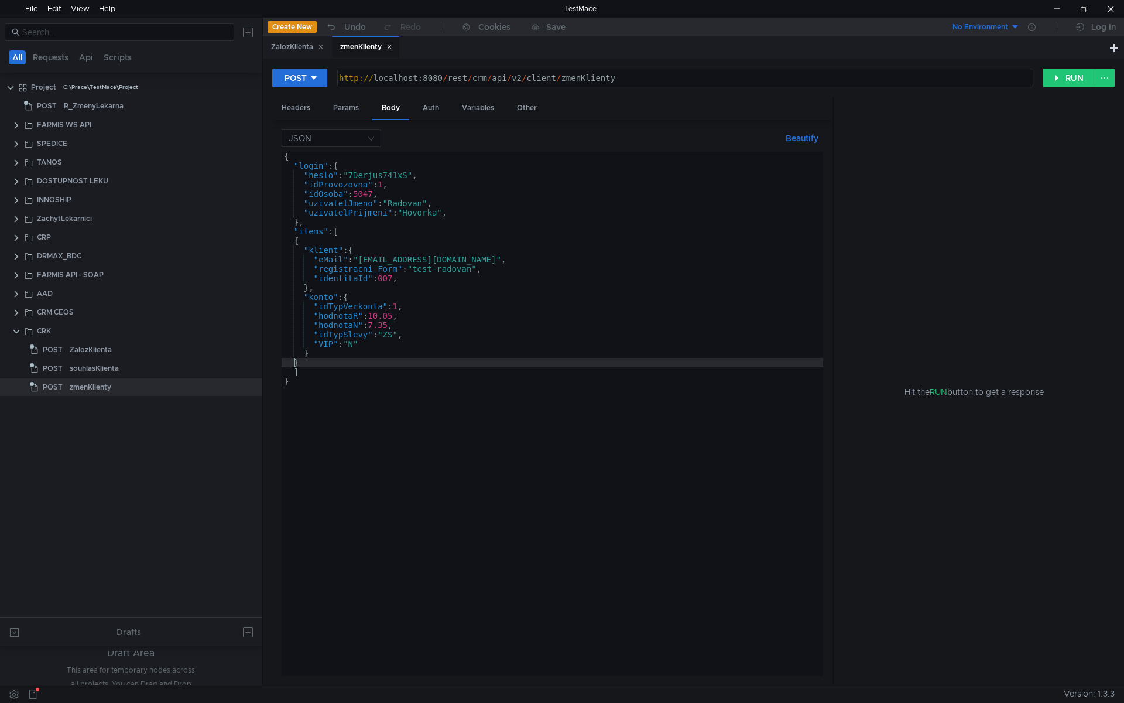
click at [292, 364] on div "{ "login" : { "heslo" : "7Derjus741xS" , "idProvozovna" : 1 , "idOsoba" : 5047 …" at bounding box center [553, 423] width 542 height 543
click at [293, 241] on div "{ "login" : { "heslo" : "7Derjus741xS" , "idProvozovna" : 1 , "idOsoba" : 5047 …" at bounding box center [553, 423] width 542 height 543
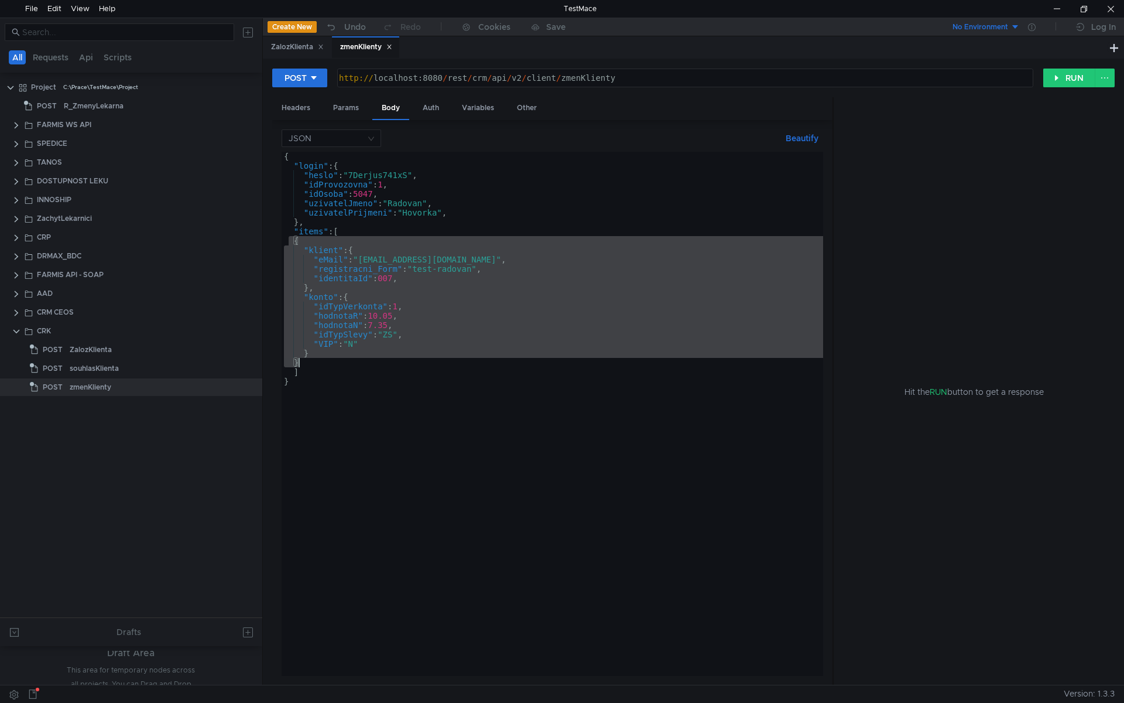
drag, startPoint x: 291, startPoint y: 243, endPoint x: 342, endPoint y: 361, distance: 128.2
click at [342, 361] on div "{ "login" : { "heslo" : "7Derjus741xS" , "idProvozovna" : 1 , "idOsoba" : 5047 …" at bounding box center [553, 423] width 542 height 543
click at [354, 386] on div "{ "login" : { "heslo" : "7Derjus741xS" , "idProvozovna" : 1 , "idOsoba" : 5047 …" at bounding box center [553, 423] width 542 height 543
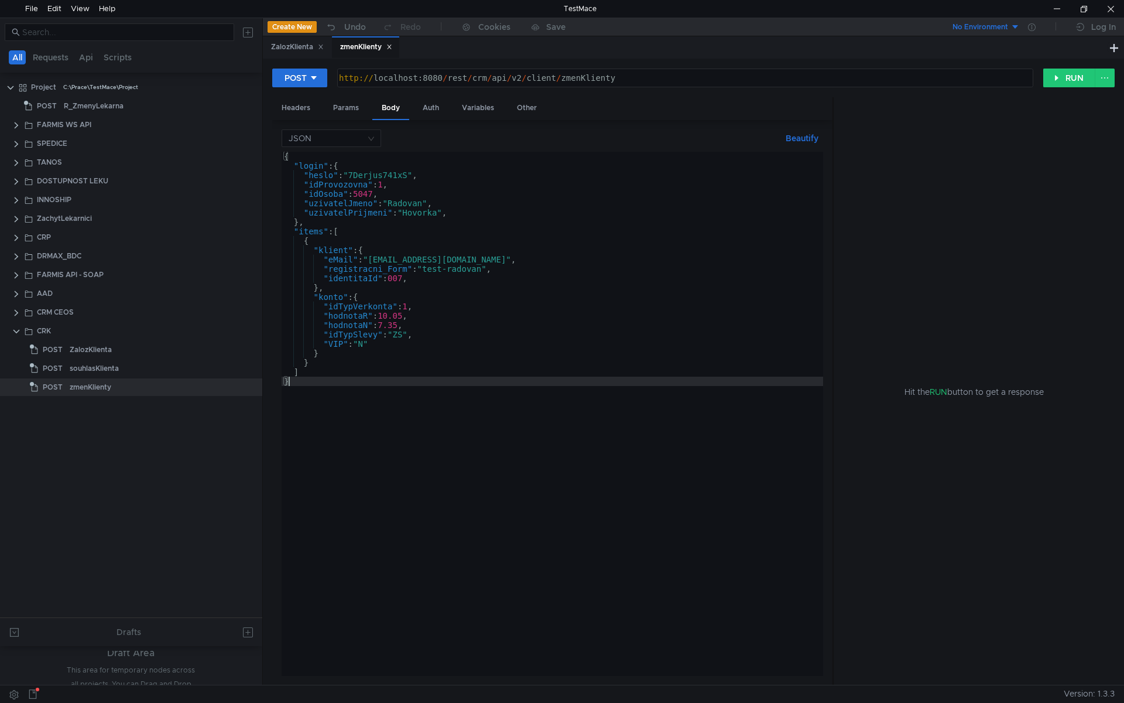
click at [349, 266] on div "{ "login" : { "heslo" : "7Derjus741xS" , "idProvozovna" : 1 , "idOsoba" : 5047 …" at bounding box center [553, 423] width 542 height 543
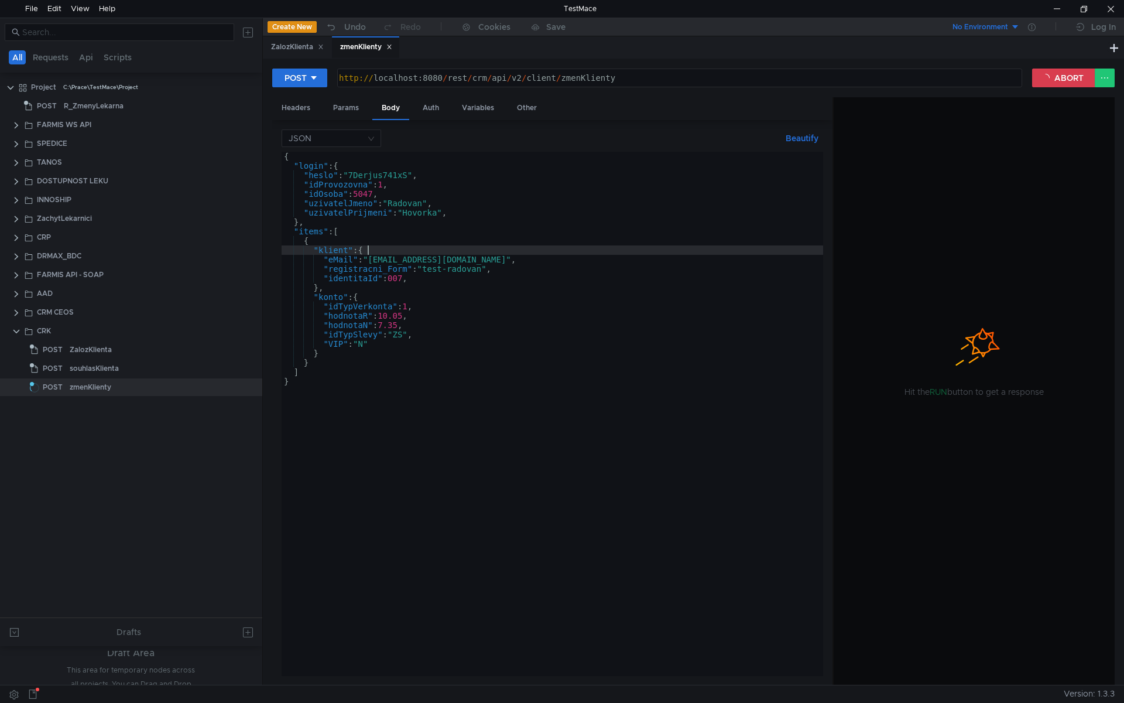
click at [381, 251] on div "{ "login" : { "heslo" : "7Derjus741xS" , "idProvozovna" : 1 , "idOsoba" : 5047 …" at bounding box center [553, 423] width 542 height 543
type textarea ""klient": {"
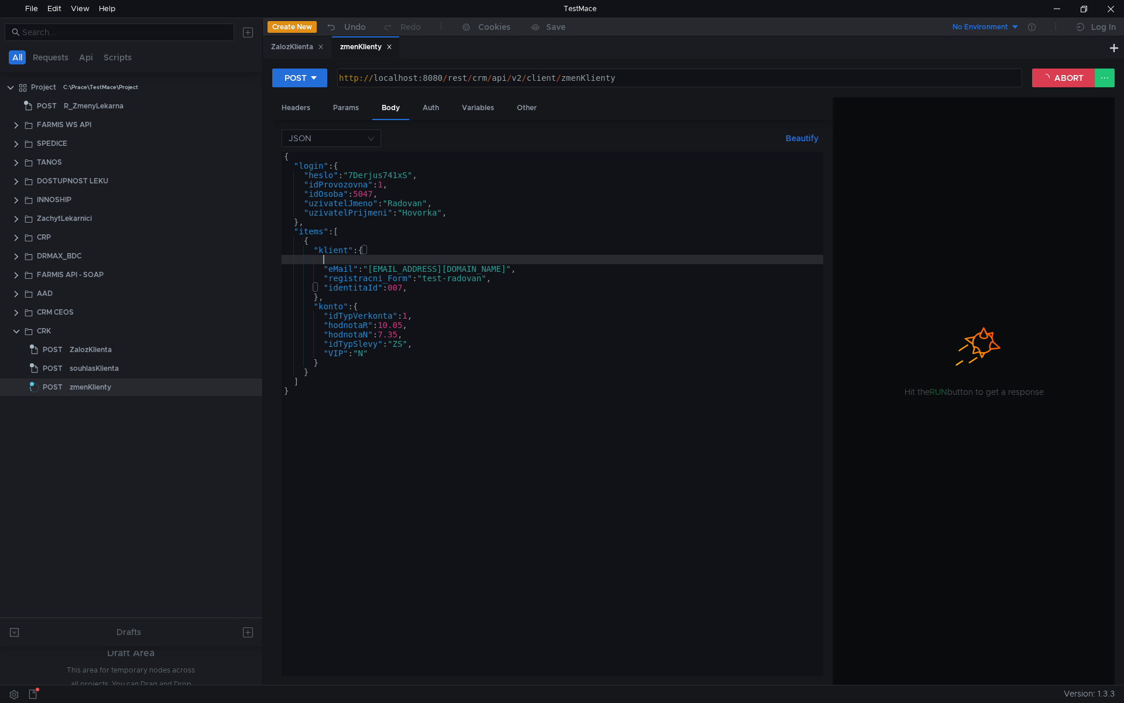
scroll to position [0, 2]
type textarea ""eMail": "neco@neco.cz","
paste textarea ""eMail": "neco@neco.cz","
type textarea ""registracni_Form": "test-radovan","
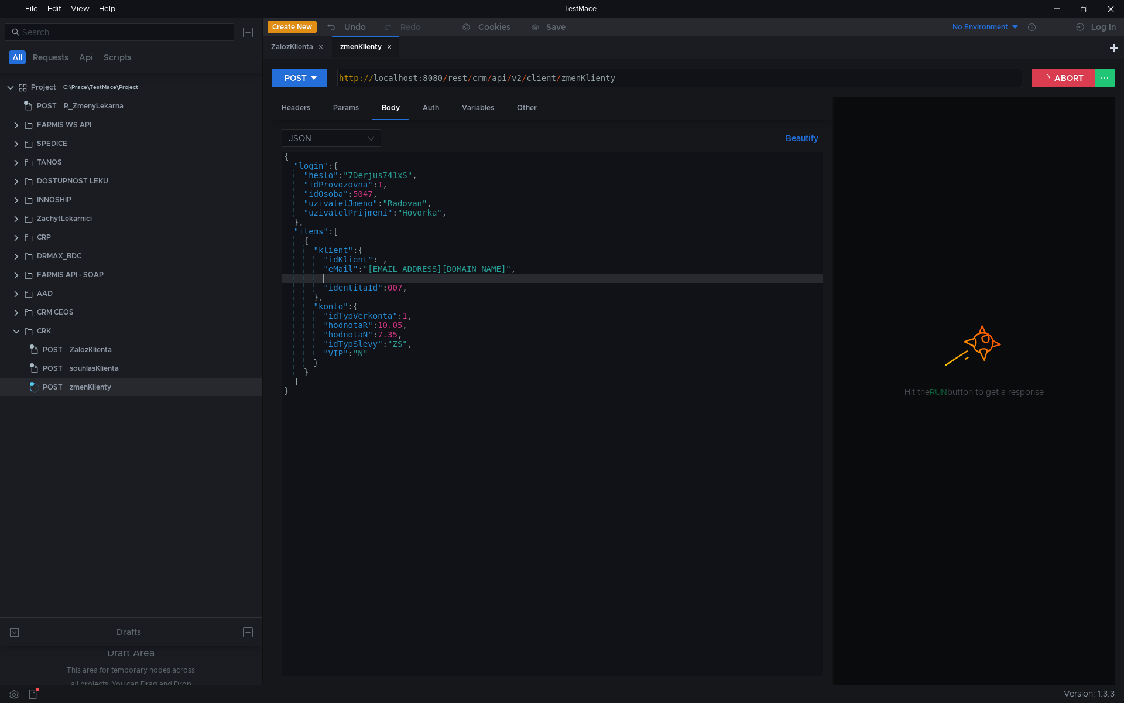
scroll to position [0, 2]
type textarea ""identitaId": 007,"
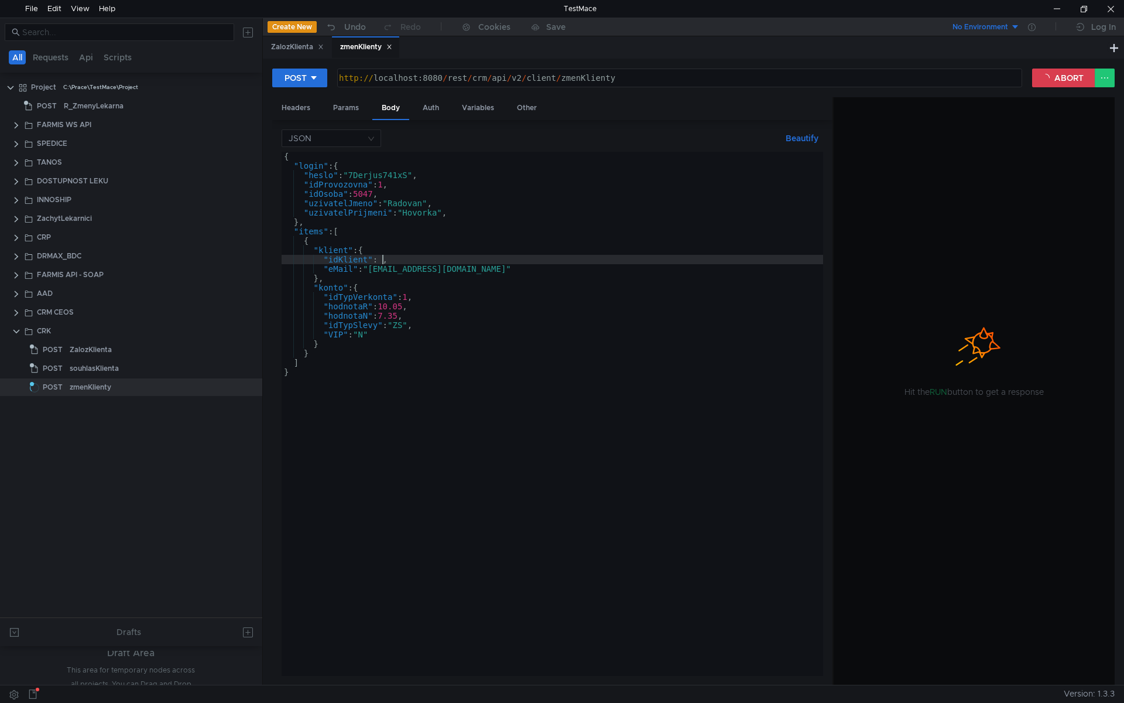
paste textarea "56"
click at [392, 272] on div "{ "login" : { "heslo" : "7Derjus741xS" , "idProvozovna" : 1 , "idOsoba" : 5047 …" at bounding box center [553, 423] width 542 height 543
click at [429, 304] on div "{ "login" : { "heslo" : "7Derjus741xS" , "idProvozovna" : 1 , "idOsoba" : 5047 …" at bounding box center [553, 423] width 542 height 543
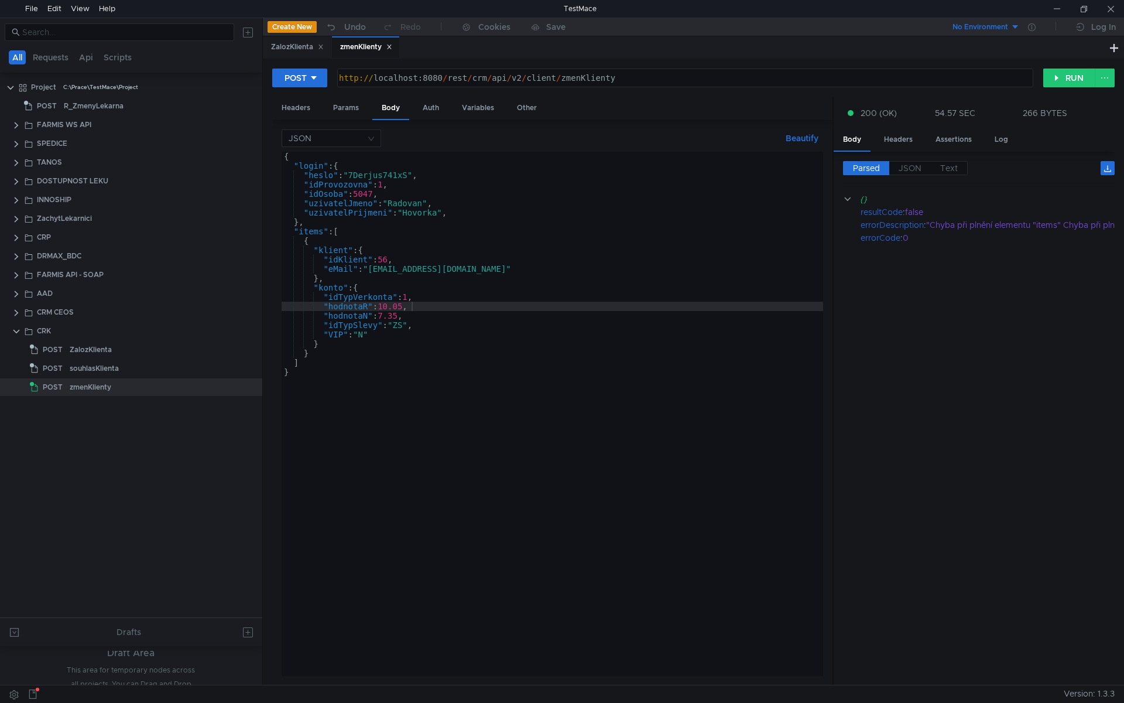
click at [660, 256] on div "{ "login" : { "heslo" : "7Derjus741xS" , "idProvozovna" : 1 , "idOsoba" : 5047 …" at bounding box center [553, 423] width 542 height 543
type textarea ""idKlient": 56,"
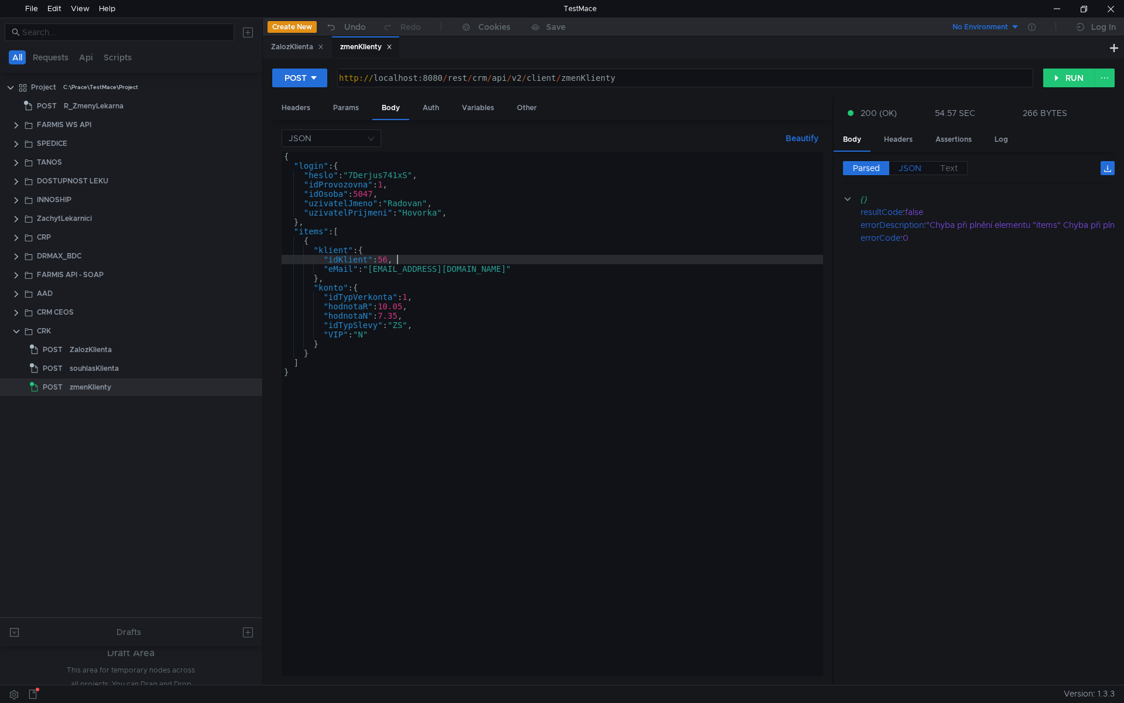
click at [908, 171] on span "JSON" at bounding box center [910, 168] width 23 height 11
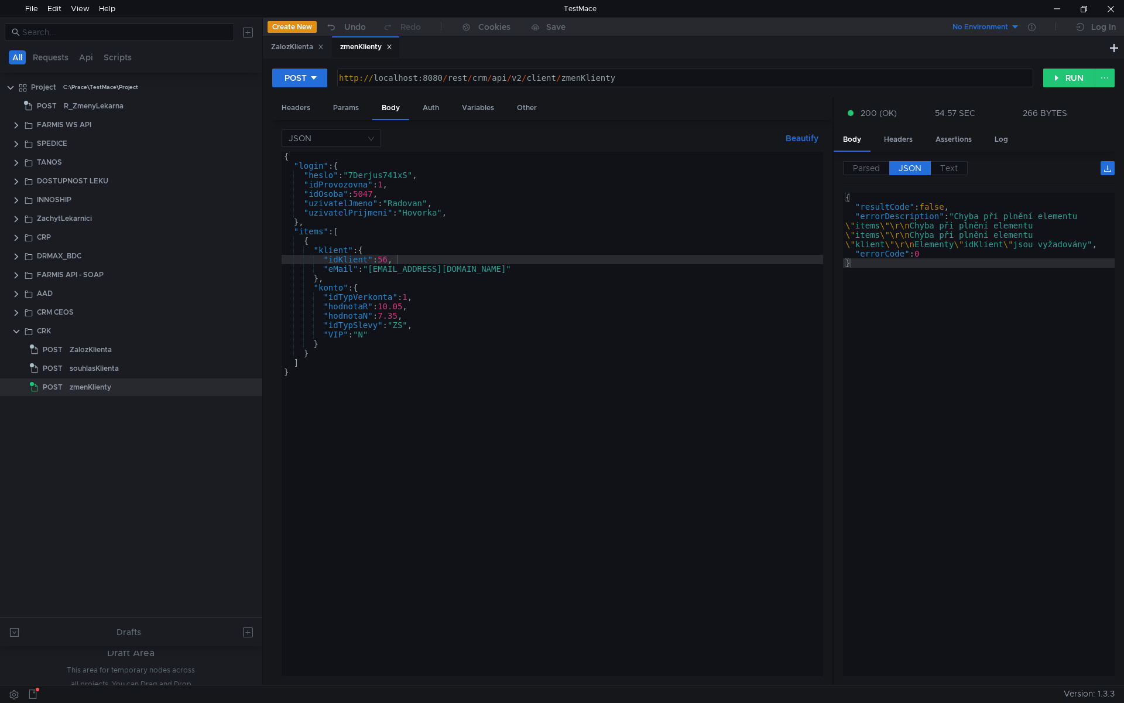
type textarea "}"
click at [944, 313] on div "{ "resultCode" : false , "errorDescription" : "Chyba při plnění elementu \" ite…" at bounding box center [979, 444] width 272 height 502
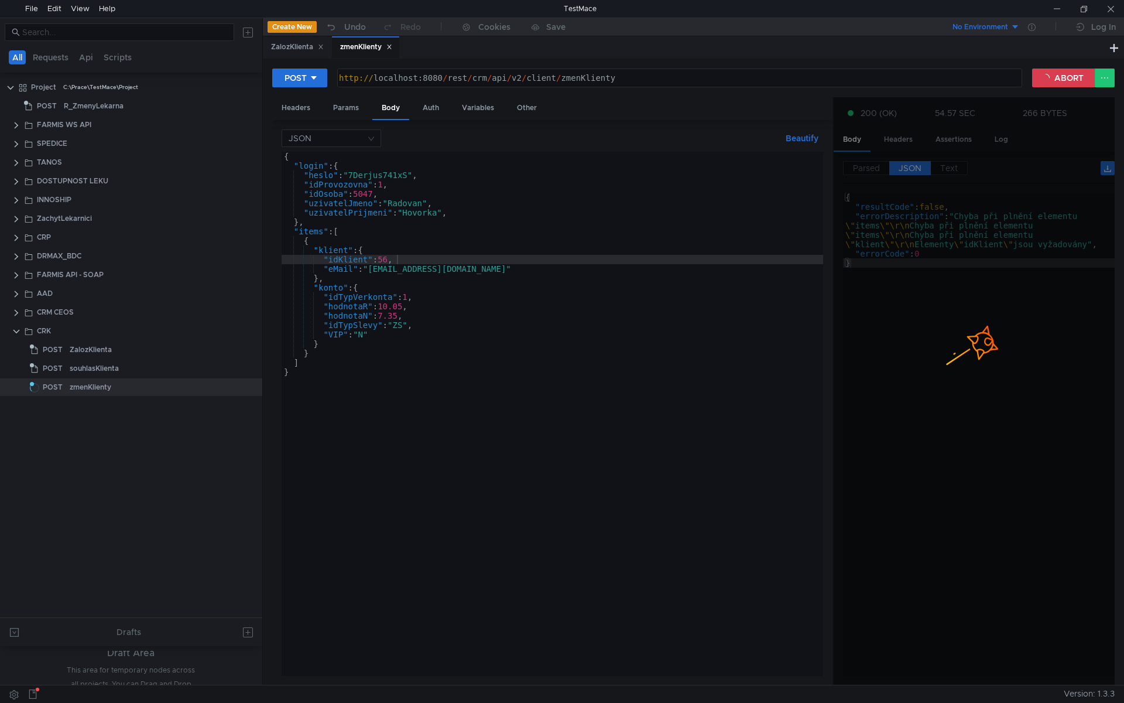
click at [800, 137] on button "Beautify" at bounding box center [802, 138] width 42 height 14
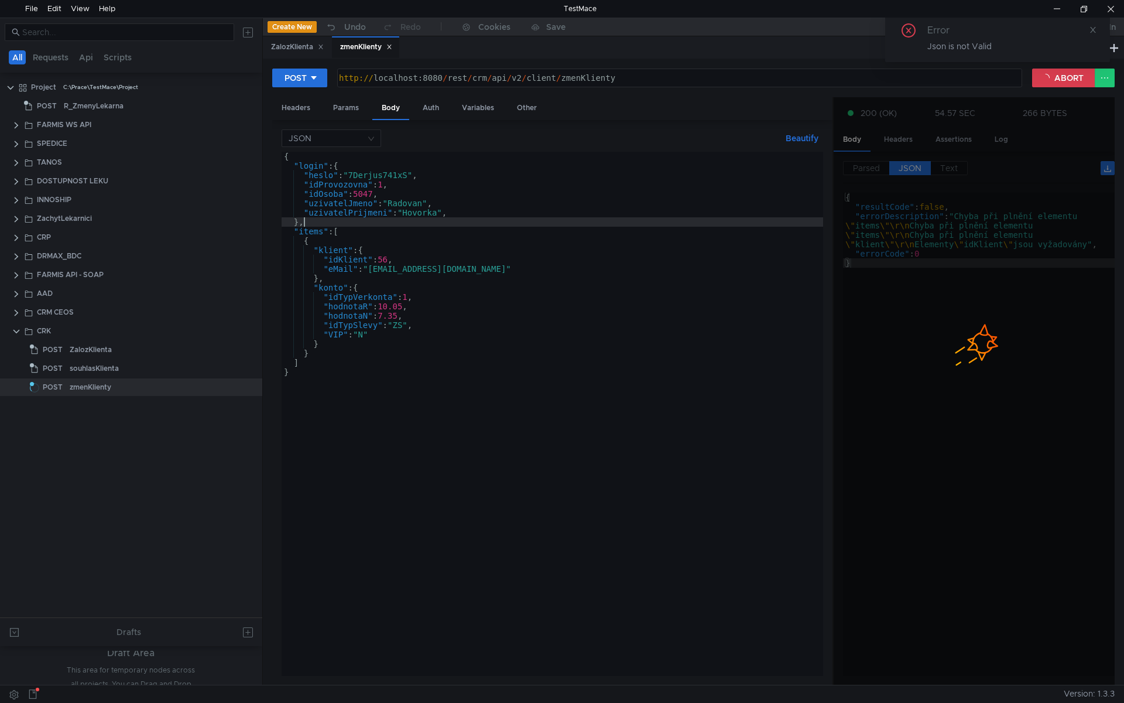
scroll to position [0, 1]
click at [344, 221] on div "{ "login" : { "heslo" : "7Derjus741xS" , "idProvozovna" : 1 , "idOsoba" : 5047 …" at bounding box center [553, 423] width 542 height 543
click at [364, 203] on div "{ "login" : { "heslo" : "7Derjus741xS" , "idProvozovna" : 1 , "idOsoba" : 5047 …" at bounding box center [553, 423] width 542 height 543
type textarea ""uzivatelJmeno": "Radovan","
click at [364, 203] on div "{ "login" : { "heslo" : "7Derjus741xS" , "idProvozovna" : 1 , "idOsoba" : 5047 …" at bounding box center [553, 423] width 542 height 543
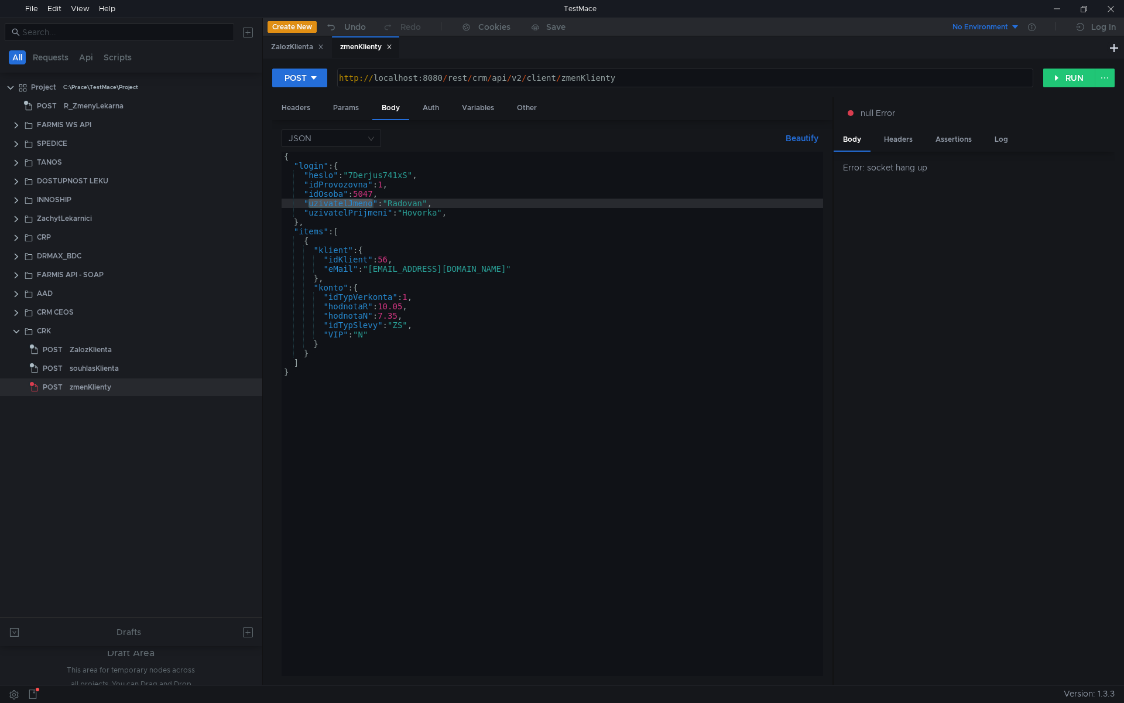
scroll to position [0, 1]
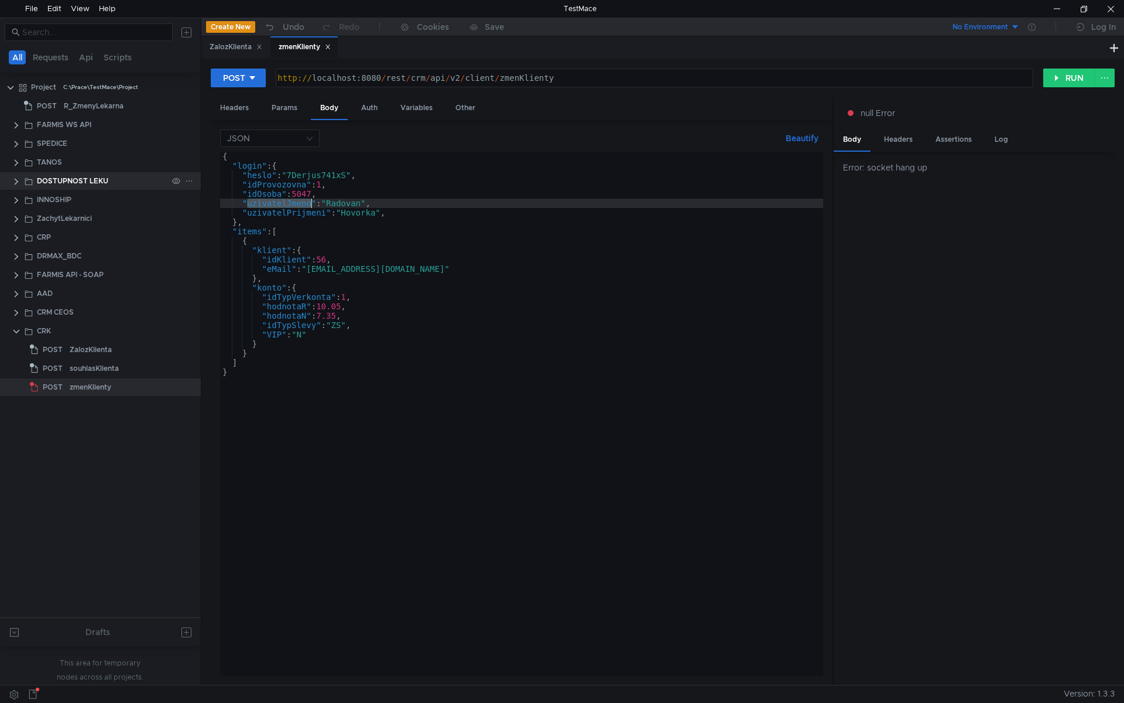
drag, startPoint x: 262, startPoint y: 172, endPoint x: 200, endPoint y: 173, distance: 61.5
click at [201, 173] on div at bounding box center [201, 351] width 1 height 666
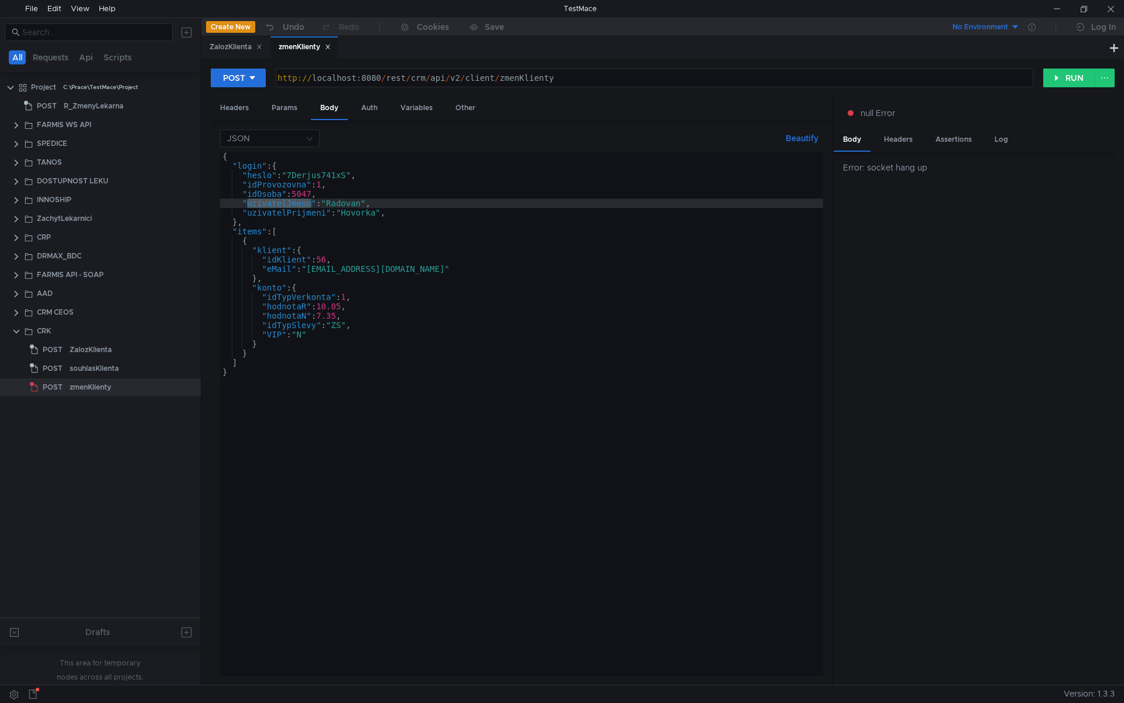
scroll to position [0, 1]
click at [341, 268] on div "{ "login" : { "heslo" : "7Derjus741xS" , "idProvozovna" : 1 , "idOsoba" : 5047 …" at bounding box center [521, 423] width 603 height 543
type textarea ""eMail": "[EMAIL_ADDRESS][DOMAIN_NAME]""
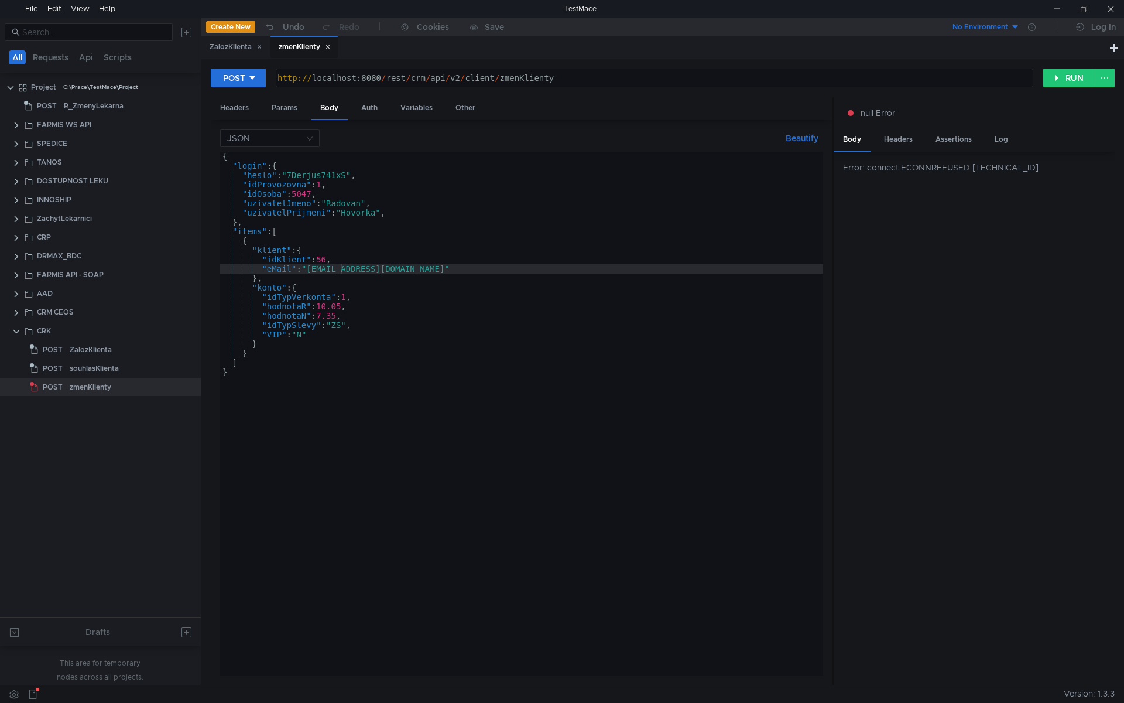
click at [442, 270] on div "{ "login" : { "heslo" : "7Derjus741xS" , "idProvozovna" : 1 , "idOsoba" : 5047 …" at bounding box center [521, 423] width 603 height 543
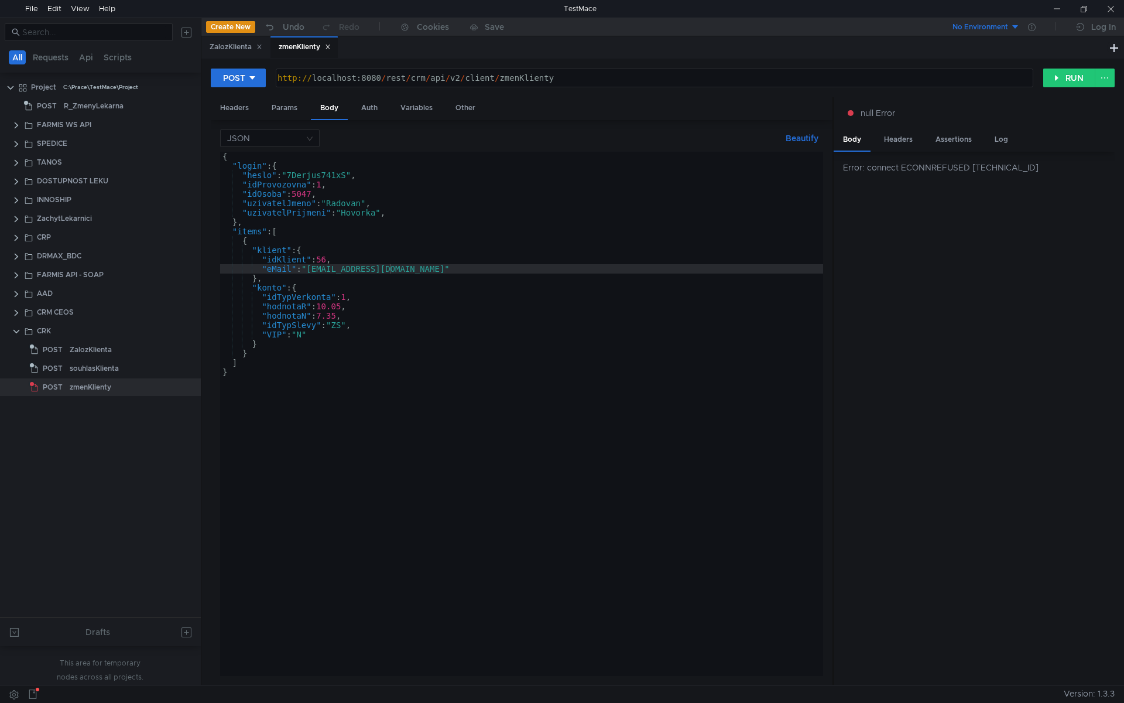
scroll to position [0, 1]
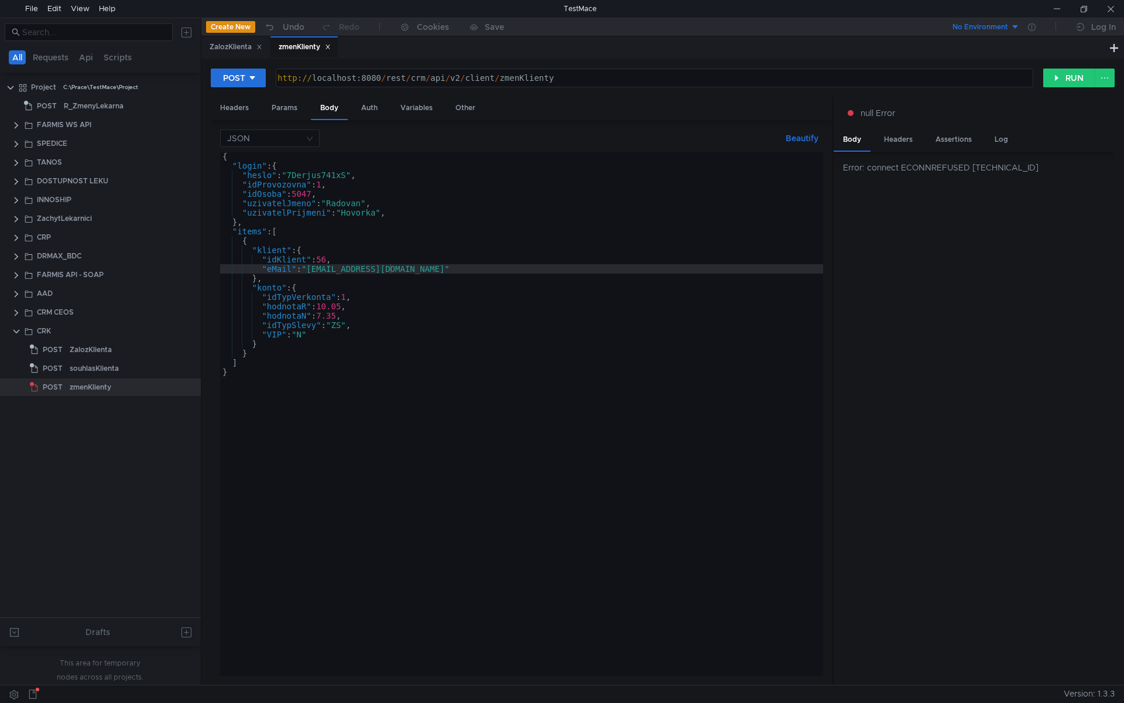
scroll to position [0, 1]
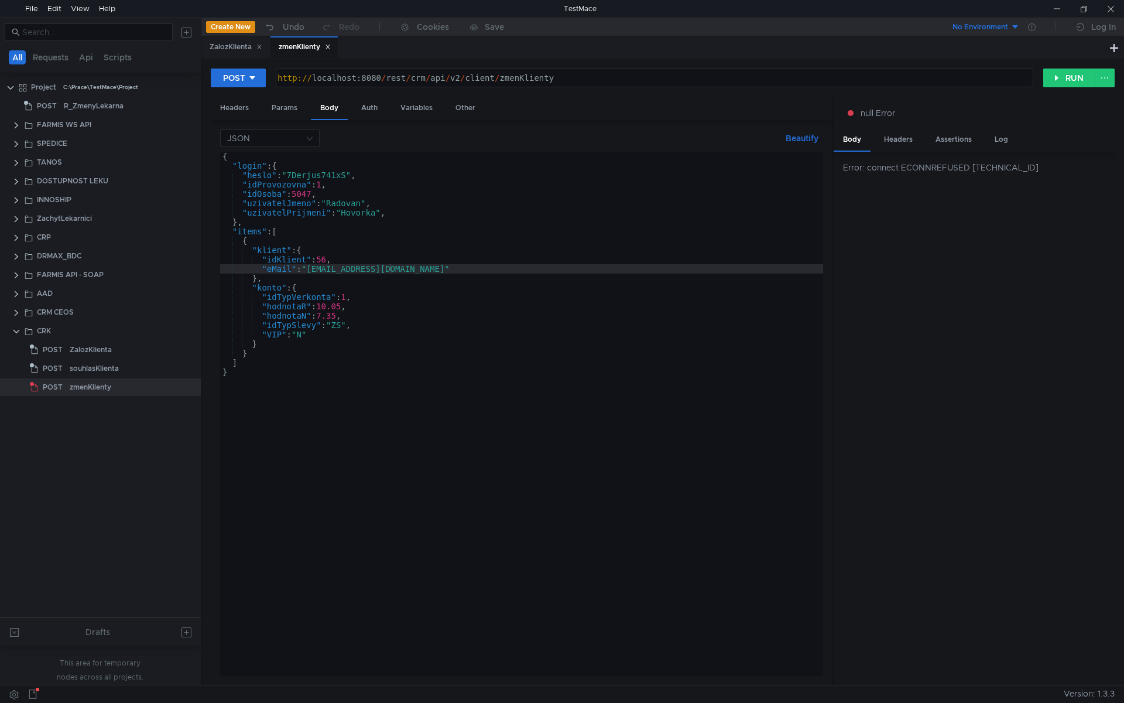
scroll to position [0, 1]
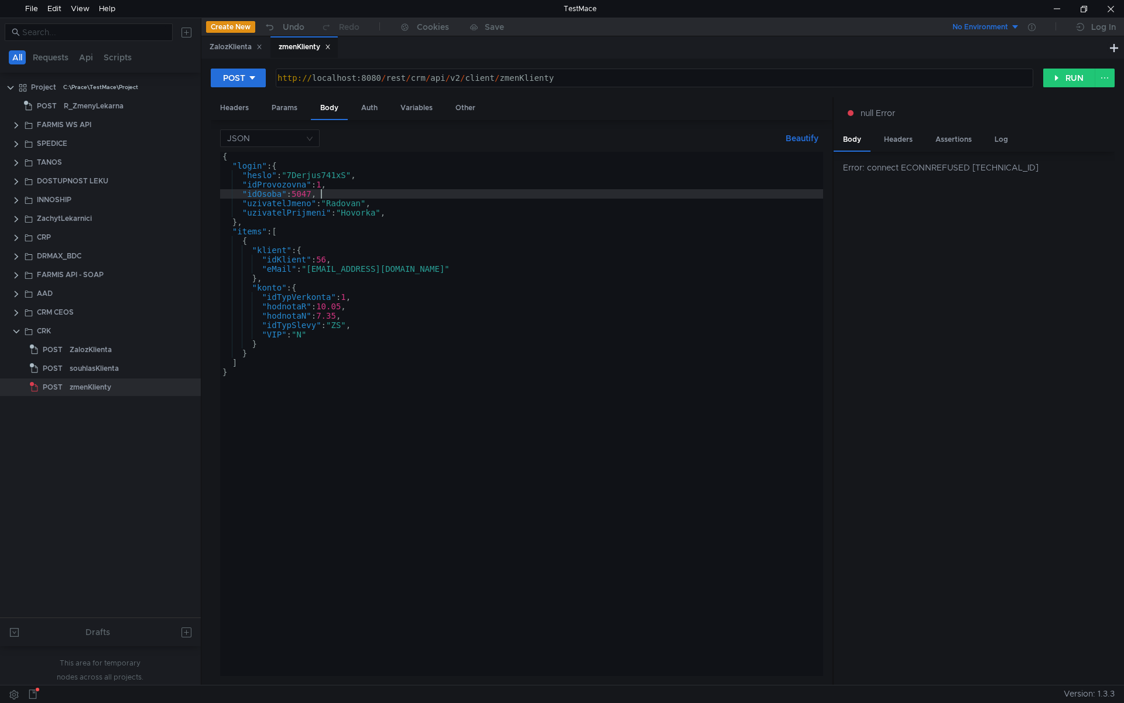
click at [414, 198] on div "{ "login" : { "heslo" : "7Derjus741xS" , "idProvozovna" : 1 , "idOsoba" : 5047 …" at bounding box center [521, 423] width 603 height 543
click at [256, 290] on div "{ "login" : { "heslo" : "7Derjus741xS" , "idProvozovna" : 1 , "idOsoba" : 5047 …" at bounding box center [521, 423] width 603 height 543
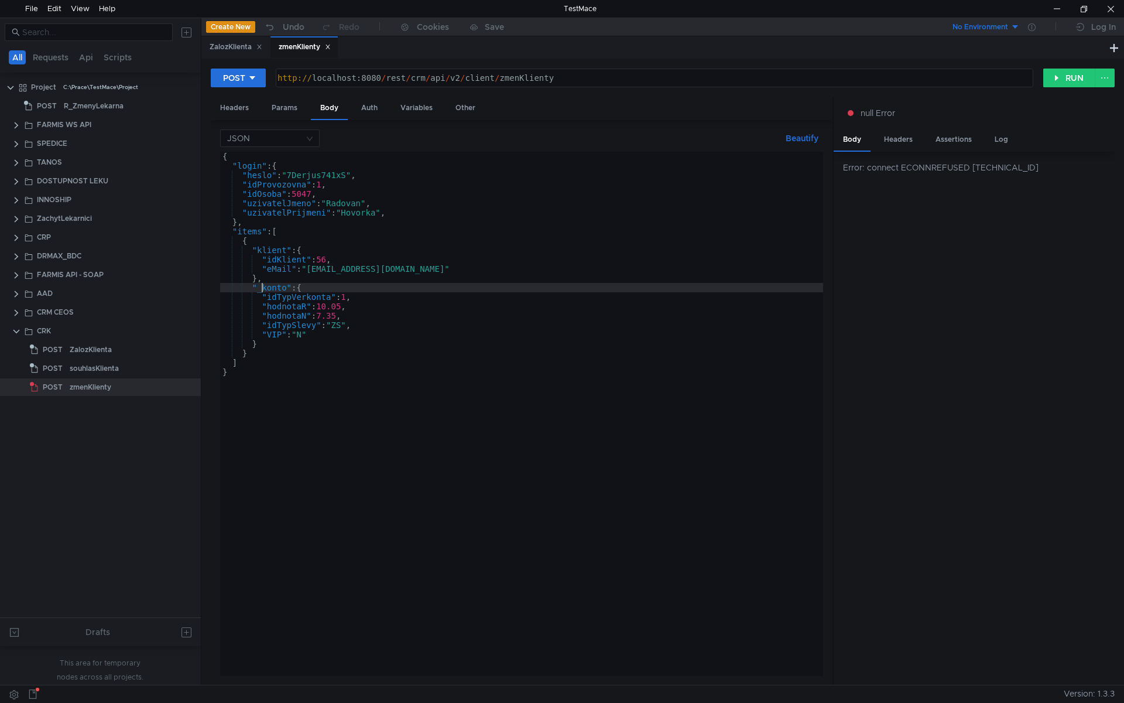
scroll to position [0, 2]
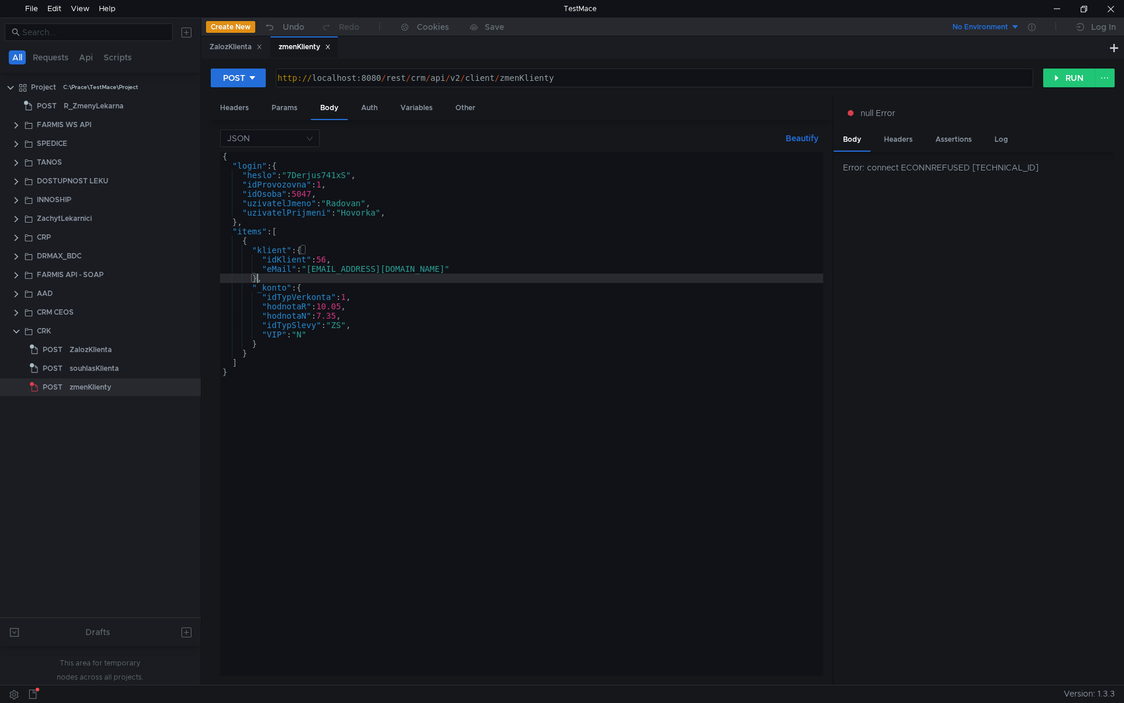
type textarea "},"
click at [329, 282] on div "{ "login" : { "heslo" : "7Derjus741xS" , "idProvozovna" : 1 , "idOsoba" : 5047 …" at bounding box center [521, 423] width 603 height 543
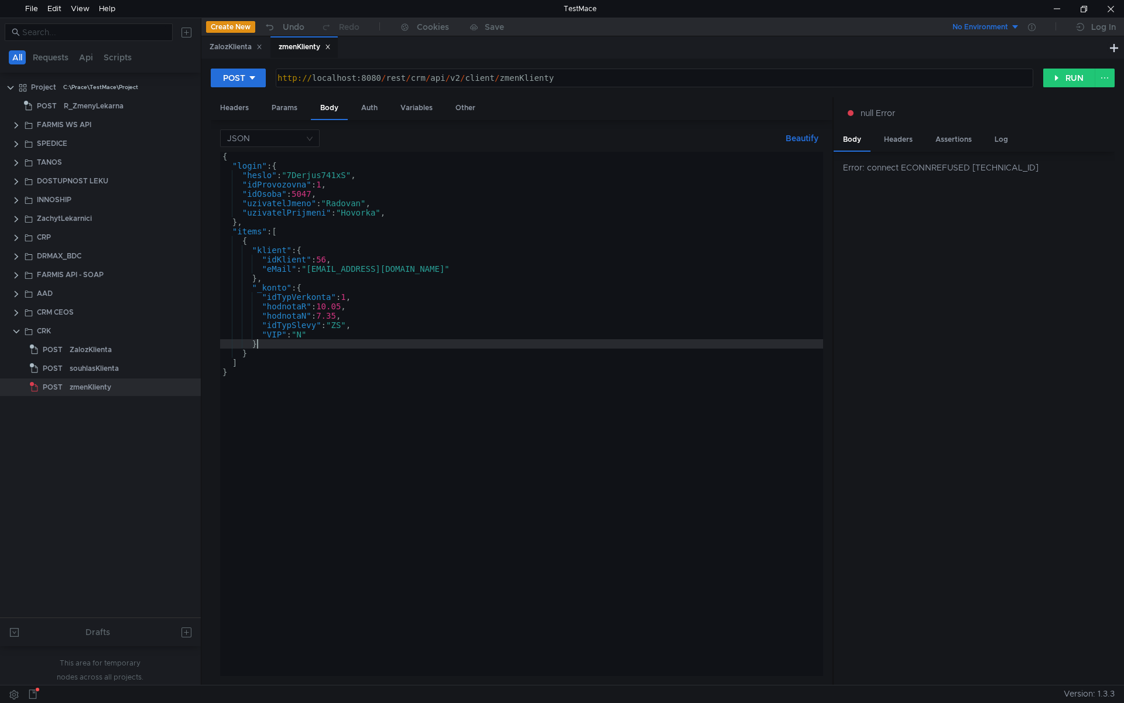
click at [324, 345] on div "{ "login" : { "heslo" : "7Derjus741xS" , "idProvozovna" : 1 , "idOsoba" : 5047 …" at bounding box center [521, 423] width 603 height 543
click at [262, 287] on div "{ "login" : { "heslo" : "7Derjus741xS" , "idProvozovna" : 1 , "idOsoba" : 5047 …" at bounding box center [521, 423] width 603 height 543
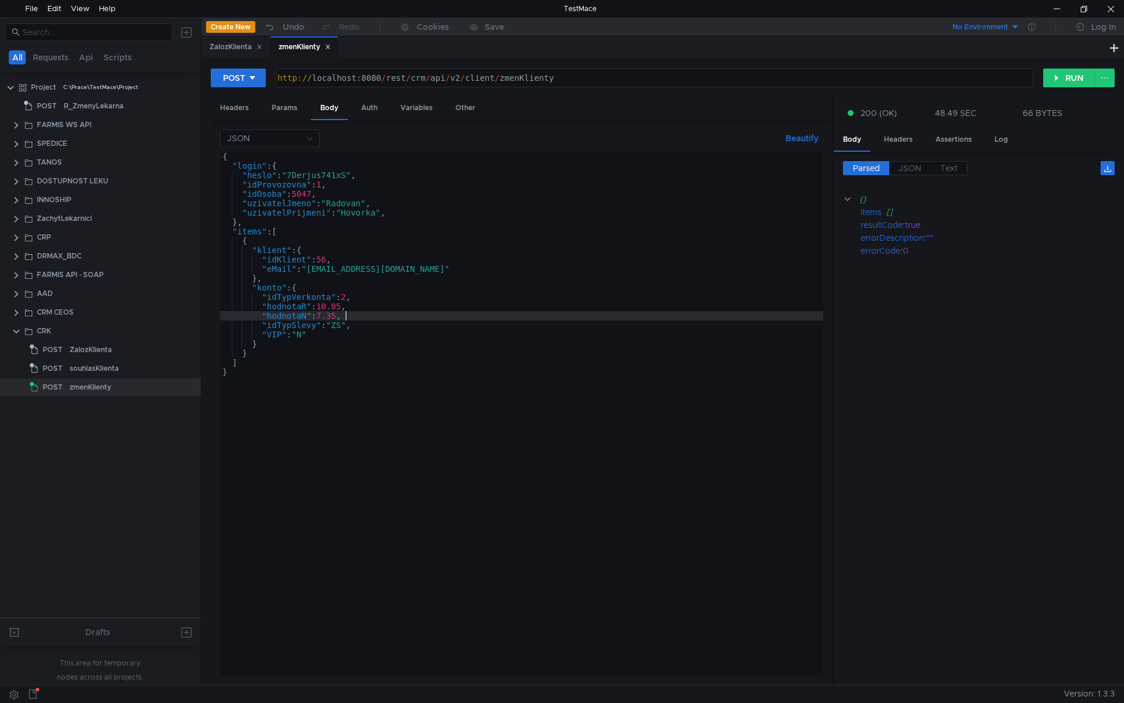
scroll to position [0, 8]
paste textarea "SP"
click at [306, 335] on div "{ "login" : { "heslo" : "7Derjus741xS" , "idProvozovna" : 1 , "idOsoba" : 5047 …" at bounding box center [521, 423] width 603 height 543
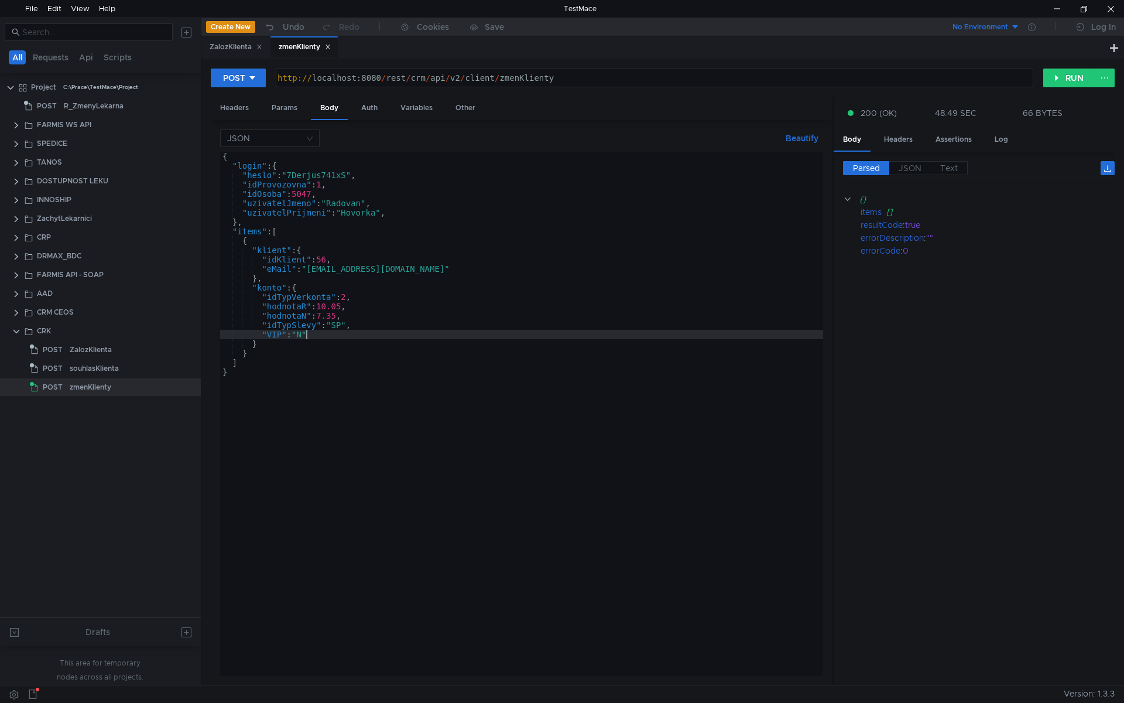
scroll to position [0, 6]
click at [266, 333] on div "{ "login" : { "heslo" : "7Derjus741xS" , "idProvozovna" : 1 , "idOsoba" : 5047 …" at bounding box center [521, 423] width 603 height 543
click at [271, 335] on div "{ "login" : { "heslo" : "7Derjus741xS" , "idProvozovna" : 1 , "idOsoba" : 5047 …" at bounding box center [521, 423] width 603 height 543
click at [323, 316] on div "{ "login" : { "heslo" : "7Derjus741xS" , "idProvozovna" : 1 , "idOsoba" : 5047 …" at bounding box center [521, 423] width 603 height 543
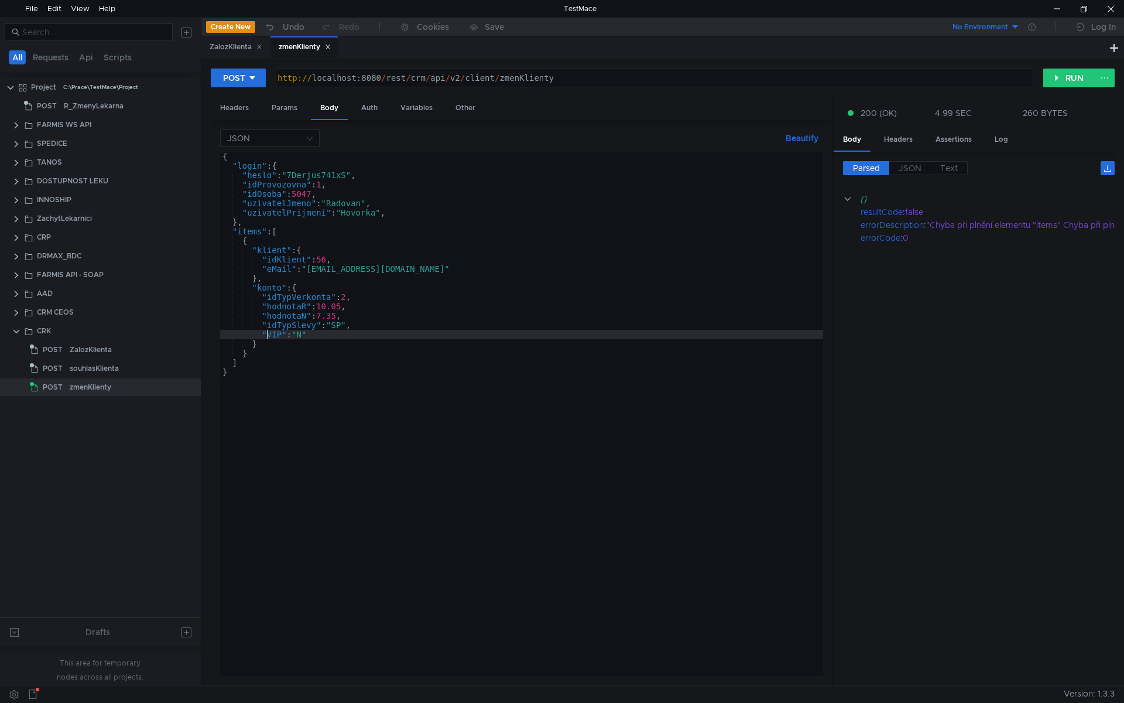
type textarea ""hodnotaN": 7.35,"
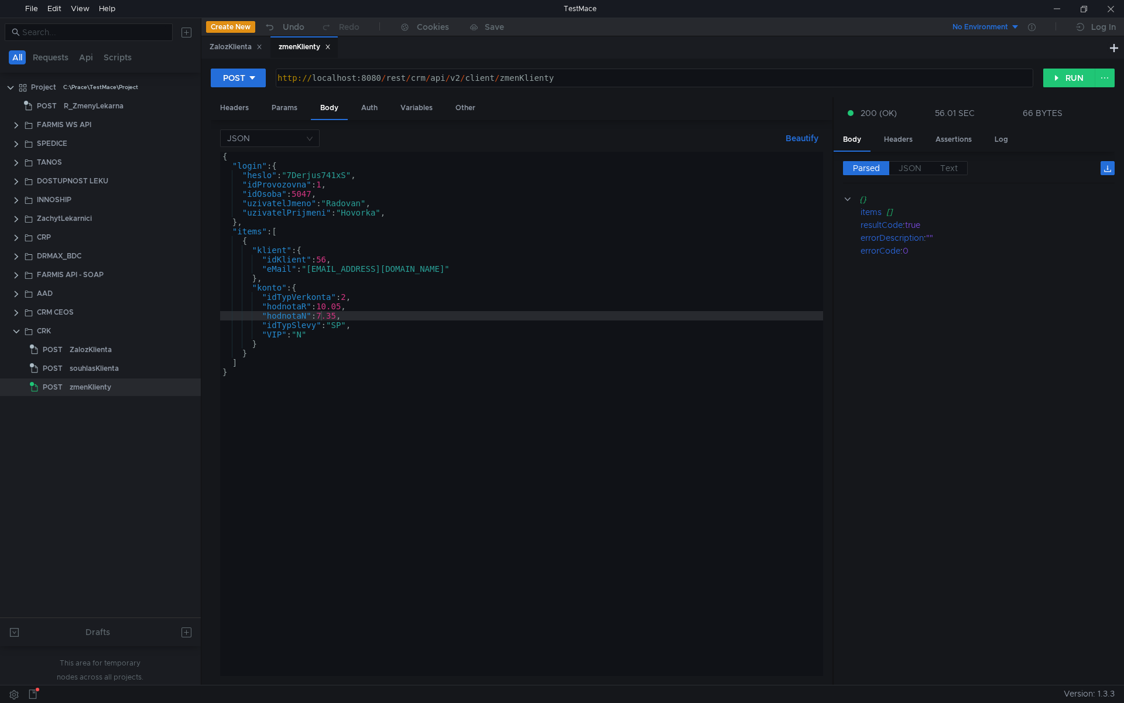
scroll to position [0, 4]
click at [325, 316] on div "{ "login" : { "heslo" : "7Derjus741xS" , "idProvozovna" : 1 , "idOsoba" : 5047 …" at bounding box center [521, 423] width 603 height 543
click at [289, 290] on div "{ "login" : { "heslo" : "7Derjus741xS" , "idProvozovna" : 1 , "idOsoba" : 5047 …" at bounding box center [521, 423] width 603 height 543
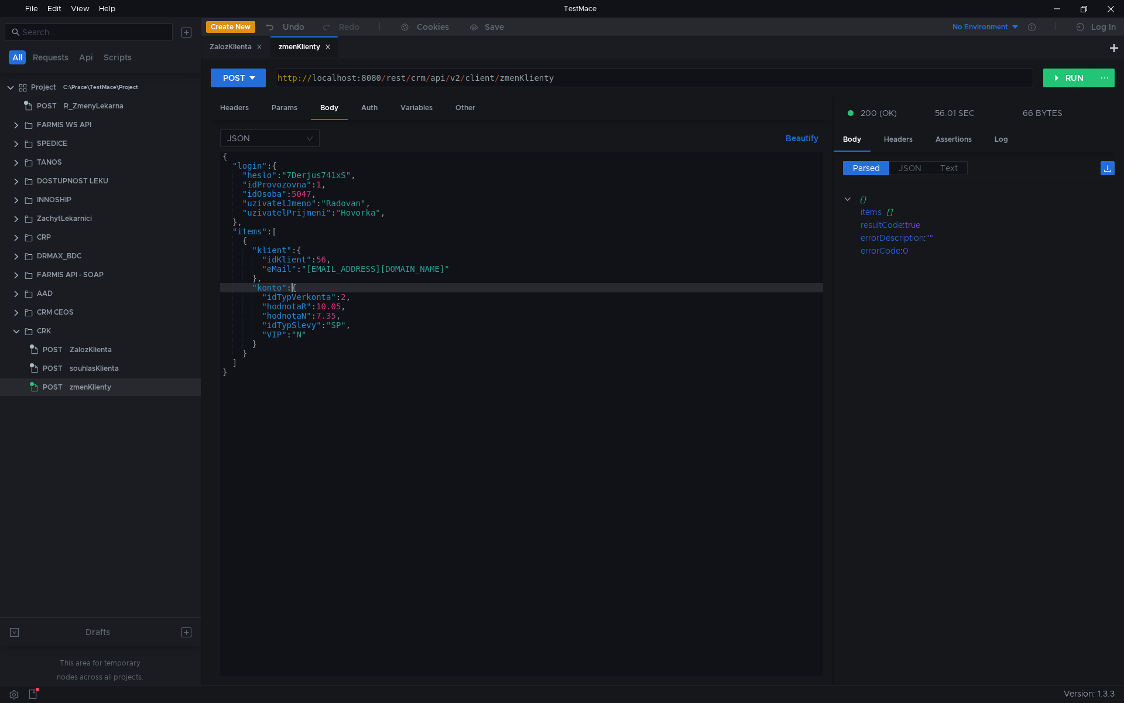
click at [289, 290] on div "{ "login" : { "heslo" : "7Derjus741xS" , "idProvozovna" : 1 , "idOsoba" : 5047 …" at bounding box center [521, 423] width 603 height 543
click at [269, 290] on div "{ "login" : { "heslo" : "7Derjus741xS" , "idProvozovna" : 1 , "idOsoba" : 5047 …" at bounding box center [521, 423] width 603 height 543
click at [289, 319] on div "{ "login" : { "heslo" : "7Derjus741xS" , "idProvozovna" : 1 , "idOsoba" : 5047 …" at bounding box center [521, 423] width 603 height 543
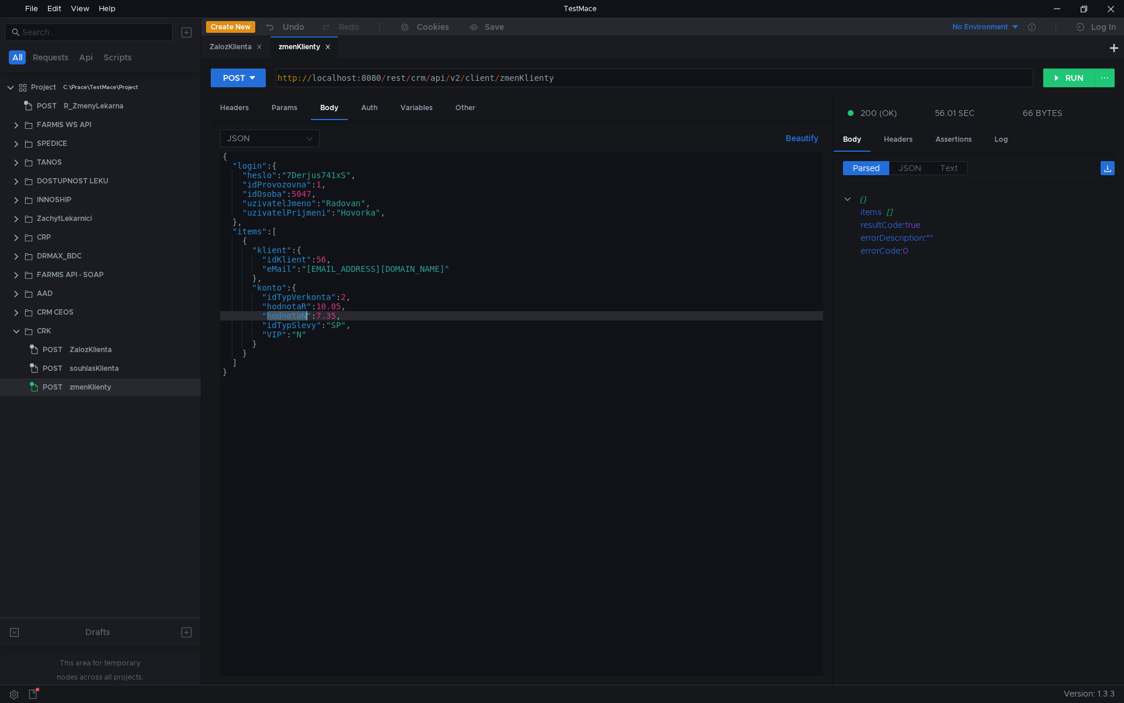
click at [289, 319] on div "{ "login" : { "heslo" : "7Derjus741xS" , "idProvozovna" : 1 , "idOsoba" : 5047 …" at bounding box center [521, 423] width 603 height 543
click at [291, 299] on div "{ "login" : { "heslo" : "7Derjus741xS" , "idProvozovna" : 1 , "idOsoba" : 5047 …" at bounding box center [521, 423] width 603 height 543
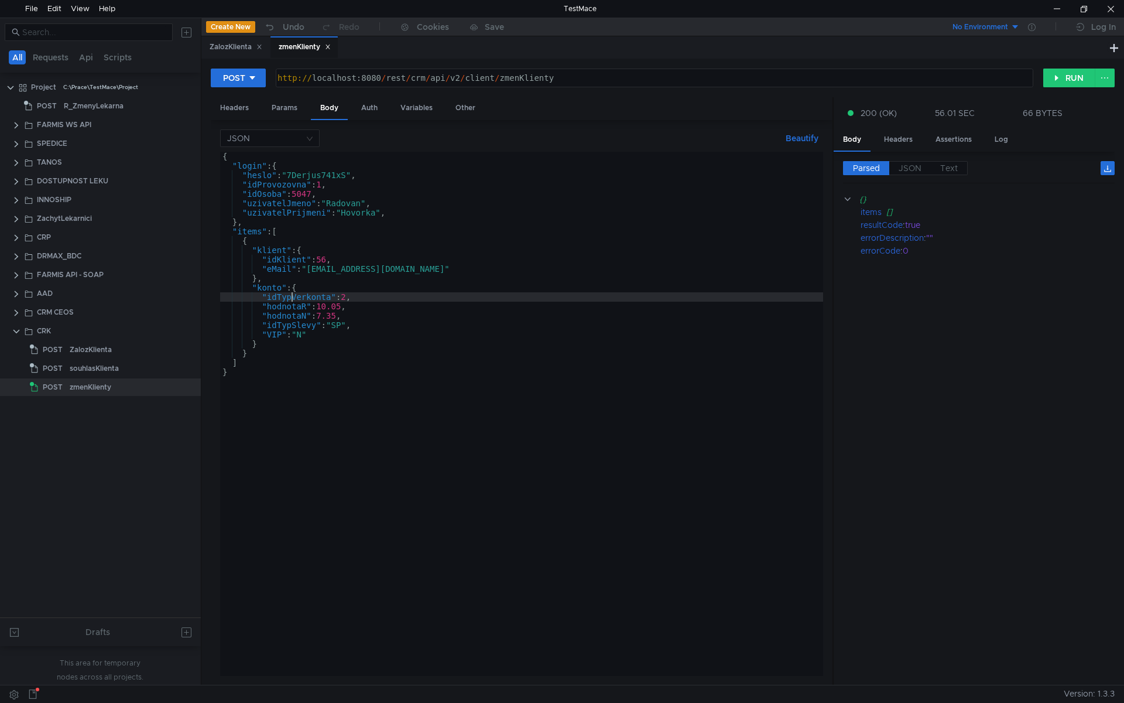
click at [291, 299] on div "{ "login" : { "heslo" : "7Derjus741xS" , "idProvozovna" : 1 , "idOsoba" : 5047 …" at bounding box center [521, 423] width 603 height 543
click at [290, 307] on div "{ "login" : { "heslo" : "7Derjus741xS" , "idProvozovna" : 1 , "idOsoba" : 5047 …" at bounding box center [521, 423] width 603 height 543
click at [290, 318] on div "{ "login" : { "heslo" : "7Derjus741xS" , "idProvozovna" : 1 , "idOsoba" : 5047 …" at bounding box center [521, 423] width 603 height 543
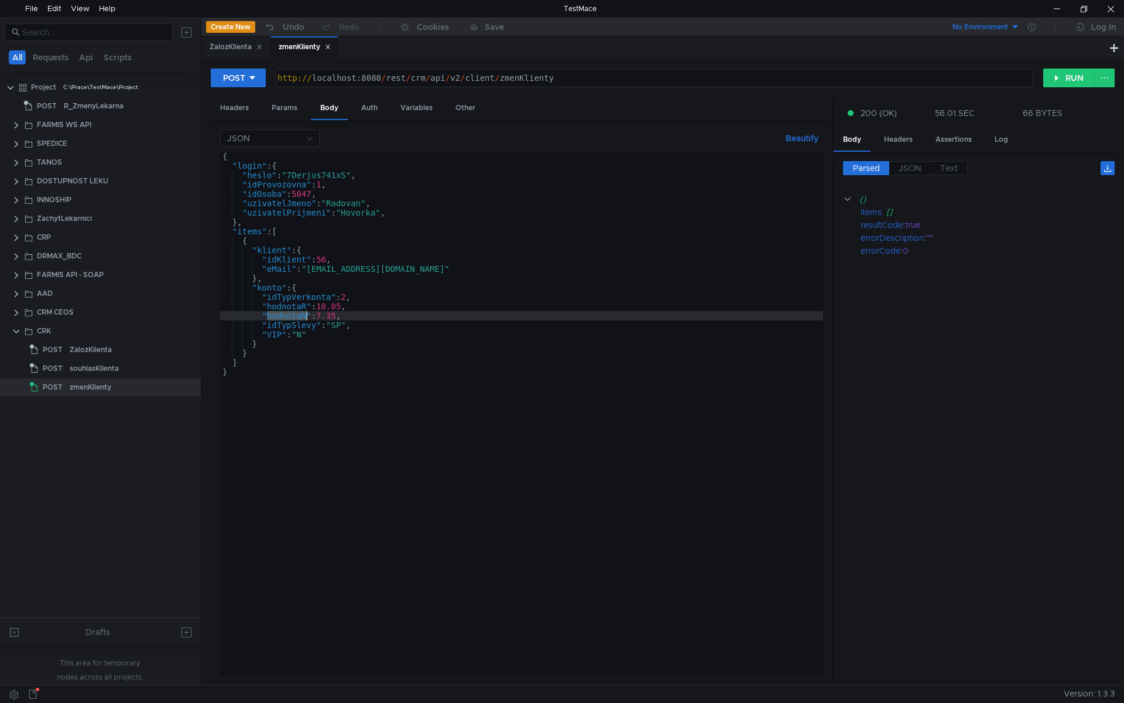
click at [294, 303] on div "{ "login" : { "heslo" : "7Derjus741xS" , "idProvozovna" : 1 , "idOsoba" : 5047 …" at bounding box center [521, 423] width 603 height 543
click at [289, 314] on div "{ "login" : { "heslo" : "7Derjus741xS" , "idProvozovna" : 1 , "idOsoba" : 5047 …" at bounding box center [521, 423] width 603 height 543
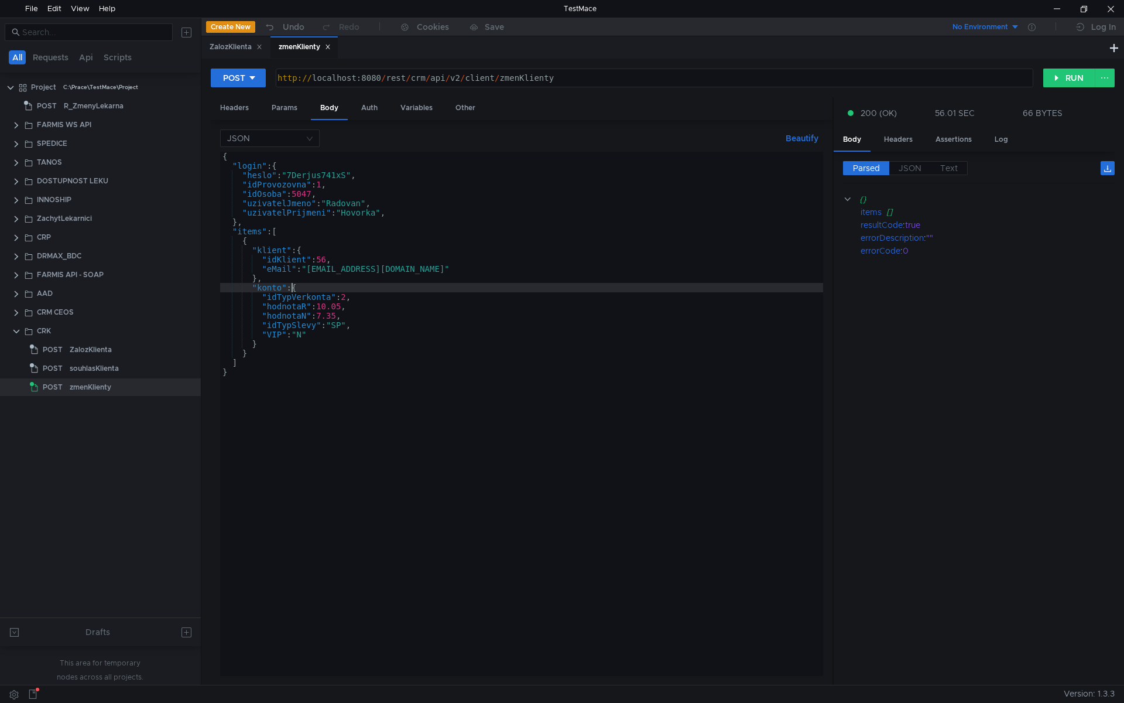
click at [290, 292] on div "{ "login" : { "heslo" : "7Derjus741xS" , "idProvozovna" : 1 , "idOsoba" : 5047 …" at bounding box center [521, 423] width 603 height 543
click at [290, 299] on div "{ "login" : { "heslo" : "7Derjus741xS" , "idProvozovna" : 1 , "idOsoba" : 5047 …" at bounding box center [521, 423] width 603 height 543
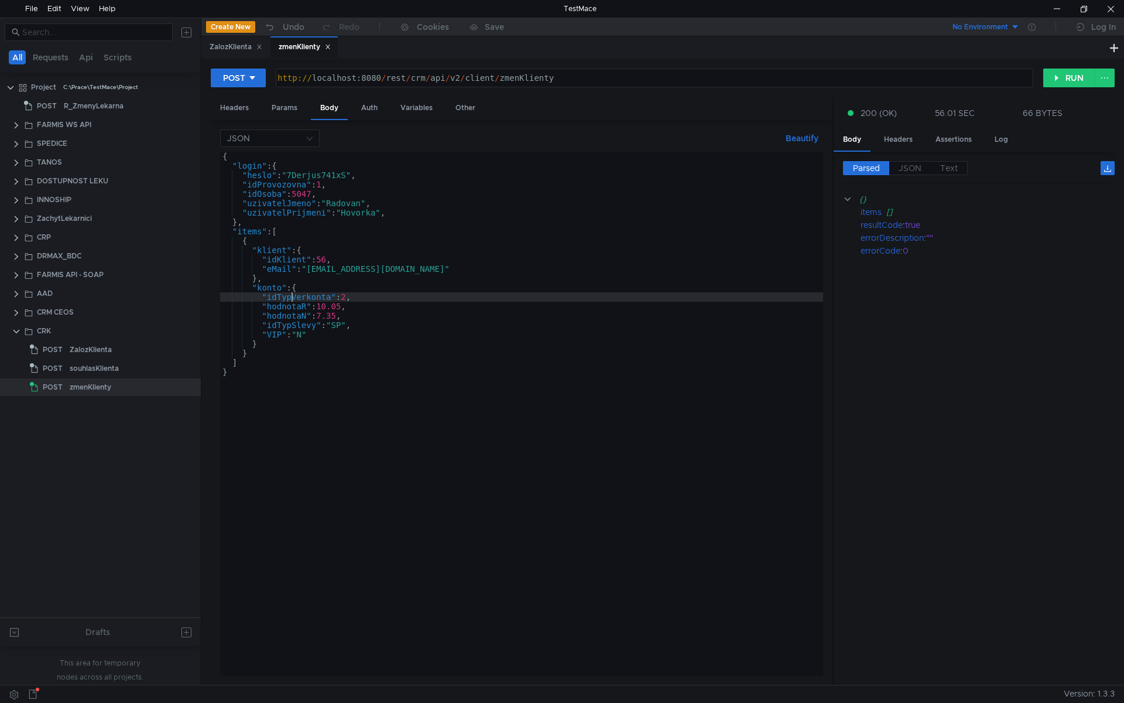
click at [290, 299] on div "{ "login" : { "heslo" : "7Derjus741xS" , "idProvozovna" : 1 , "idOsoba" : 5047 …" at bounding box center [521, 423] width 603 height 543
click at [283, 327] on div "{ "login" : { "heslo" : "7Derjus741xS" , "idProvozovna" : 1 , "idOsoba" : 5047 …" at bounding box center [521, 423] width 603 height 543
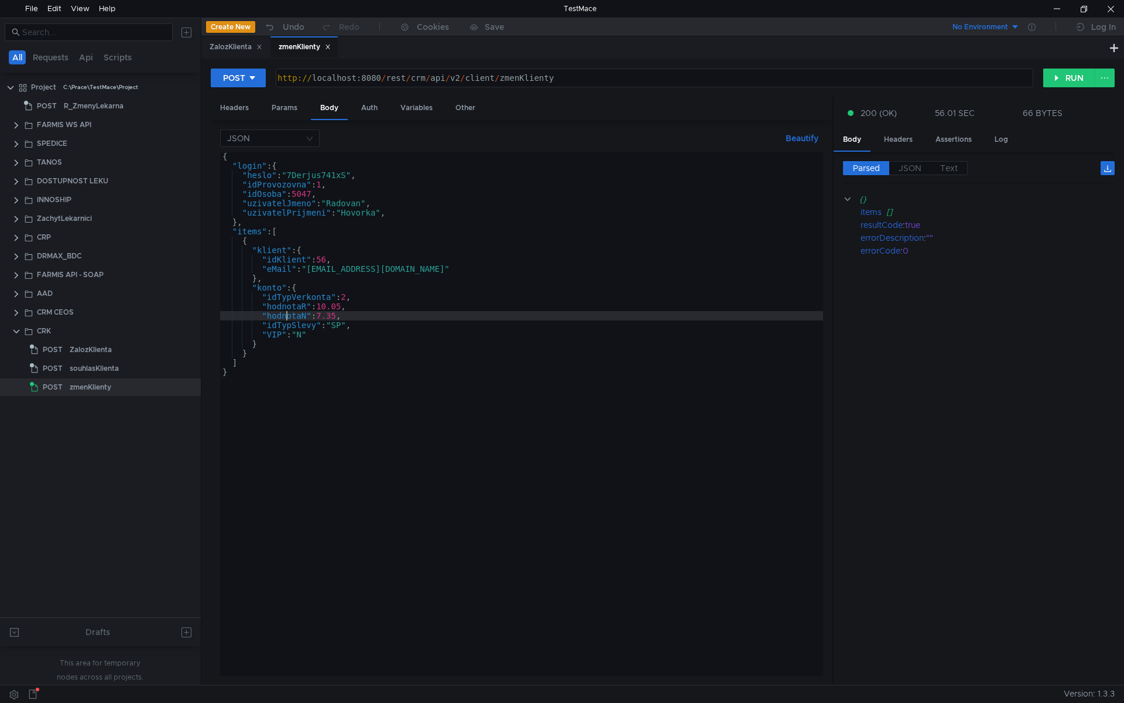
click at [286, 317] on div "{ "login" : { "heslo" : "7Derjus741xS" , "idProvozovna" : 1 , "idOsoba" : 5047 …" at bounding box center [521, 423] width 603 height 543
drag, startPoint x: 286, startPoint y: 317, endPoint x: 280, endPoint y: 329, distance: 13.6
click at [286, 317] on div "{ "login" : { "heslo" : "7Derjus741xS" , "idProvozovna" : 1 , "idOsoba" : 5047 …" at bounding box center [521, 423] width 603 height 543
click at [278, 333] on div "{ "login" : { "heslo" : "7Derjus741xS" , "idProvozovna" : 1 , "idOsoba" : 5047 …" at bounding box center [521, 423] width 603 height 543
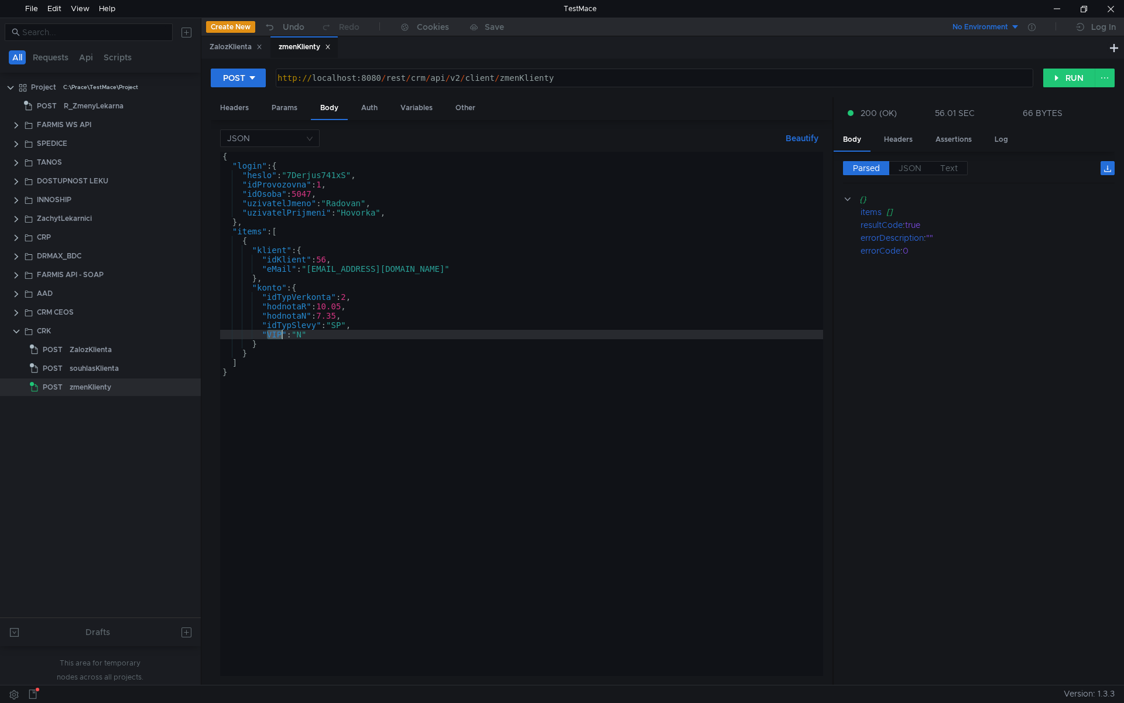
click at [278, 333] on div "{ "login" : { "heslo" : "7Derjus741xS" , "idProvozovna" : 1 , "idOsoba" : 5047 …" at bounding box center [521, 423] width 603 height 543
click at [258, 355] on div "{ "login" : { "heslo" : "7Derjus741xS" , "idProvozovna" : 1 , "idOsoba" : 5047 …" at bounding box center [521, 423] width 603 height 543
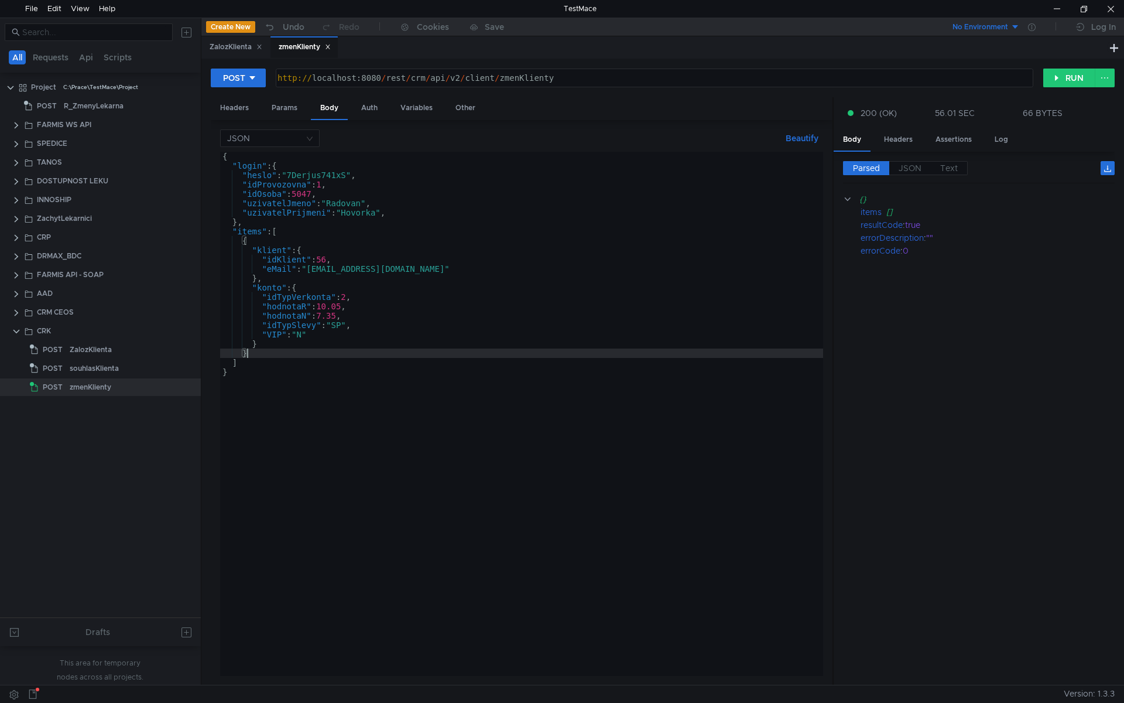
click at [282, 310] on div "{ "login" : { "heslo" : "7Derjus741xS" , "idProvozovna" : 1 , "idOsoba" : 5047 …" at bounding box center [521, 423] width 603 height 543
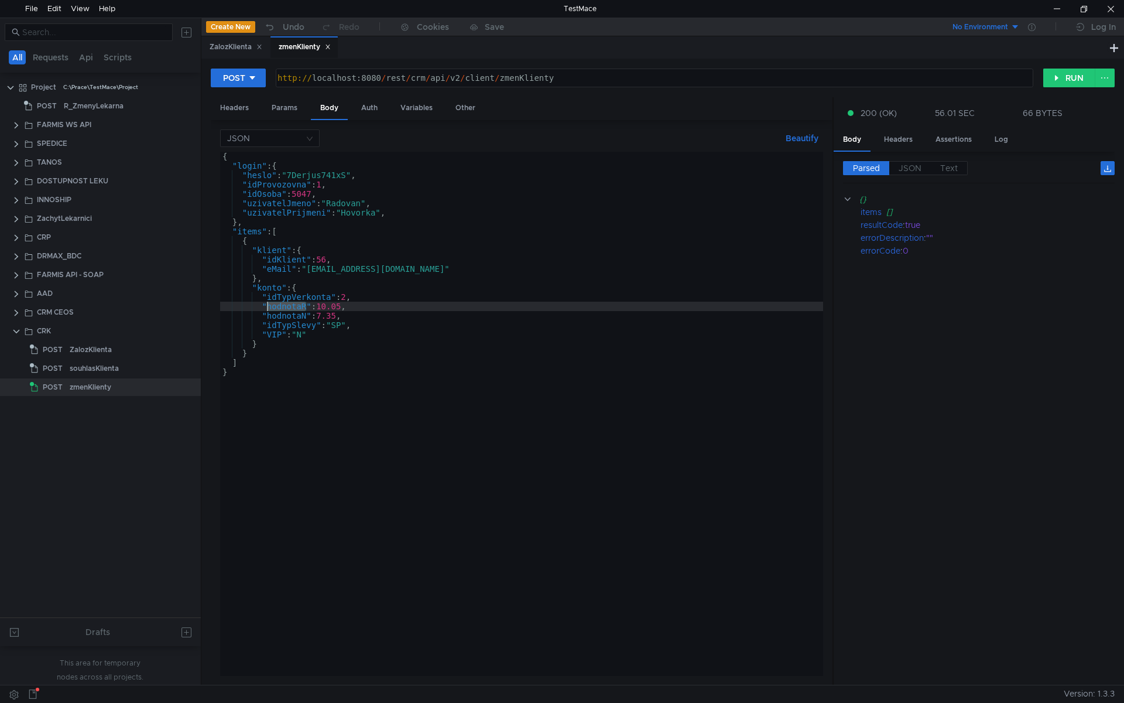
click at [282, 310] on div "{ "login" : { "heslo" : "7Derjus741xS" , "idProvozovna" : 1 , "idOsoba" : 5047 …" at bounding box center [521, 423] width 603 height 543
click at [291, 319] on div "{ "login" : { "heslo" : "7Derjus741xS" , "idProvozovna" : 1 , "idOsoba" : 5047 …" at bounding box center [521, 423] width 603 height 543
click at [290, 294] on div "{ "login" : { "heslo" : "7Derjus741xS" , "idProvozovna" : 1 , "idOsoba" : 5047 …" at bounding box center [521, 423] width 603 height 543
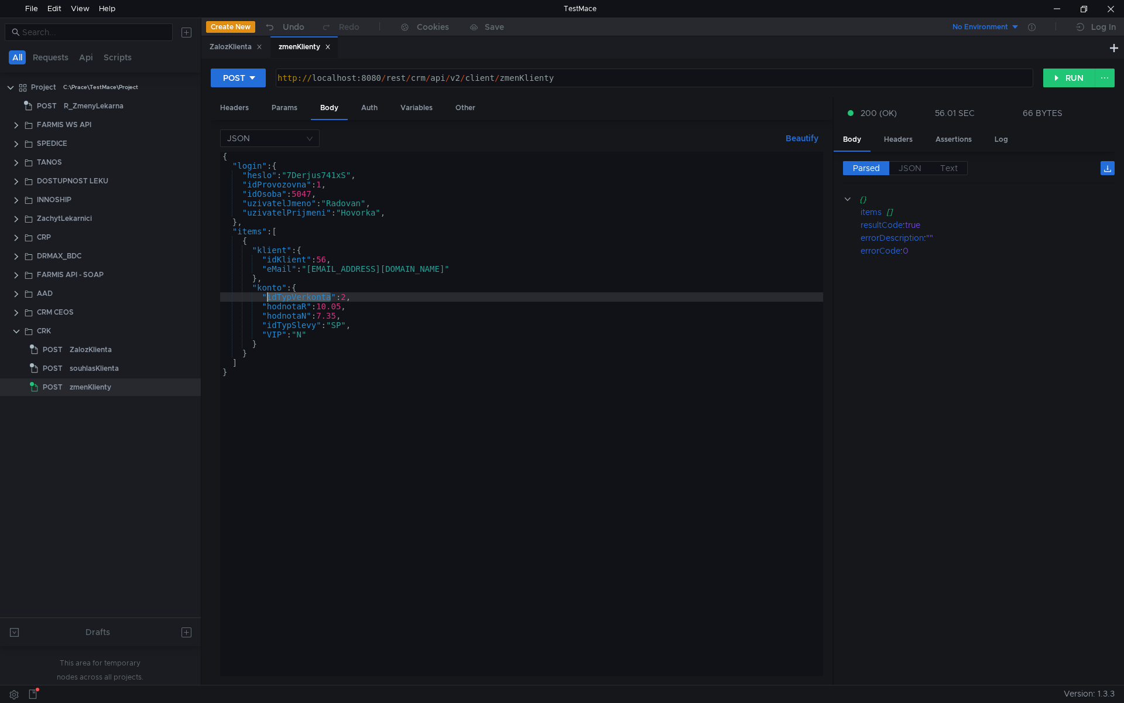
click at [297, 307] on div "{ "login" : { "heslo" : "7Derjus741xS" , "idProvozovna" : 1 , "idOsoba" : 5047 …" at bounding box center [521, 423] width 603 height 543
click at [399, 308] on div "{ "login" : { "heslo" : "7Derjus741xS" , "idProvozovna" : 1 , "idOsoba" : 5047 …" at bounding box center [521, 423] width 603 height 543
click at [339, 306] on div "{ "login" : { "heslo" : "7Derjus741xS" , "idProvozovna" : 1 , "idOsoba" : 5047 …" at bounding box center [521, 423] width 603 height 543
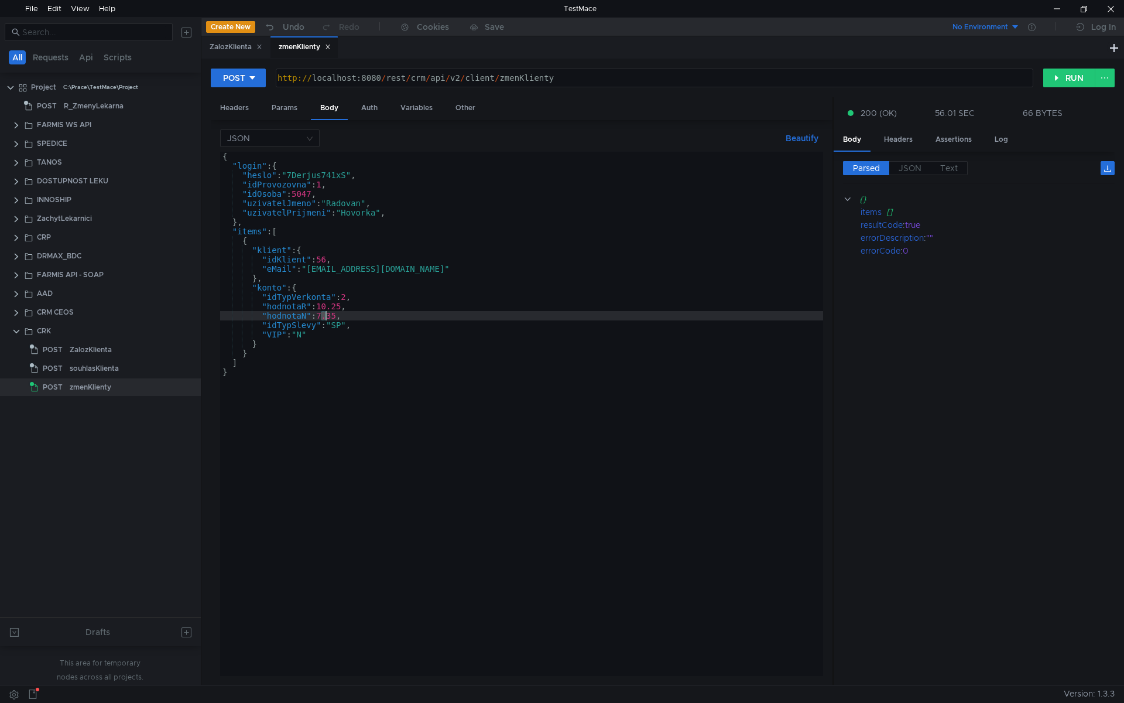
click at [324, 316] on div "{ "login" : { "heslo" : "7Derjus741xS" , "idProvozovna" : 1 , "idOsoba" : 5047 …" at bounding box center [521, 423] width 603 height 543
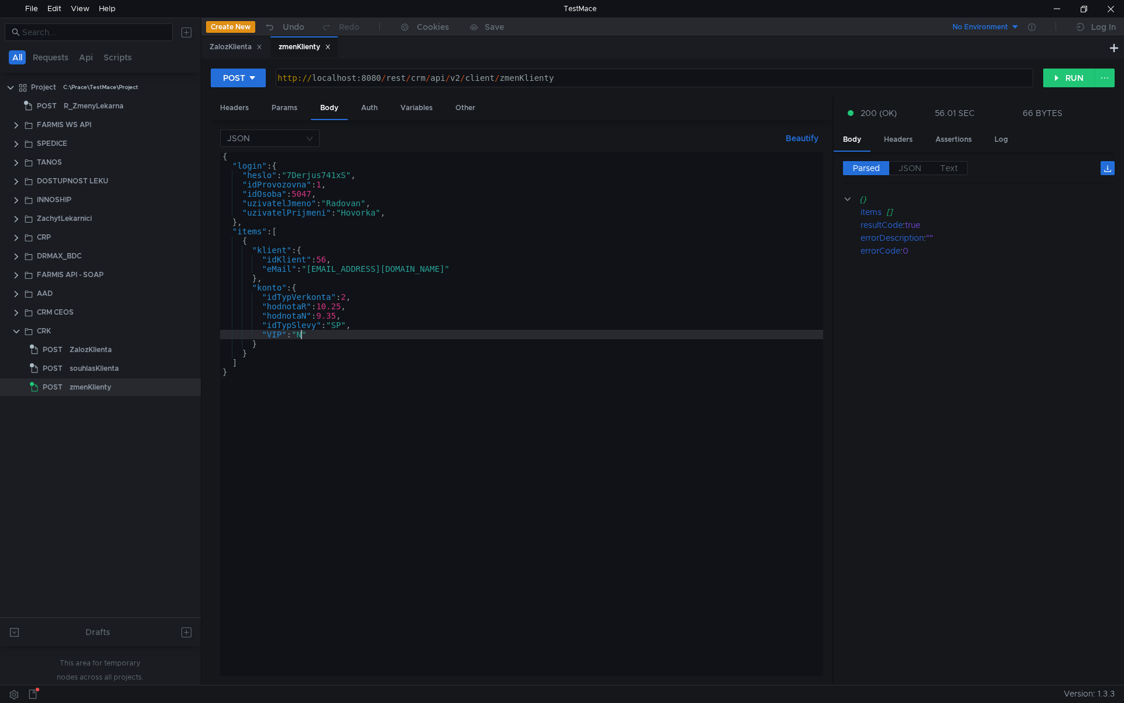
click at [304, 333] on div "{ "login" : { "heslo" : "7Derjus741xS" , "idProvozovna" : 1 , "idOsoba" : 5047 …" at bounding box center [521, 423] width 603 height 543
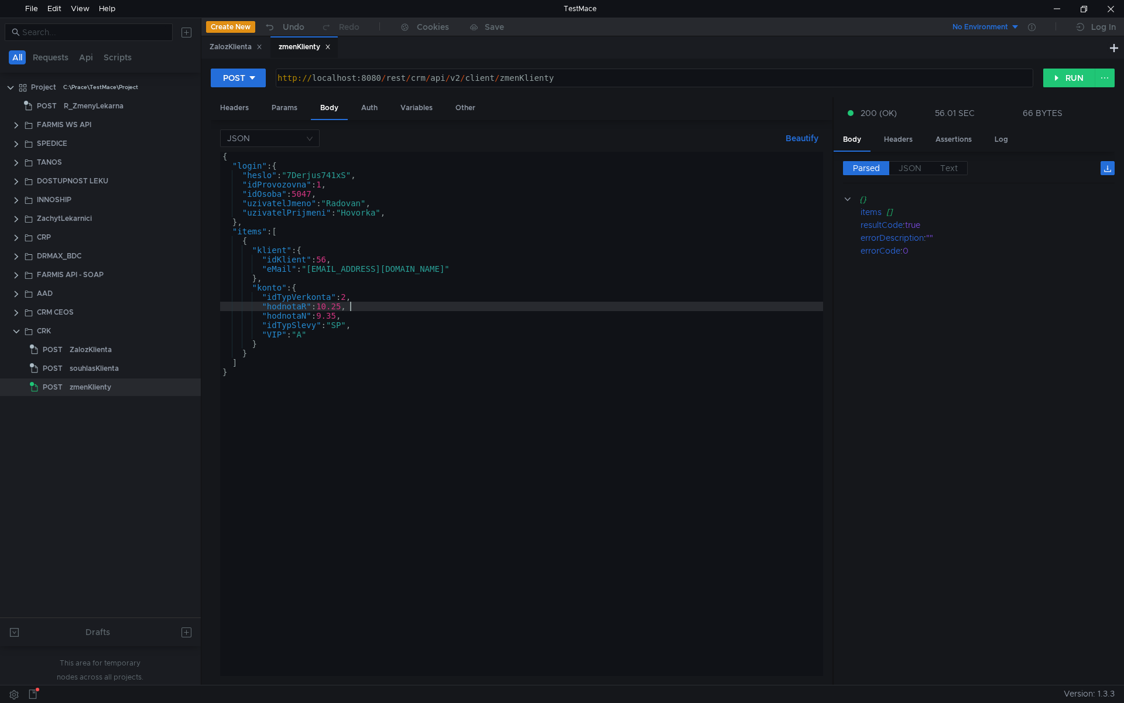
click at [382, 304] on div "{ "login" : { "heslo" : "7Derjus741xS" , "idProvozovna" : 1 , "idOsoba" : 5047 …" at bounding box center [521, 423] width 603 height 543
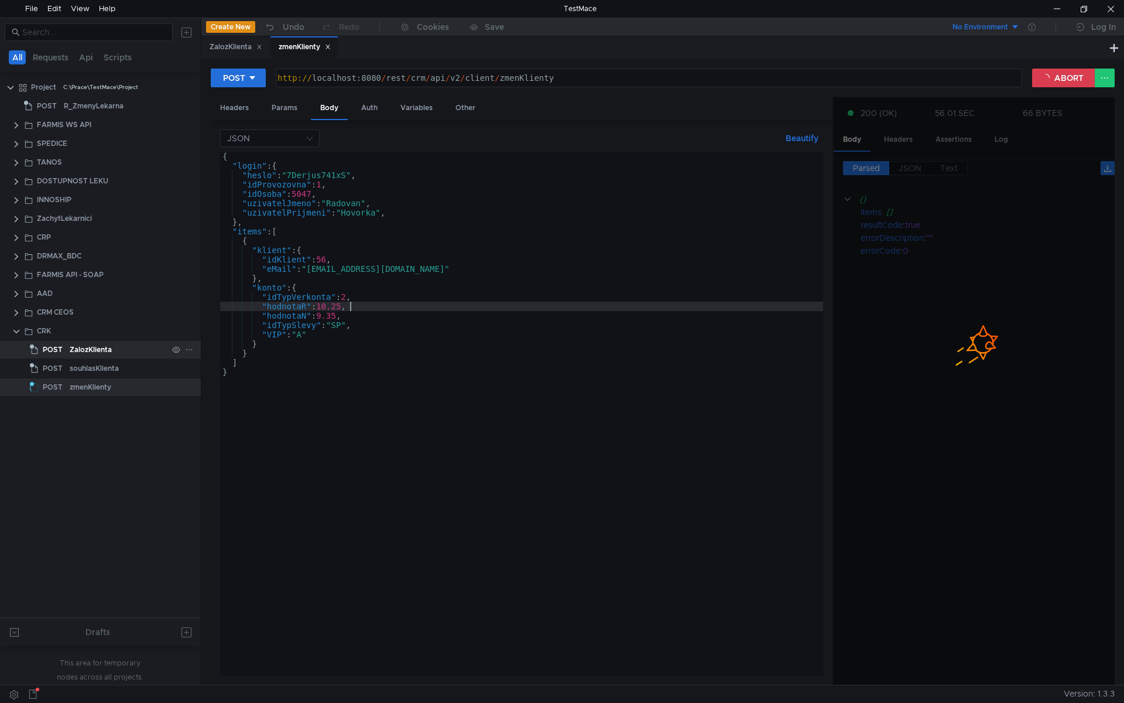
type textarea ""hodnotaR": 10.25,"
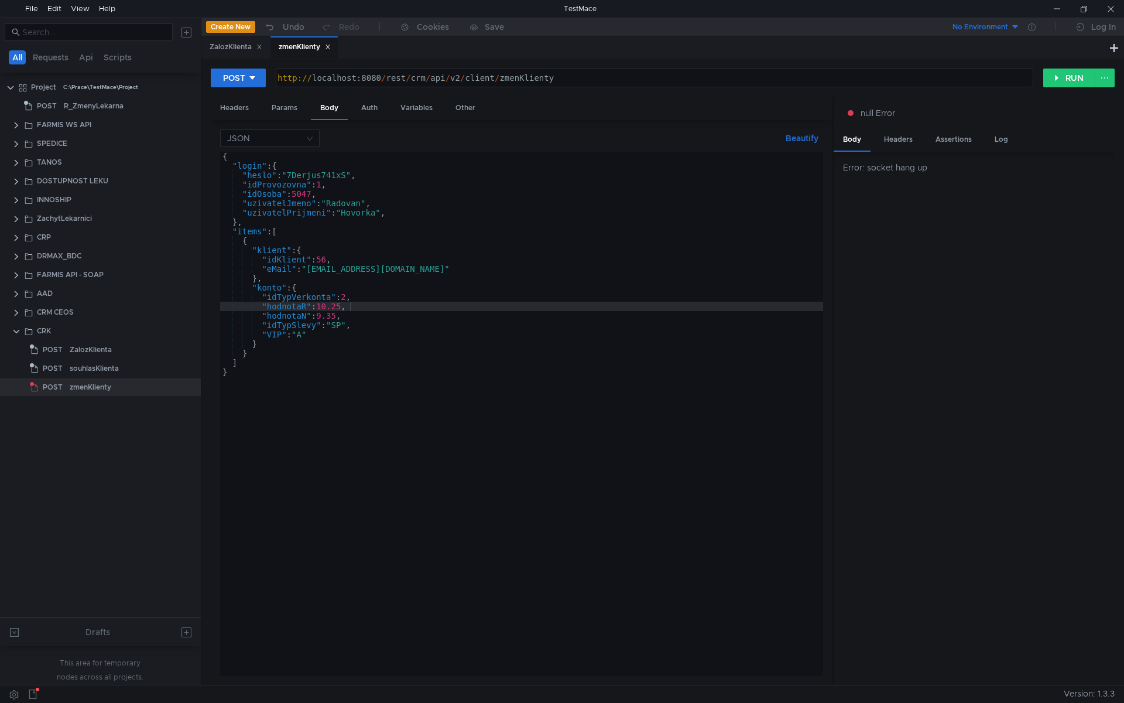
scroll to position [0, 6]
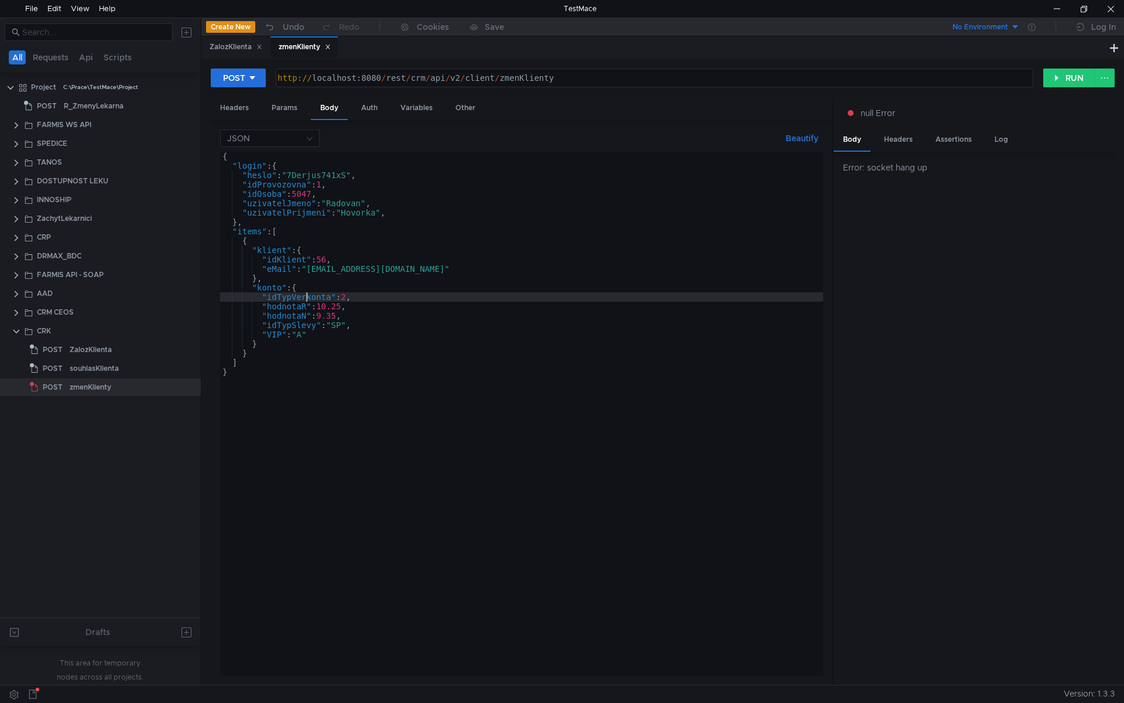
click at [304, 294] on div "{ "login" : { "heslo" : "7Derjus741xS" , "idProvozovna" : 1 , "idOsoba" : 5047 …" at bounding box center [521, 423] width 603 height 543
click at [276, 265] on div "{ "login" : { "heslo" : "7Derjus741xS" , "idProvozovna" : 1 , "idOsoba" : 5047 …" at bounding box center [521, 423] width 603 height 543
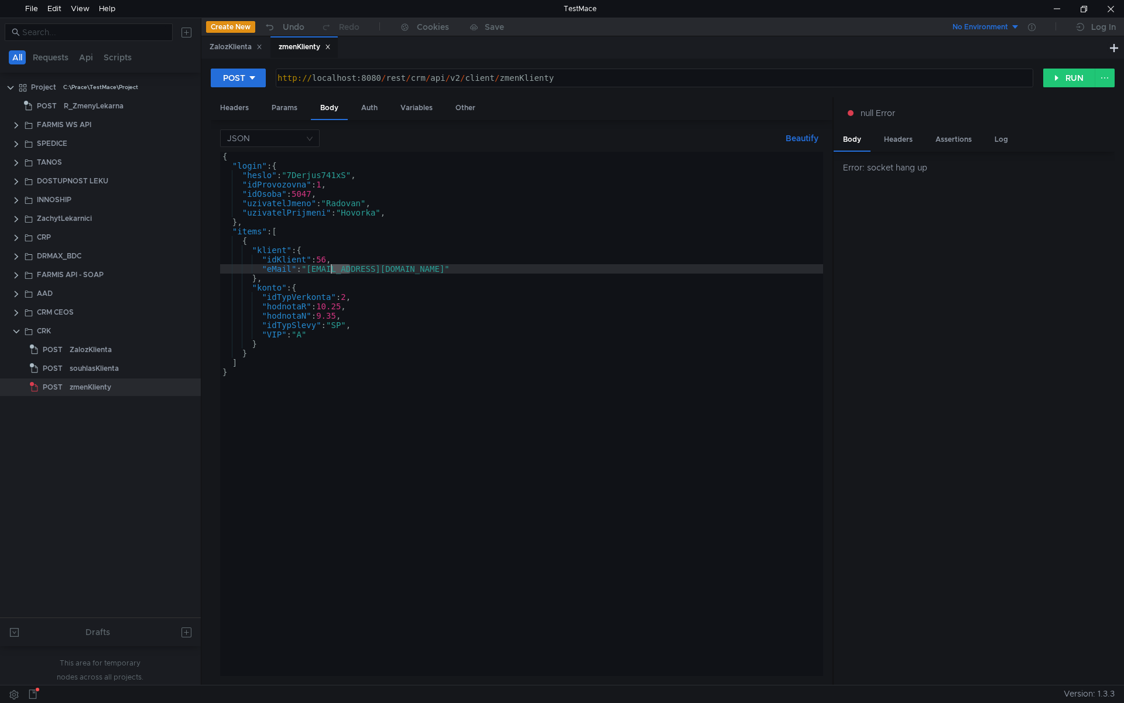
drag, startPoint x: 349, startPoint y: 267, endPoint x: 330, endPoint y: 268, distance: 19.4
click at [330, 268] on div "{ "login" : { "heslo" : "7Derjus741xS" , "idProvozovna" : 1 , "idOsoba" : 5047 …" at bounding box center [521, 423] width 603 height 543
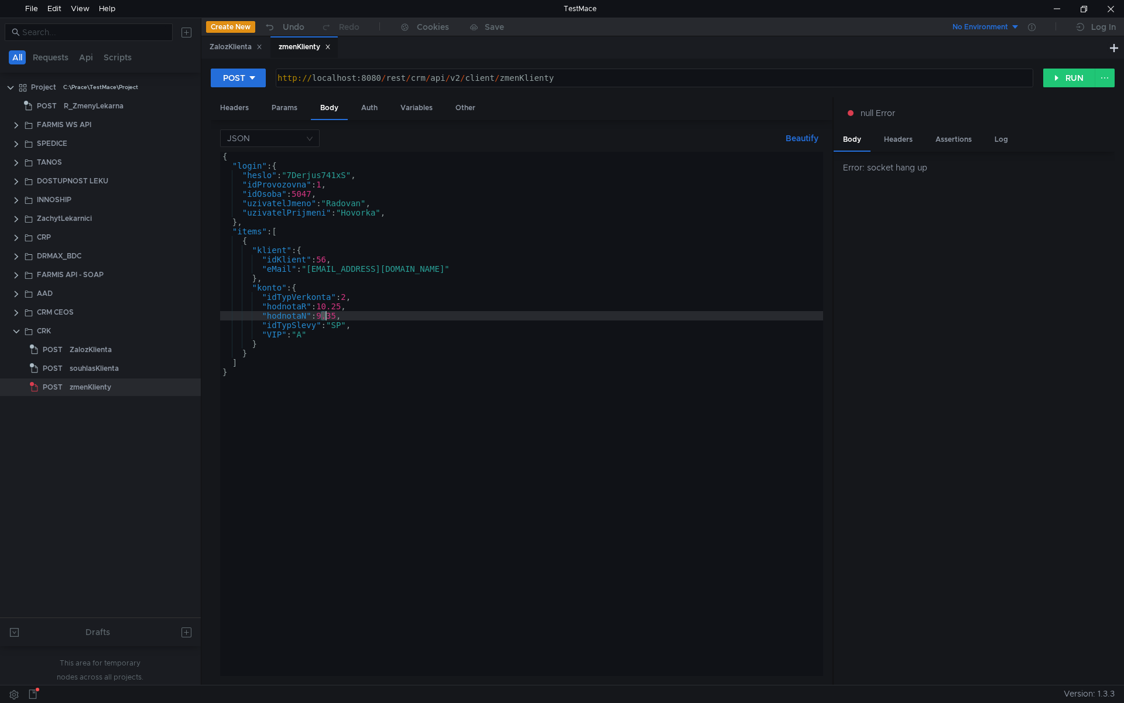
click at [324, 316] on div "{ "login" : { "heslo" : "7Derjus741xS" , "idProvozovna" : 1 , "idOsoba" : 5047 …" at bounding box center [521, 423] width 603 height 543
click at [328, 330] on div "{ "login" : { "heslo" : "7Derjus741xS" , "idProvozovna" : 1 , "idOsoba" : 5047 …" at bounding box center [521, 423] width 603 height 543
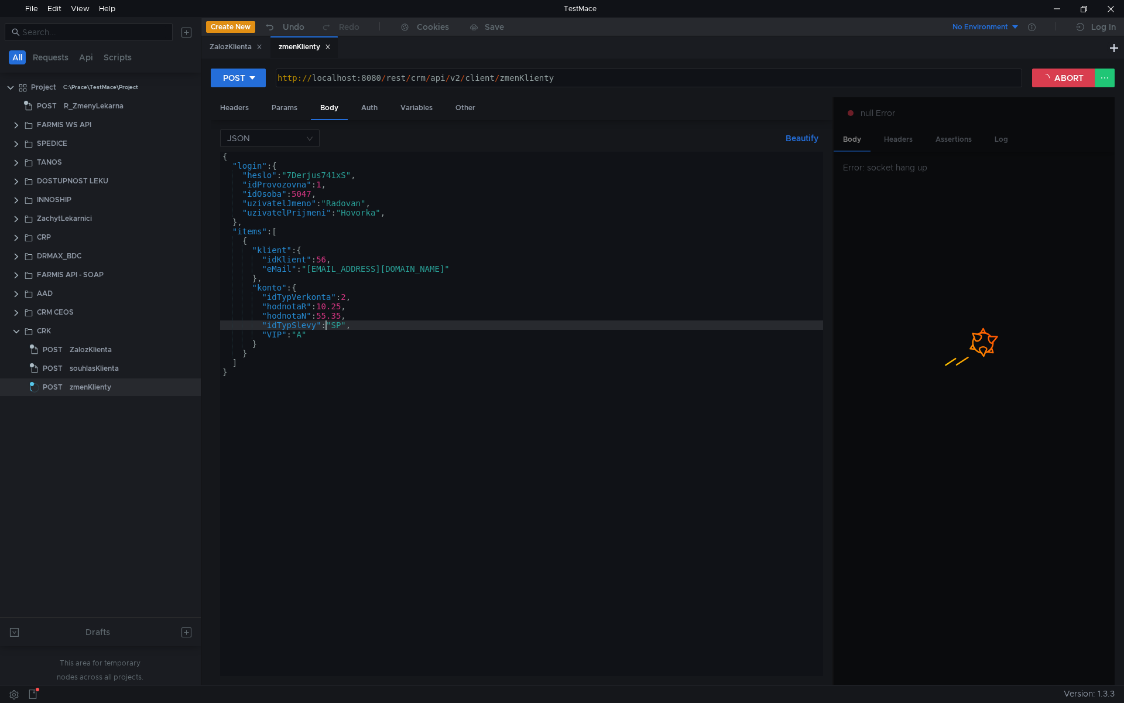
type textarea ""idTypSlevy": "SP","
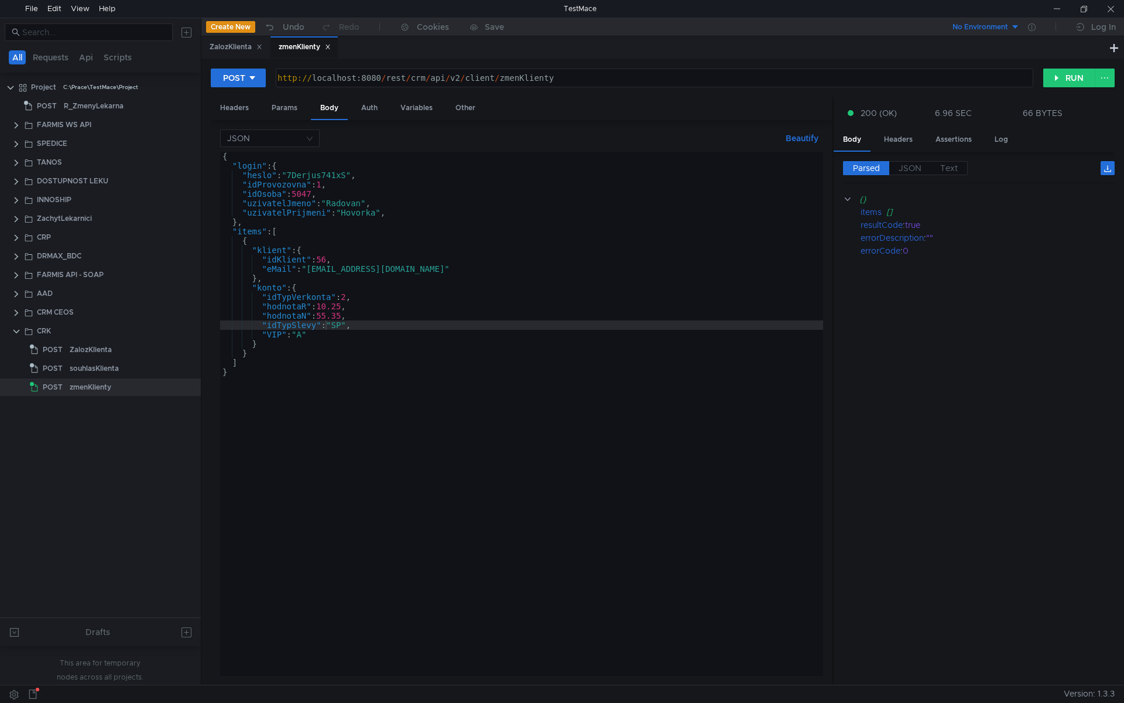
scroll to position [0, 8]
click at [289, 253] on div "{ "login" : { "heslo" : "7Derjus741xS" , "idProvozovna" : 1 , "idOsoba" : 5047 …" at bounding box center [521, 423] width 603 height 543
type textarea ""klient": {"
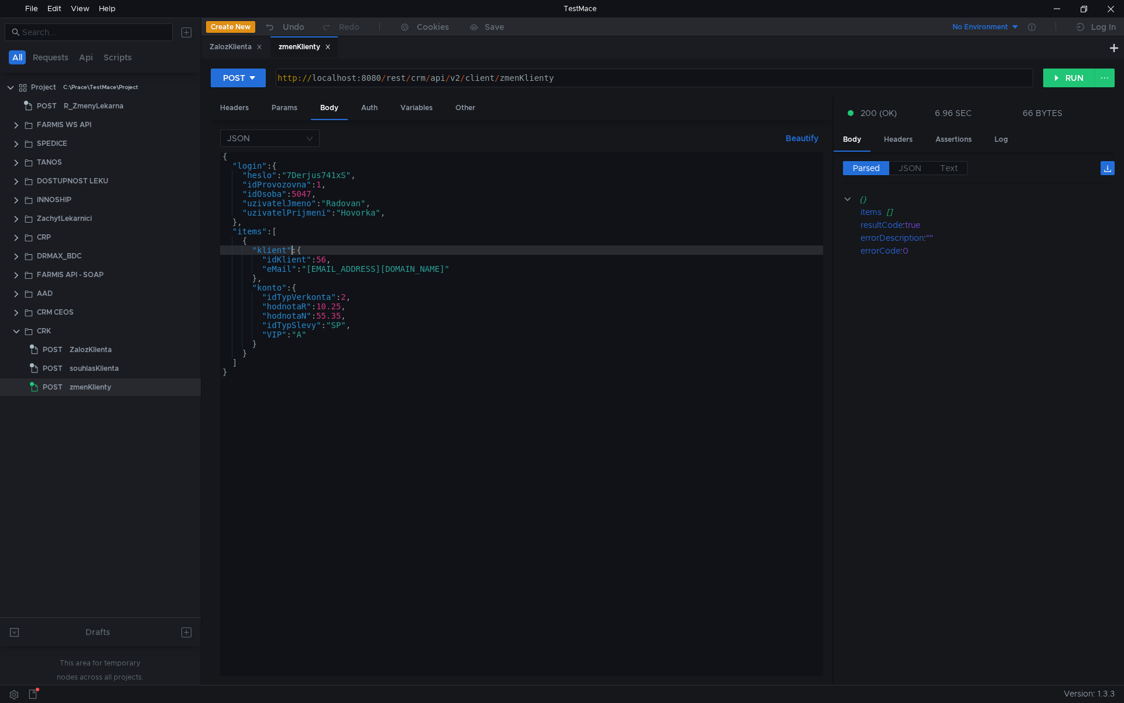
scroll to position [0, 5]
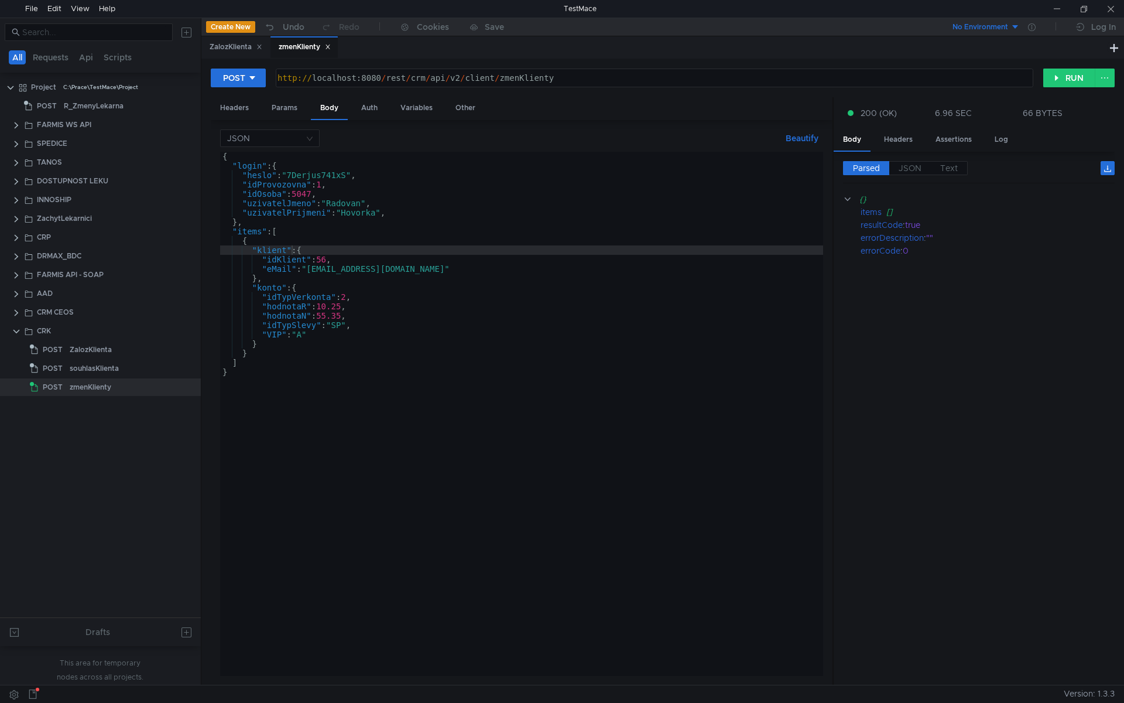
scroll to position [0, 5]
click at [280, 228] on div "{ "login" : { "heslo" : "7Derjus741xS" , "idProvozovna" : 1 , "idOsoba" : 5047 …" at bounding box center [521, 423] width 603 height 543
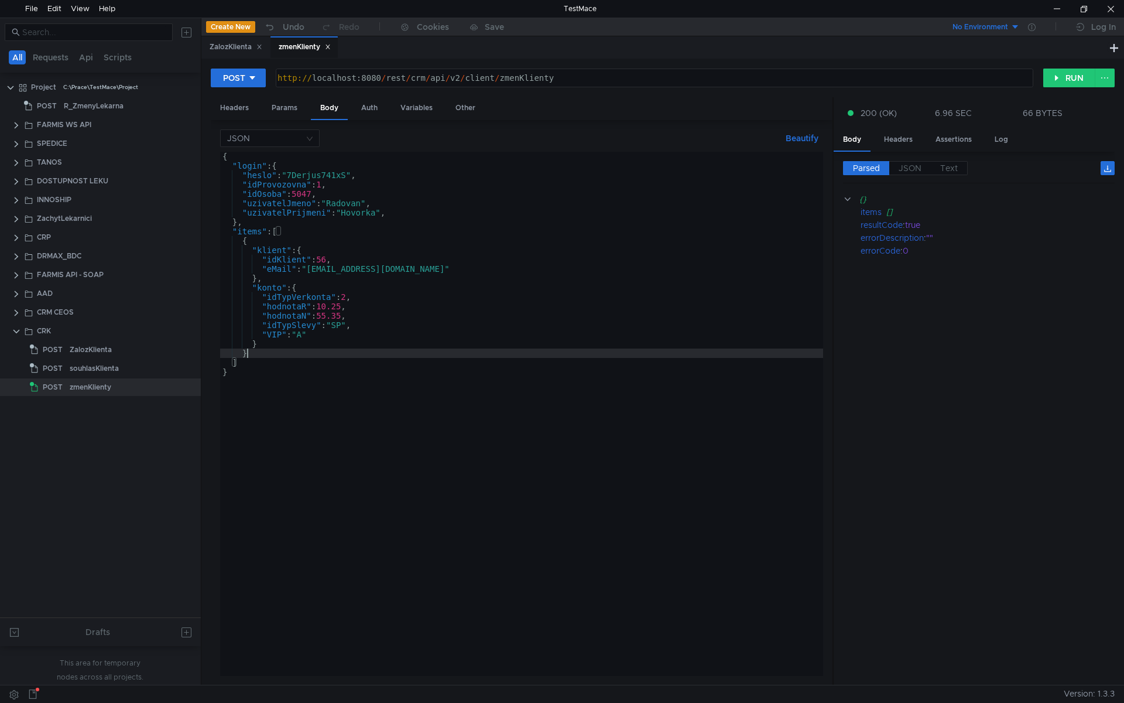
click at [314, 356] on div "{ "login" : { "heslo" : "7Derjus741xS" , "idProvozovna" : 1 , "idOsoba" : 5047 …" at bounding box center [521, 423] width 603 height 543
type textarea "] }"
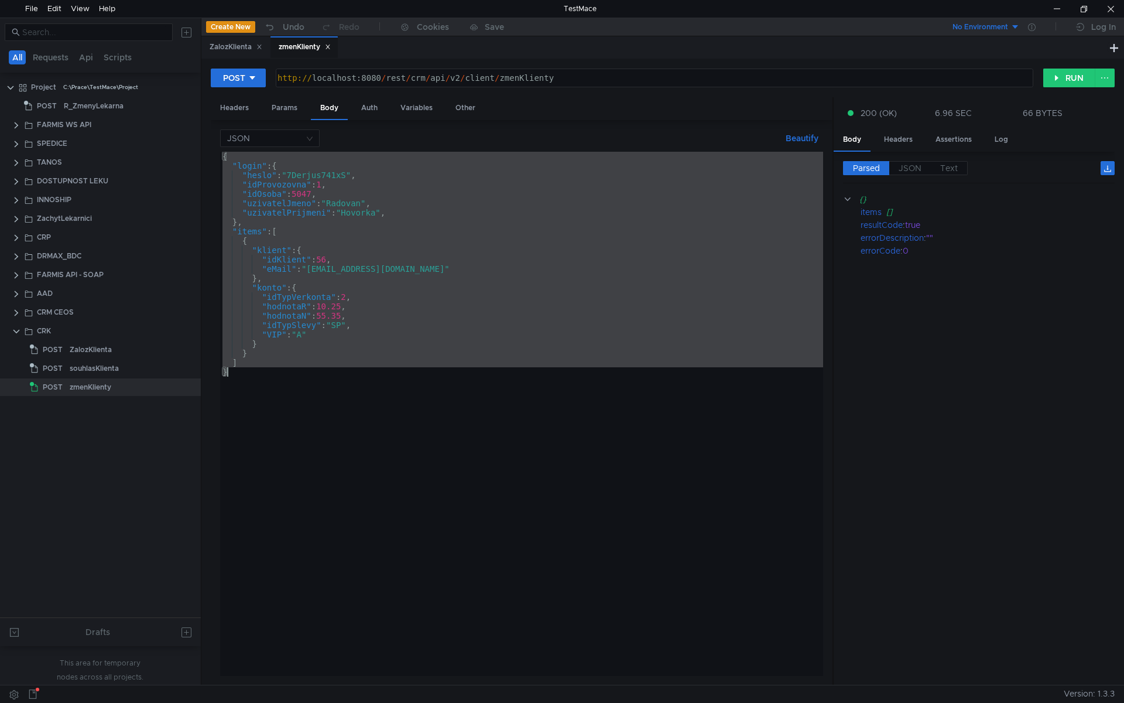
scroll to position [0, 1]
click at [365, 314] on div "{ "login" : { "heslo" : "7Derjus741xS" , "idProvozovna" : 1 , "idOsoba" : 5047 …" at bounding box center [521, 414] width 603 height 524
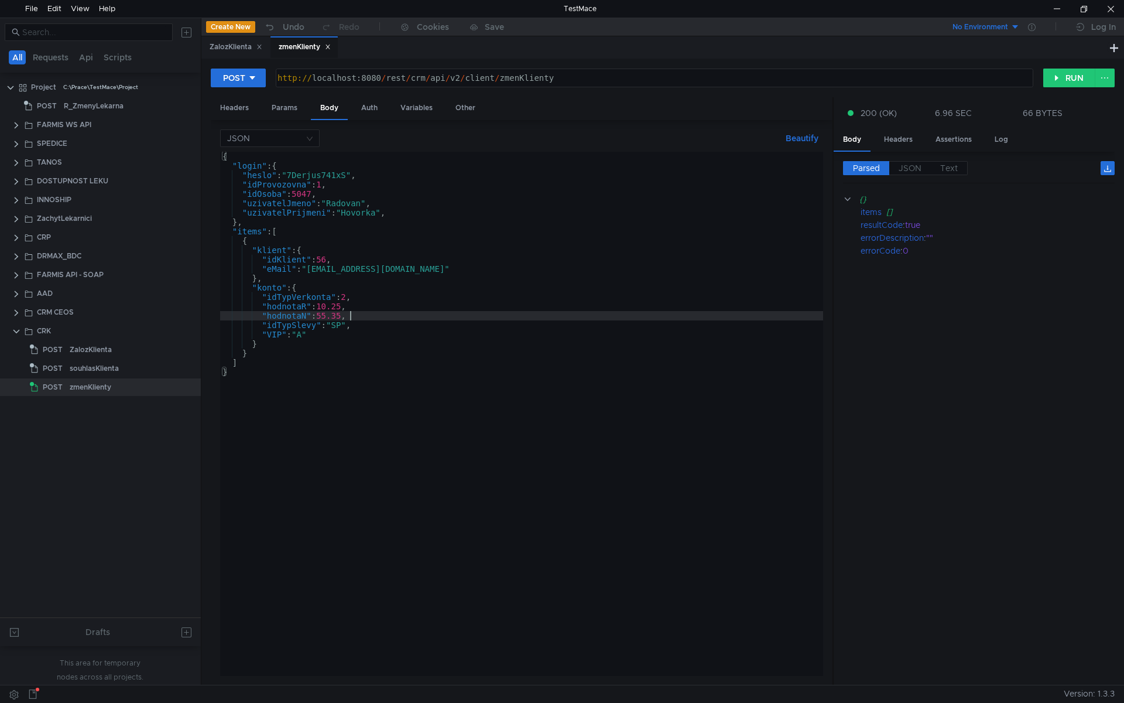
type textarea ""hodnotaN": 55.35,"
click at [1053, 13] on div at bounding box center [1056, 9] width 27 height 18
